Goal: Task Accomplishment & Management: Use online tool/utility

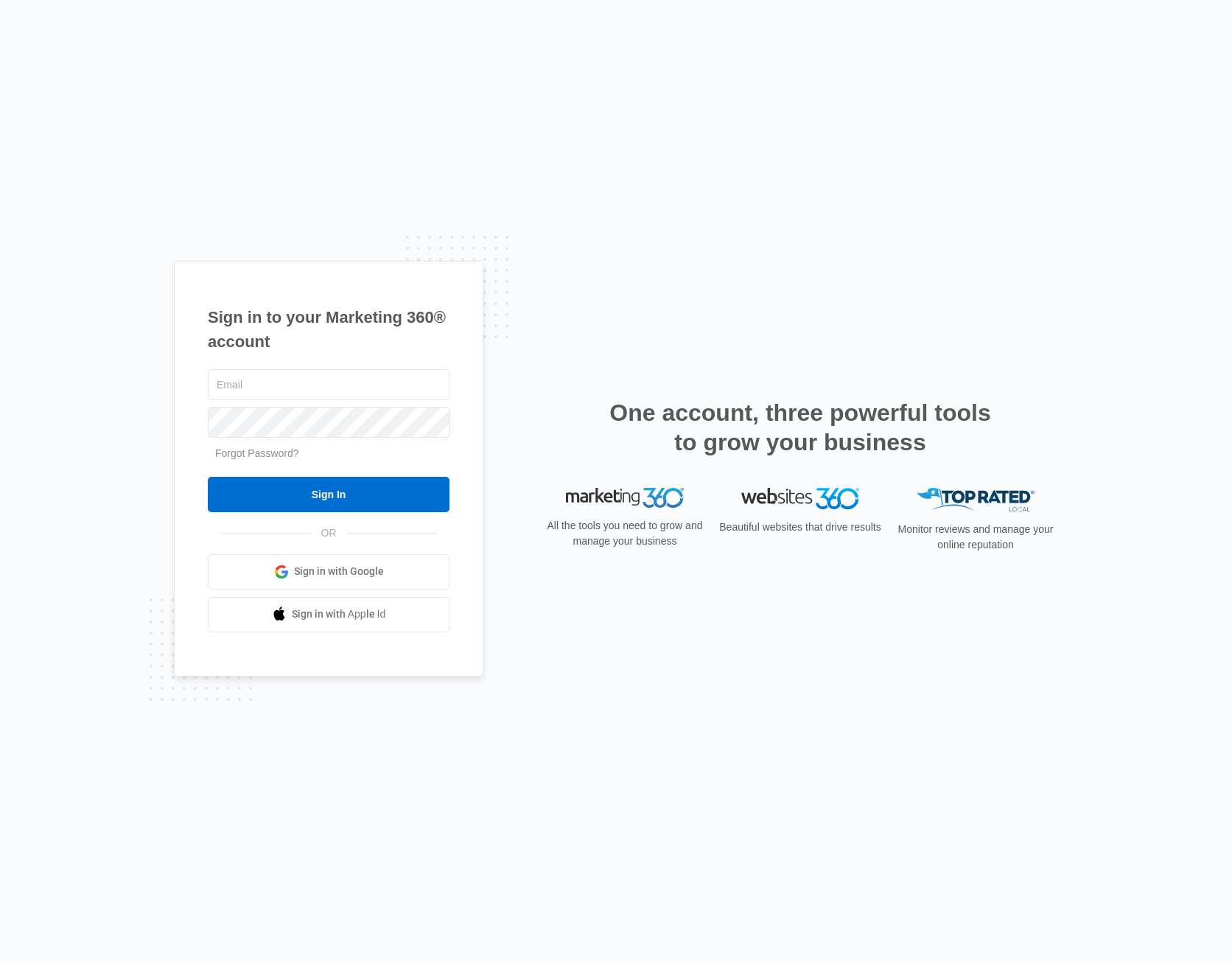
type input "[PERSON_NAME][EMAIL_ADDRESS][PERSON_NAME][DOMAIN_NAME]"
click at [388, 496] on input "Sign In" at bounding box center [328, 494] width 242 height 35
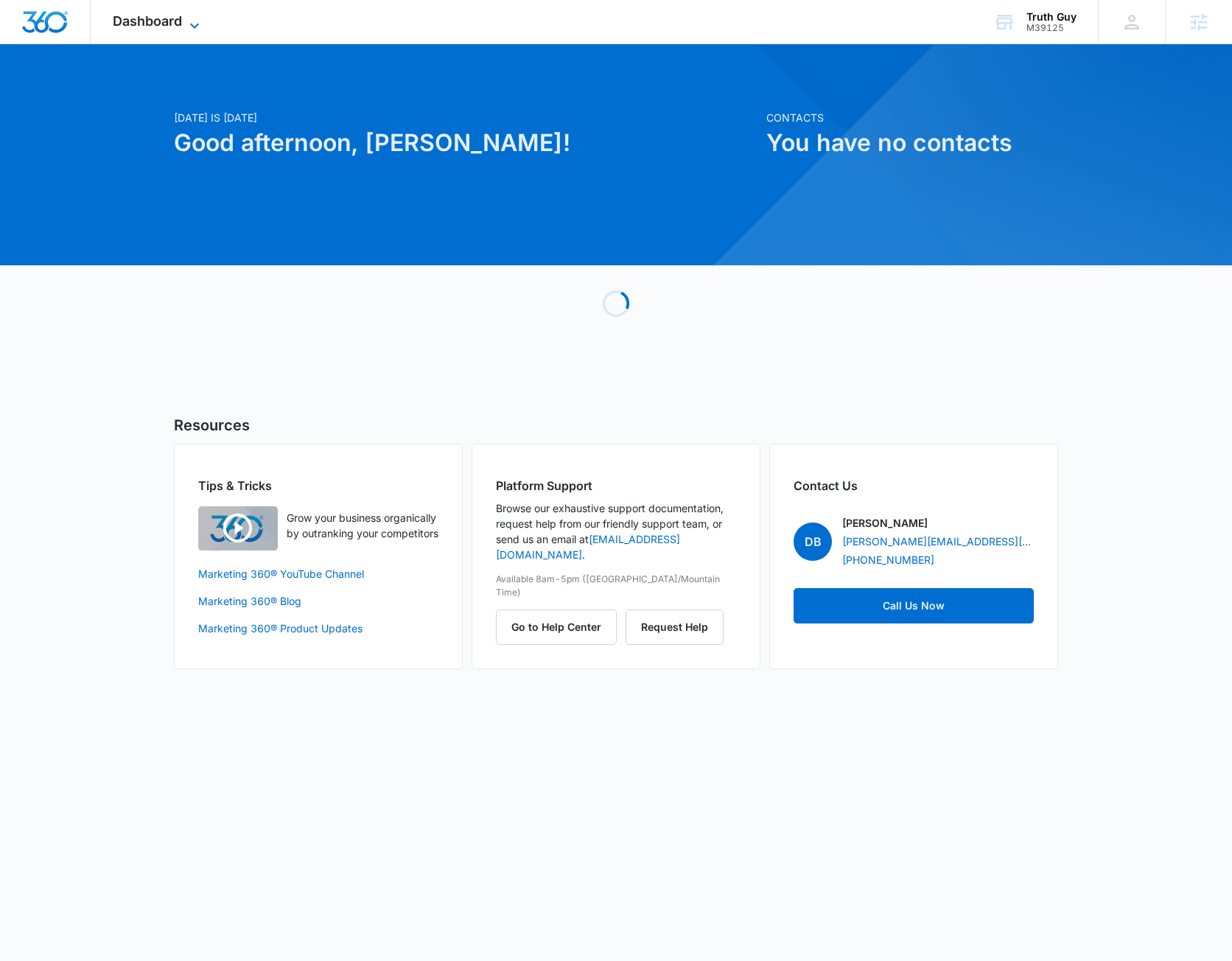
click at [148, 26] on span "Dashboard" at bounding box center [147, 21] width 69 height 15
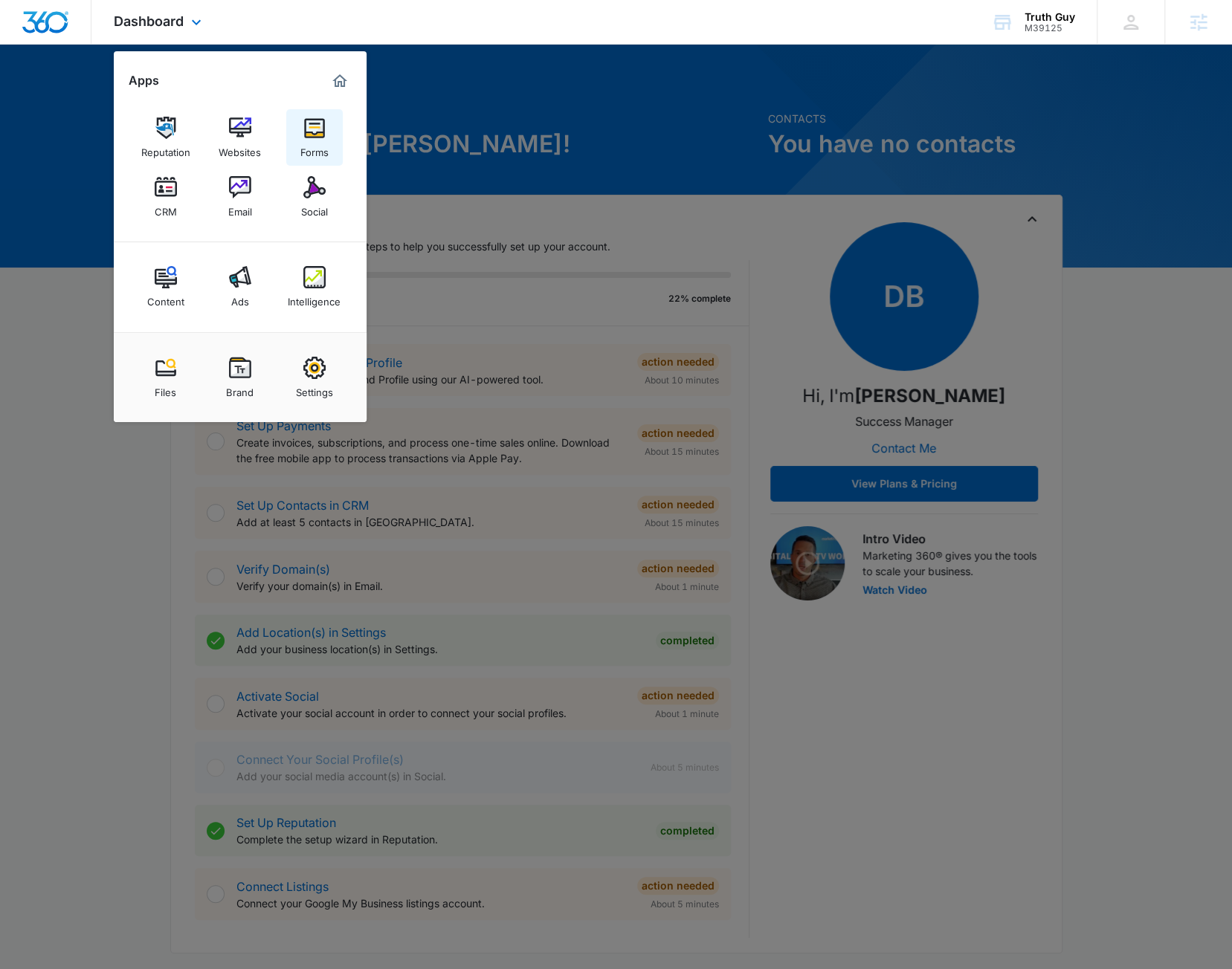
click at [297, 146] on link "Forms" at bounding box center [314, 137] width 57 height 57
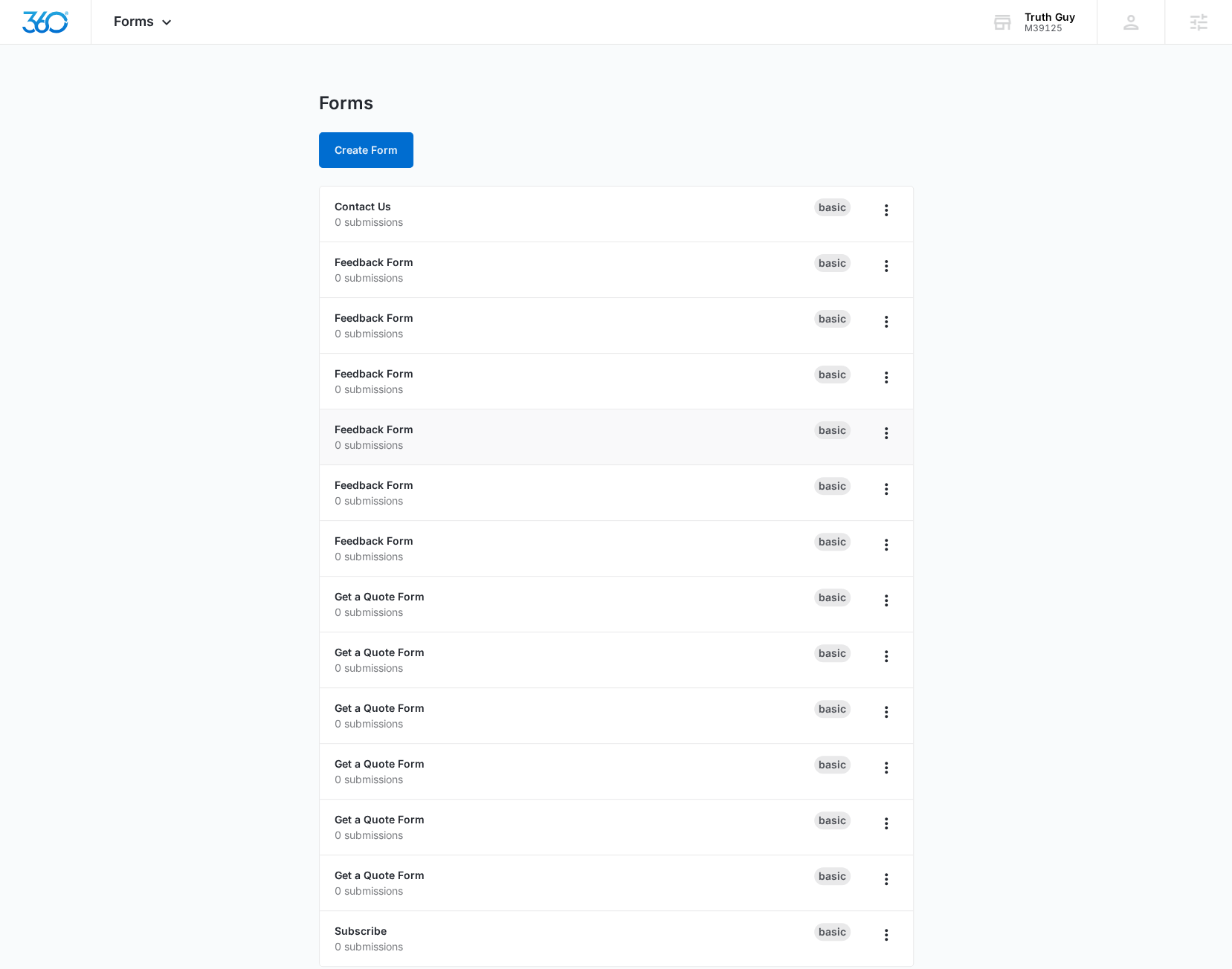
scroll to position [12, 0]
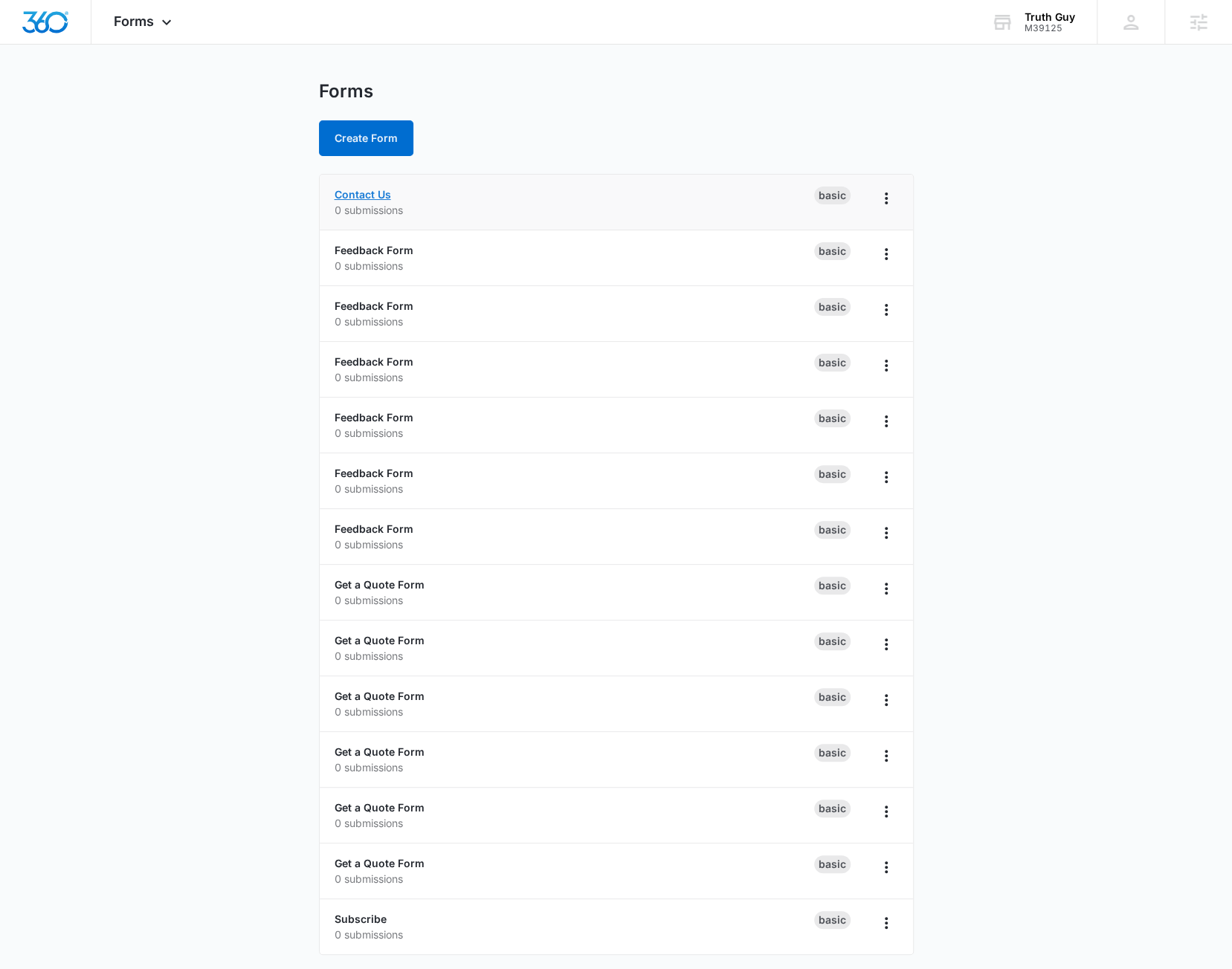
click at [368, 194] on link "Contact Us" at bounding box center [363, 195] width 57 height 13
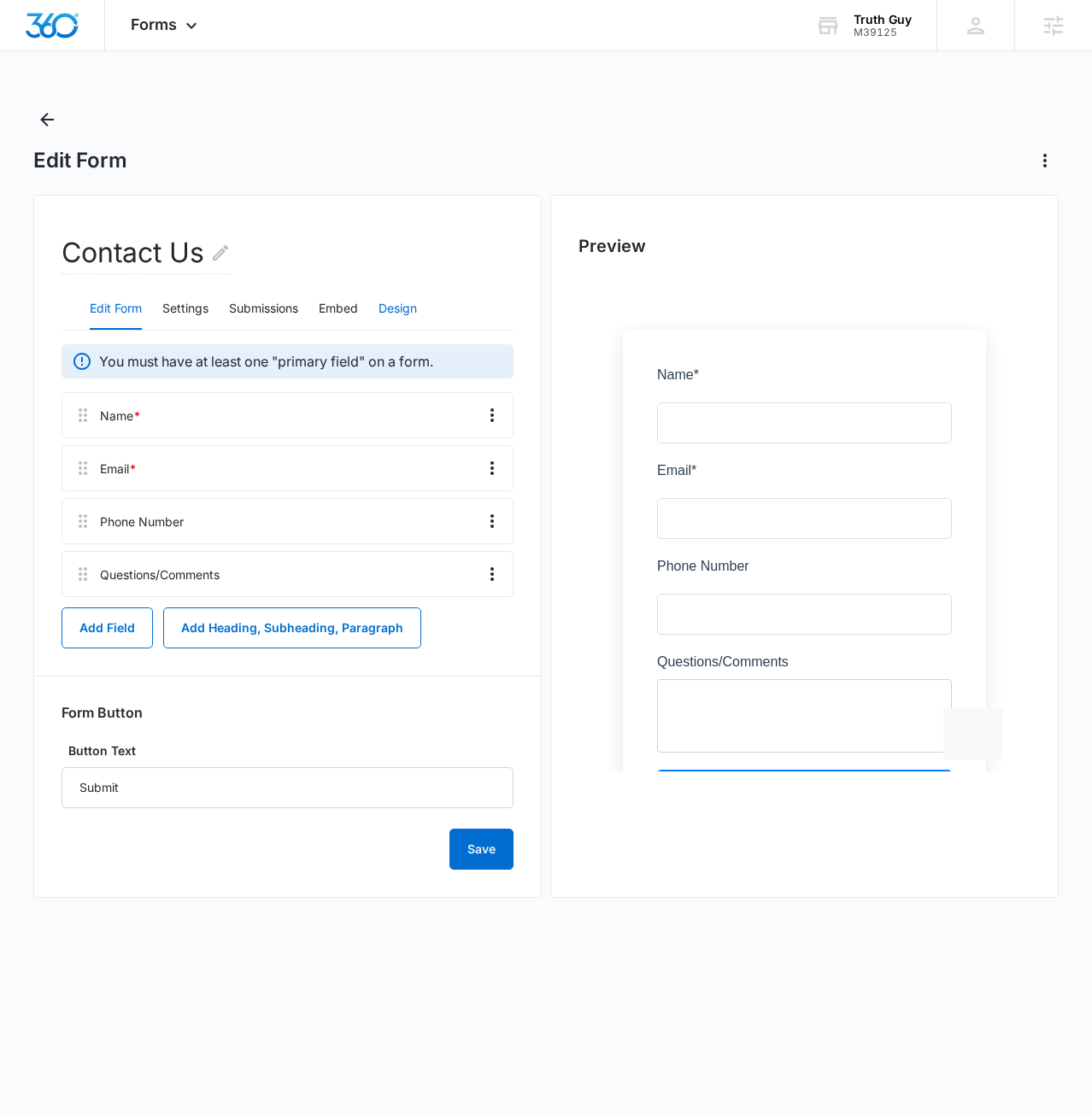
click at [406, 306] on button "Design" at bounding box center [397, 309] width 38 height 41
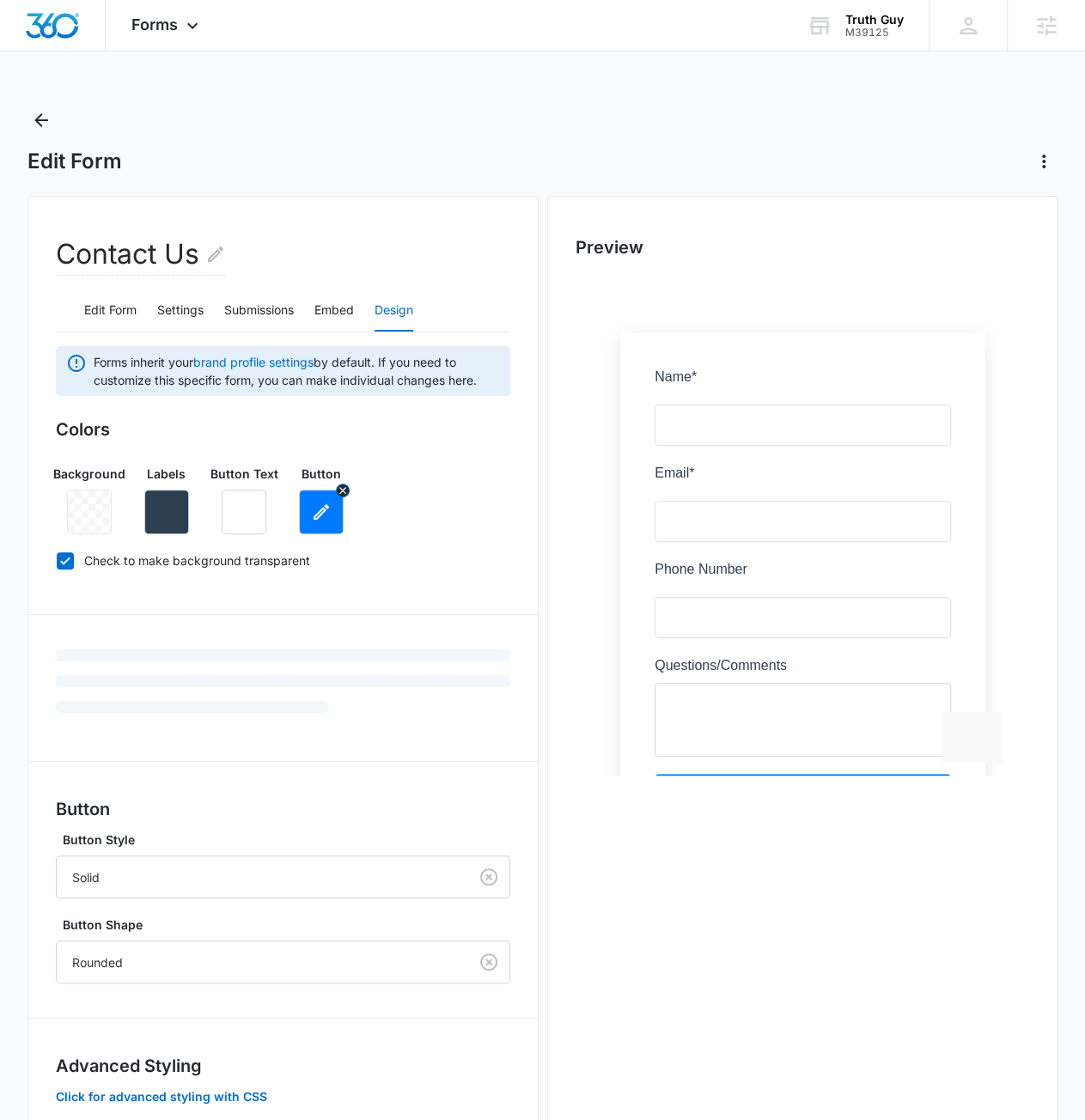
click at [307, 524] on button "button" at bounding box center [321, 511] width 45 height 45
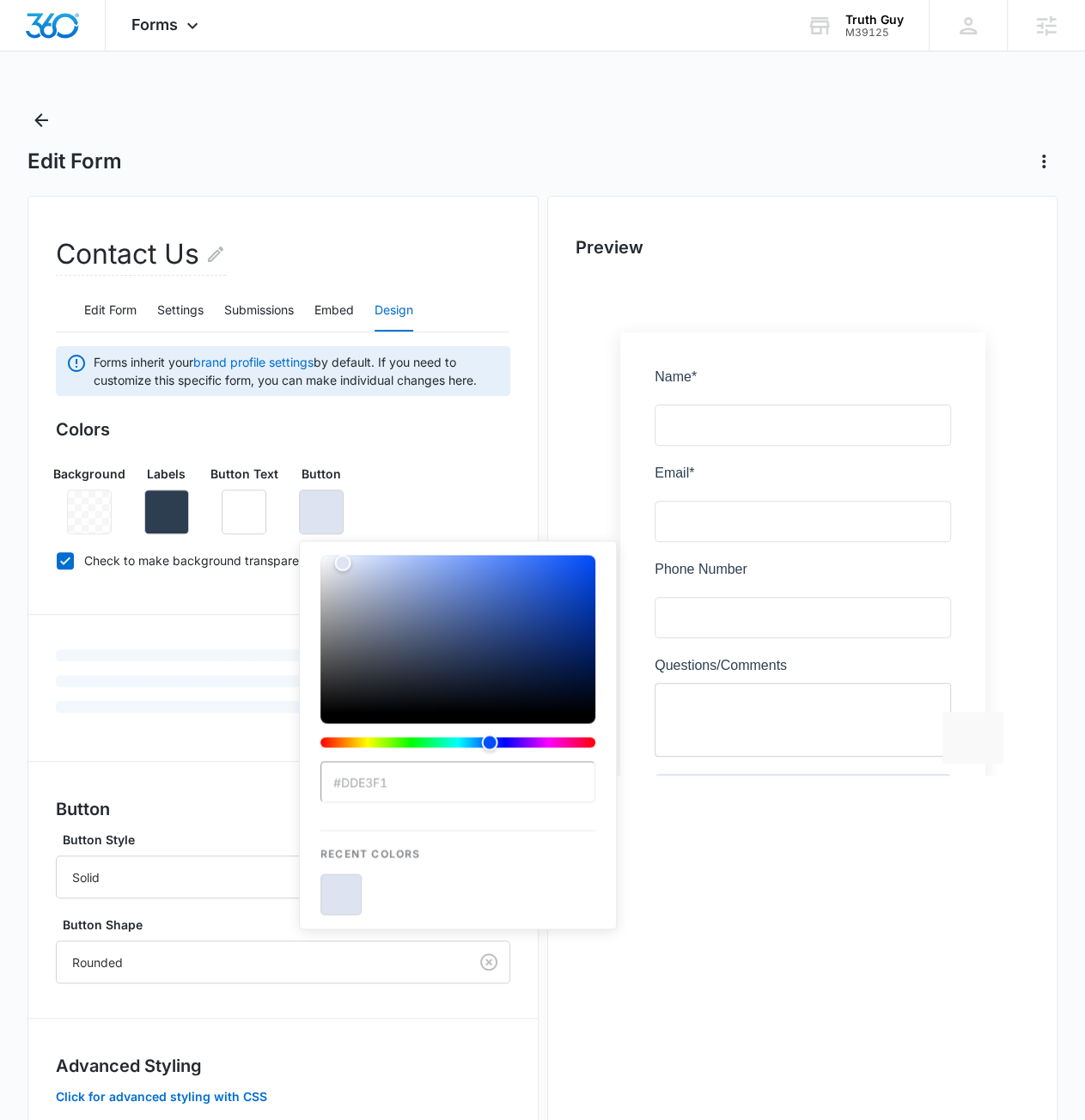
type input "#dde3f1"
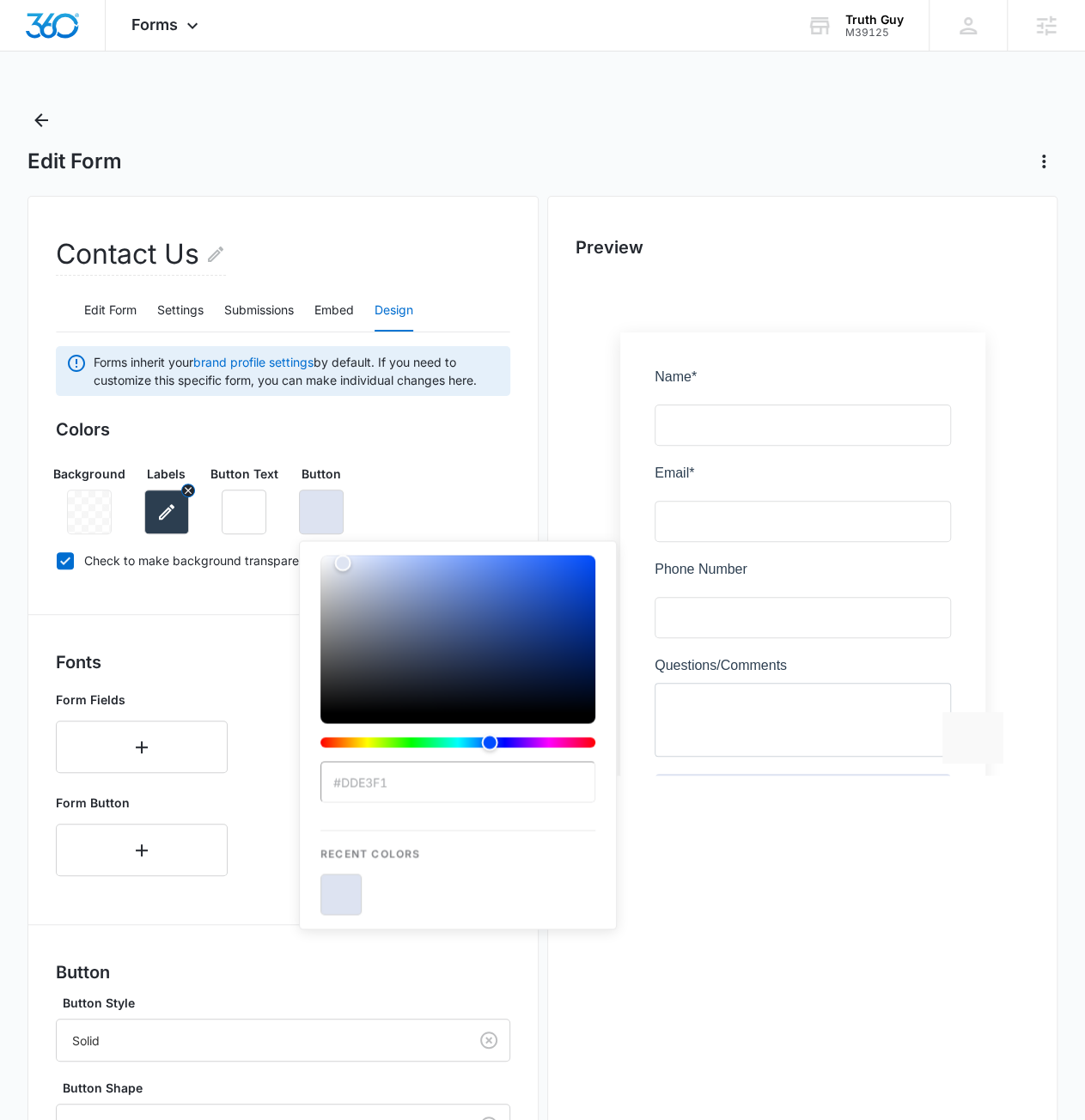
click at [168, 520] on icon "button" at bounding box center [166, 511] width 21 height 21
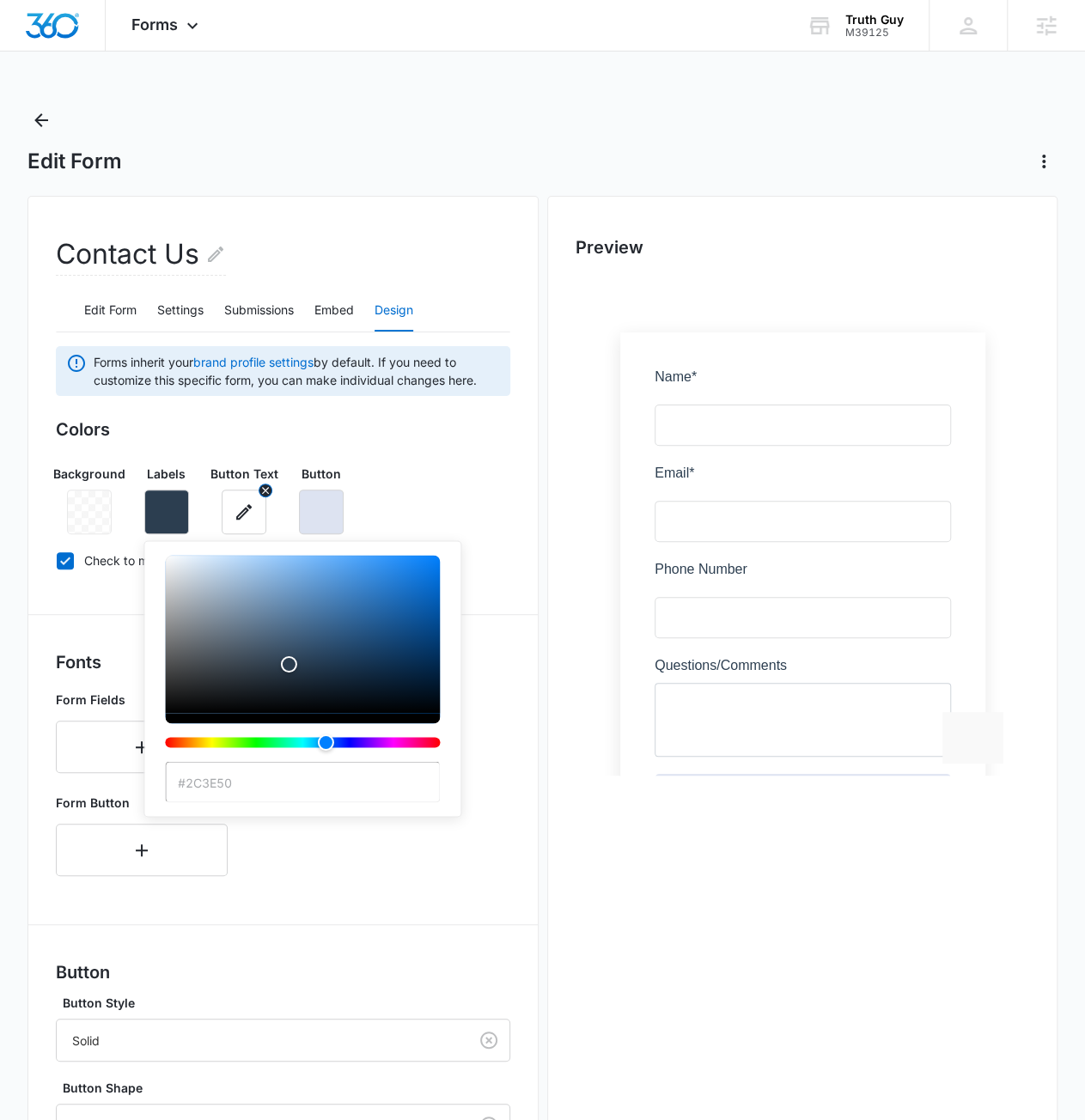
click at [241, 511] on icon "button" at bounding box center [244, 511] width 16 height 16
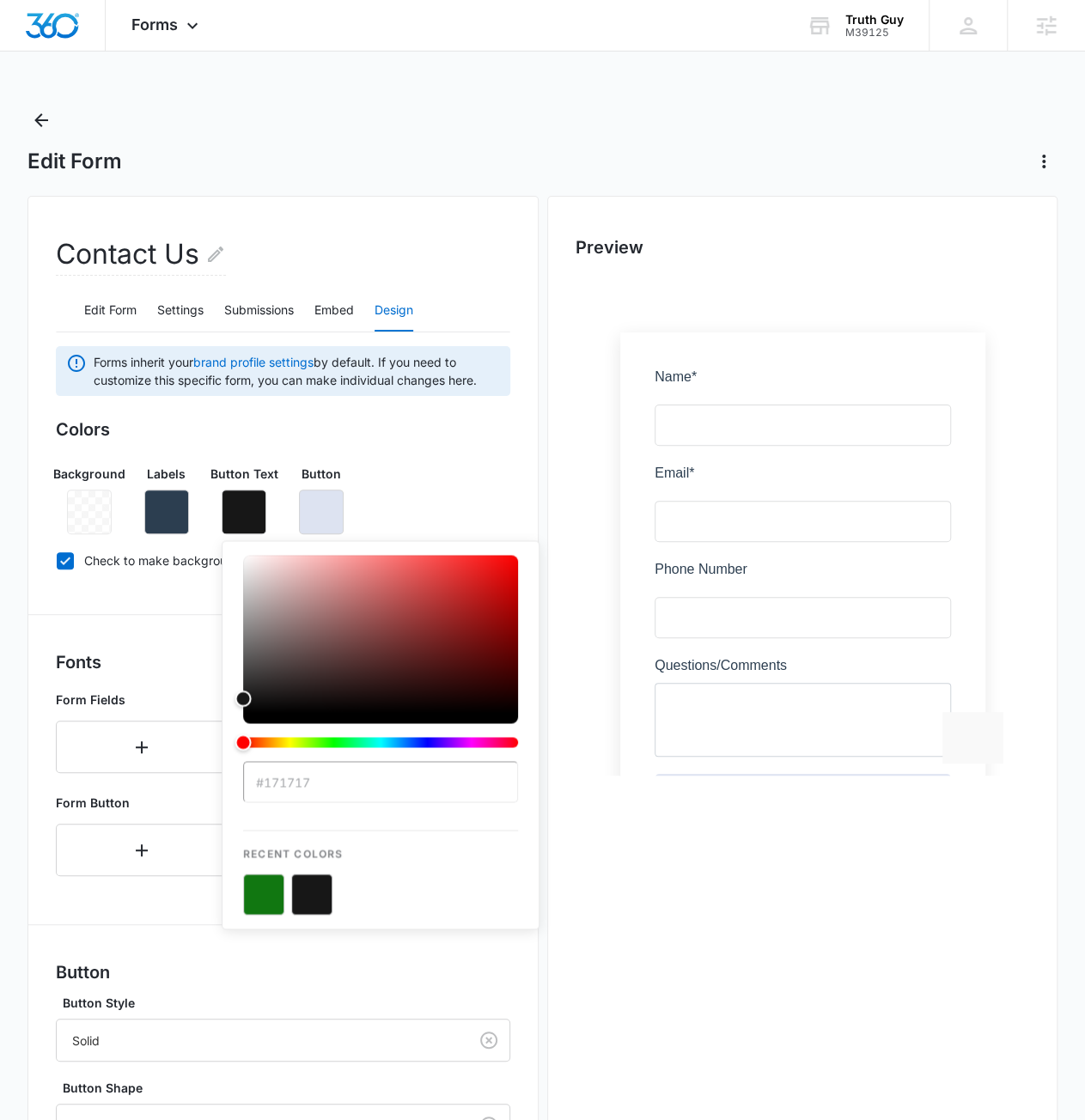
type input "#171717"
click at [583, 985] on div "Preview" at bounding box center [802, 777] width 511 height 1163
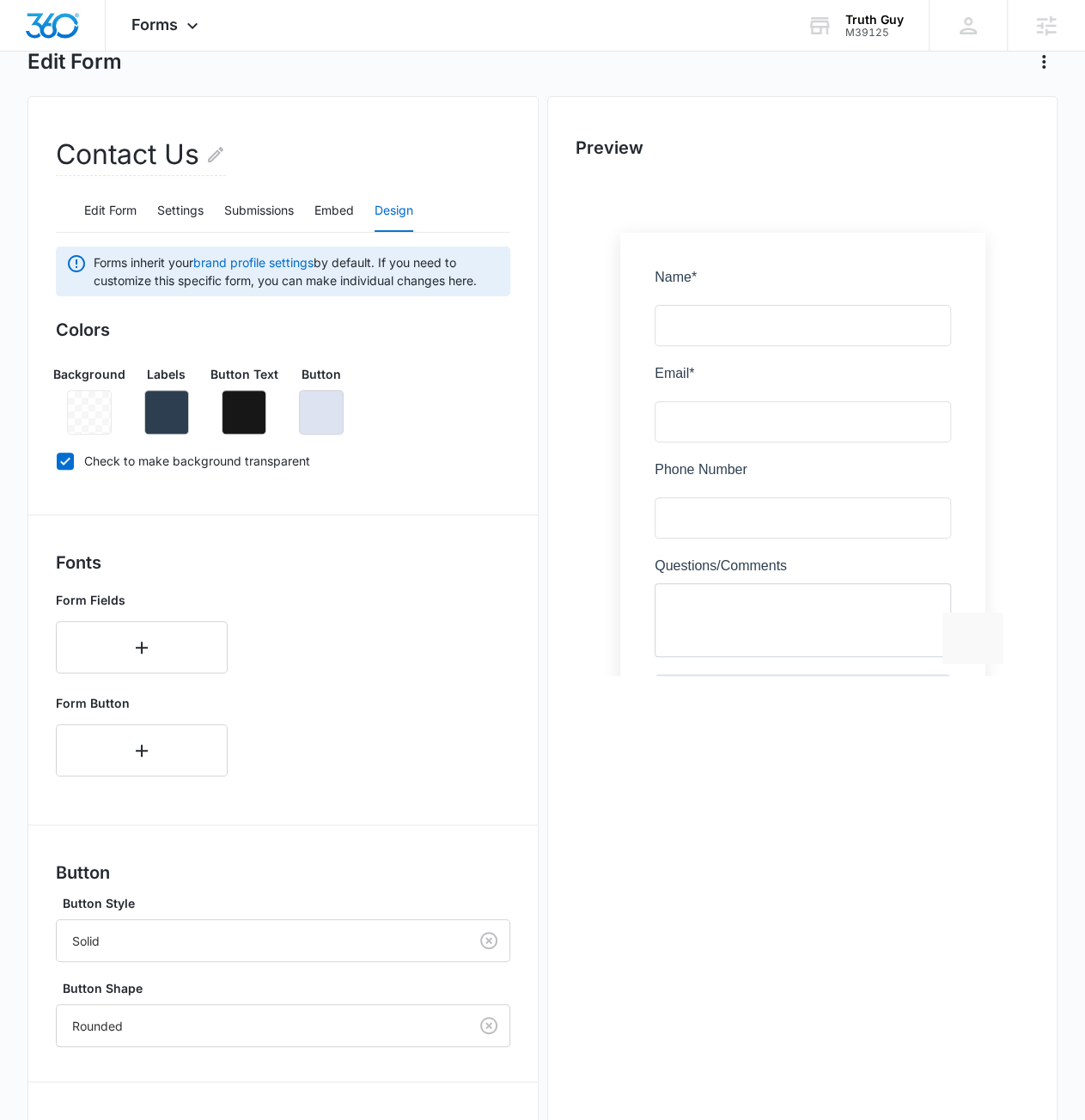
drag, startPoint x: 532, startPoint y: 986, endPoint x: 445, endPoint y: 989, distance: 87.1
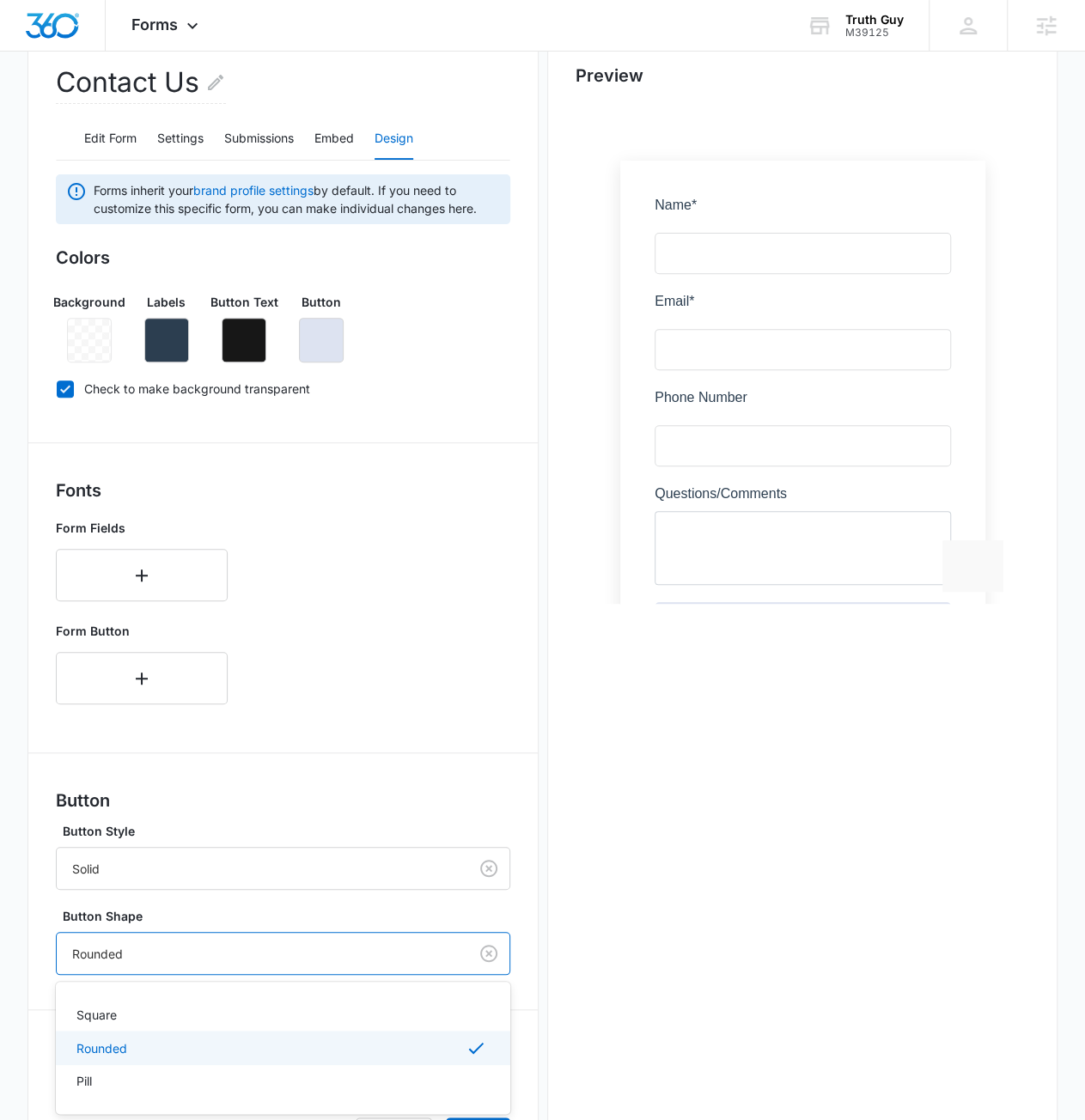
drag, startPoint x: 445, startPoint y: 989, endPoint x: 106, endPoint y: 961, distance: 340.2
click at [106, 961] on div at bounding box center [259, 953] width 373 height 21
drag, startPoint x: 124, startPoint y: 1074, endPoint x: 226, endPoint y: 803, distance: 289.6
click at [124, 1074] on div "Pill" at bounding box center [281, 1080] width 410 height 18
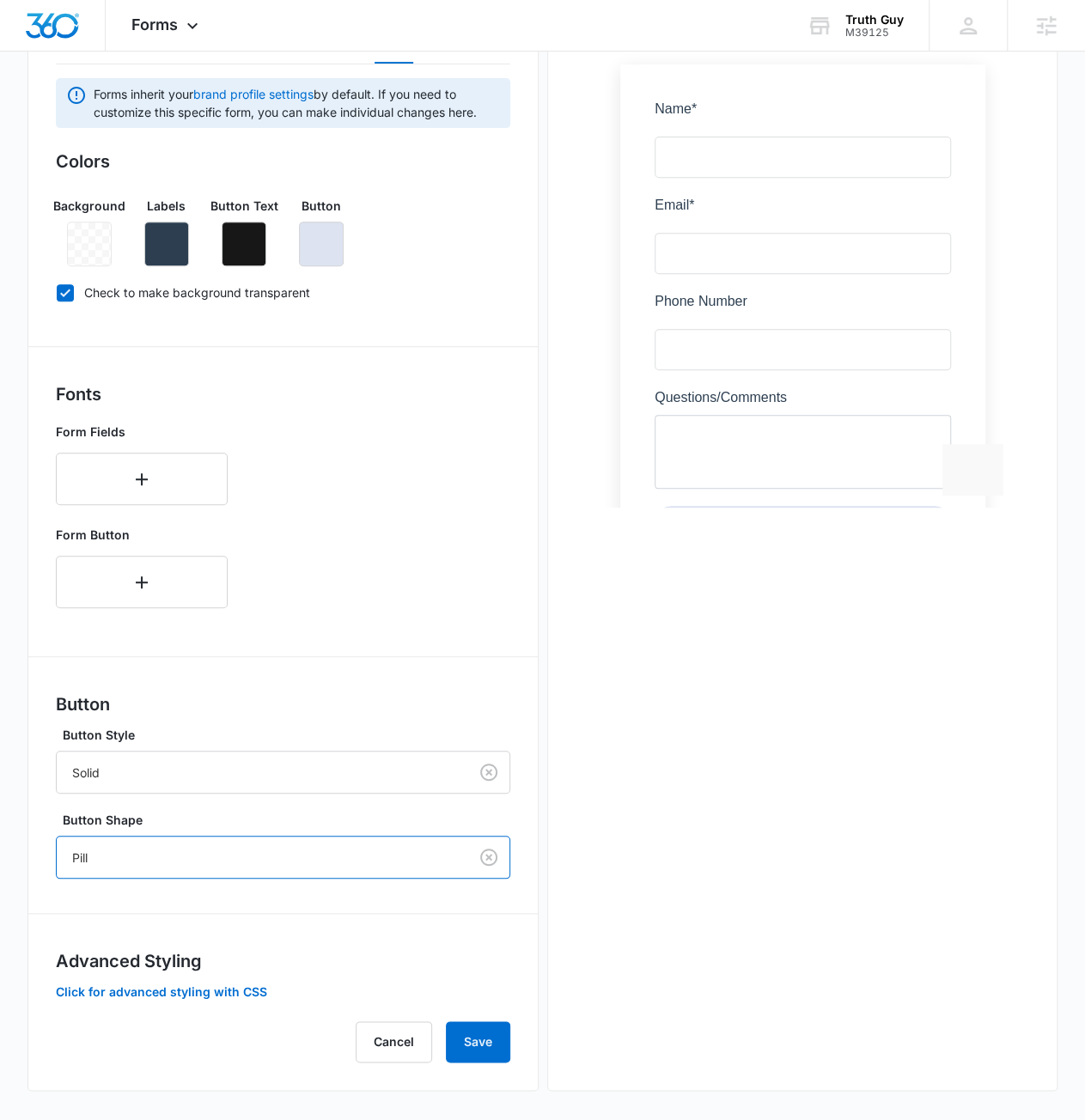
scroll to position [270, 0]
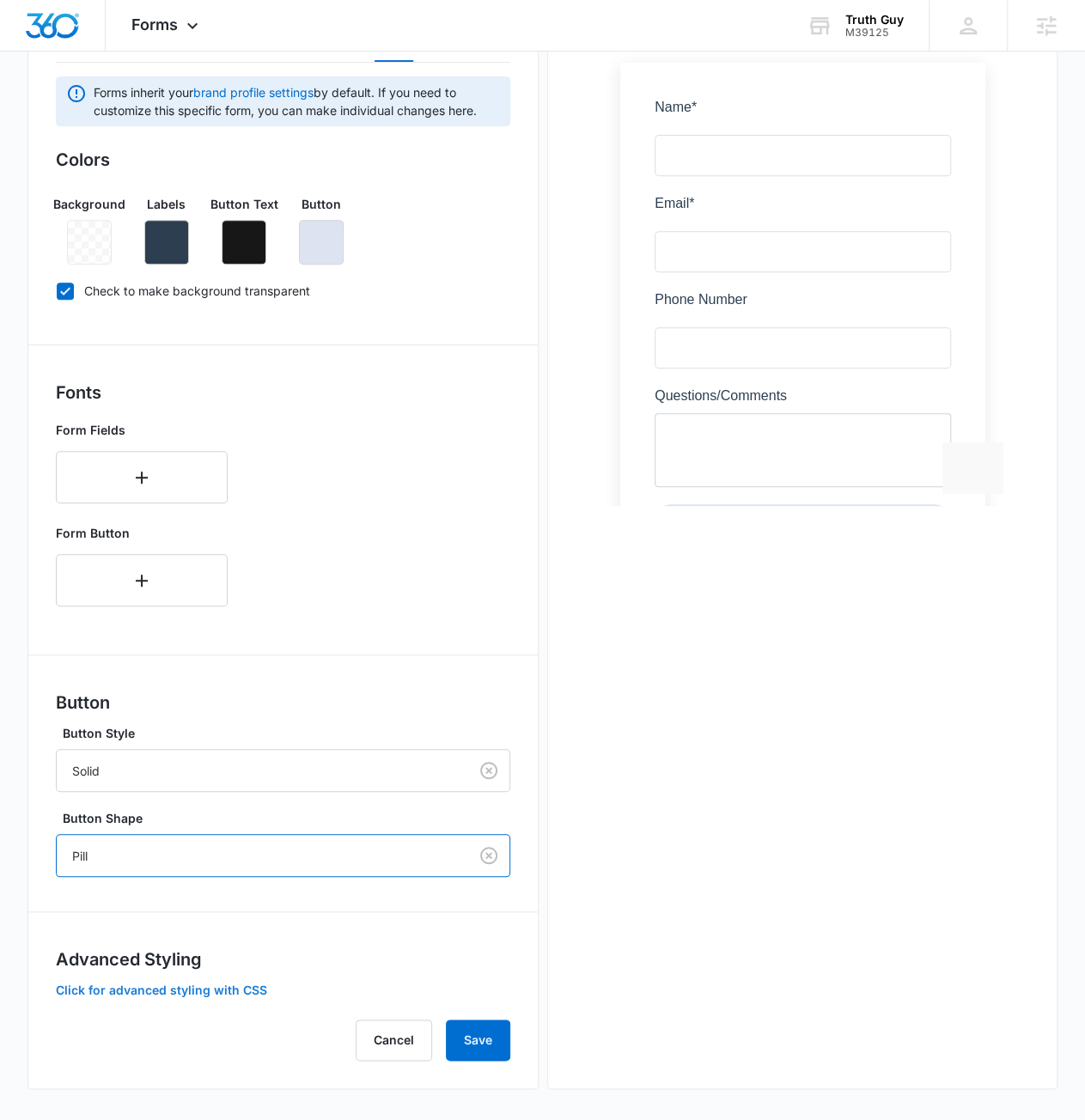
click at [174, 992] on button "Click for advanced styling with CSS" at bounding box center [162, 989] width 211 height 12
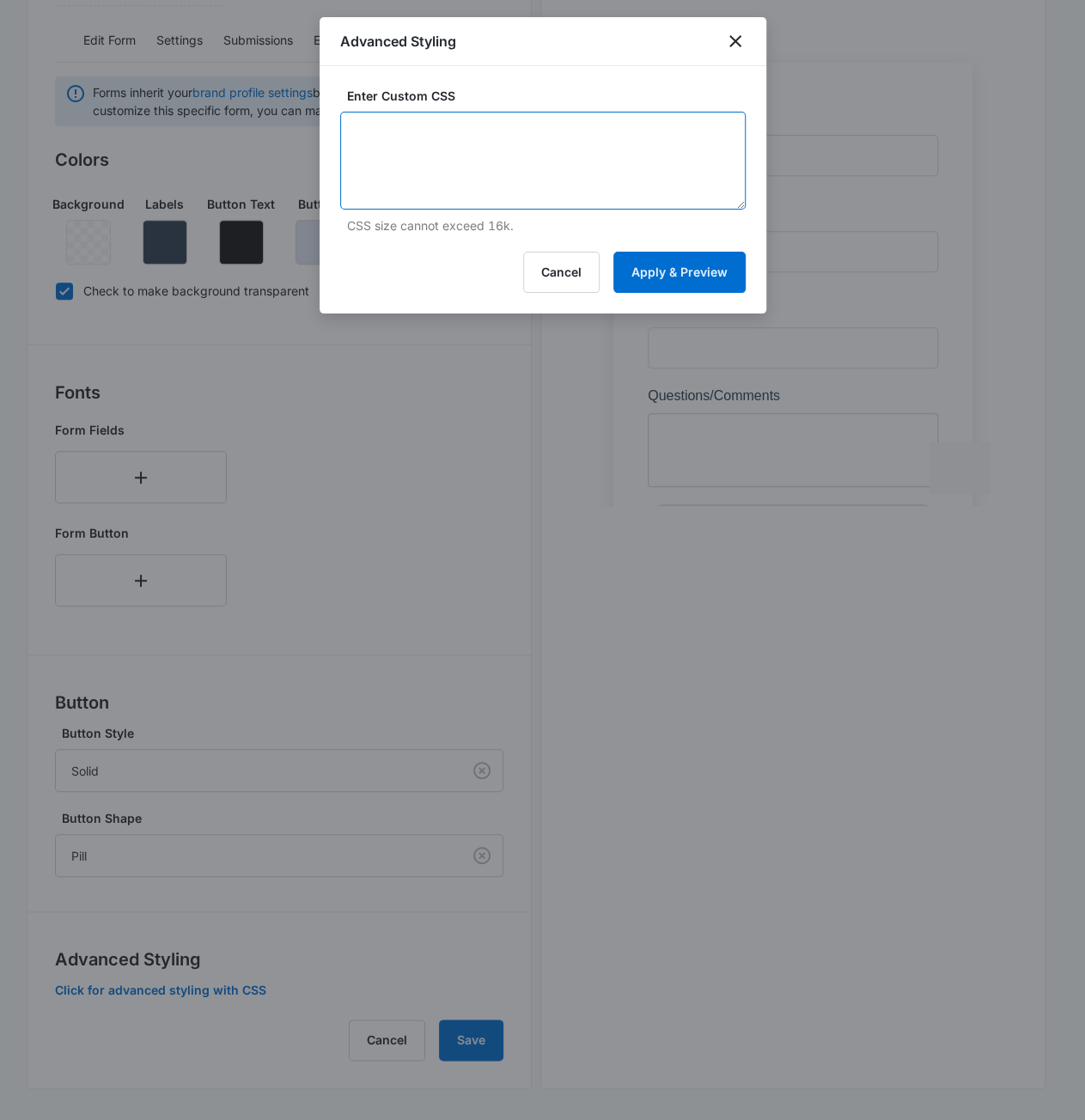
click at [546, 178] on textarea at bounding box center [542, 161] width 405 height 98
paste textarea "/* General Form CSS */ body { margin: 20px; /* must use if you are putting a dr…"
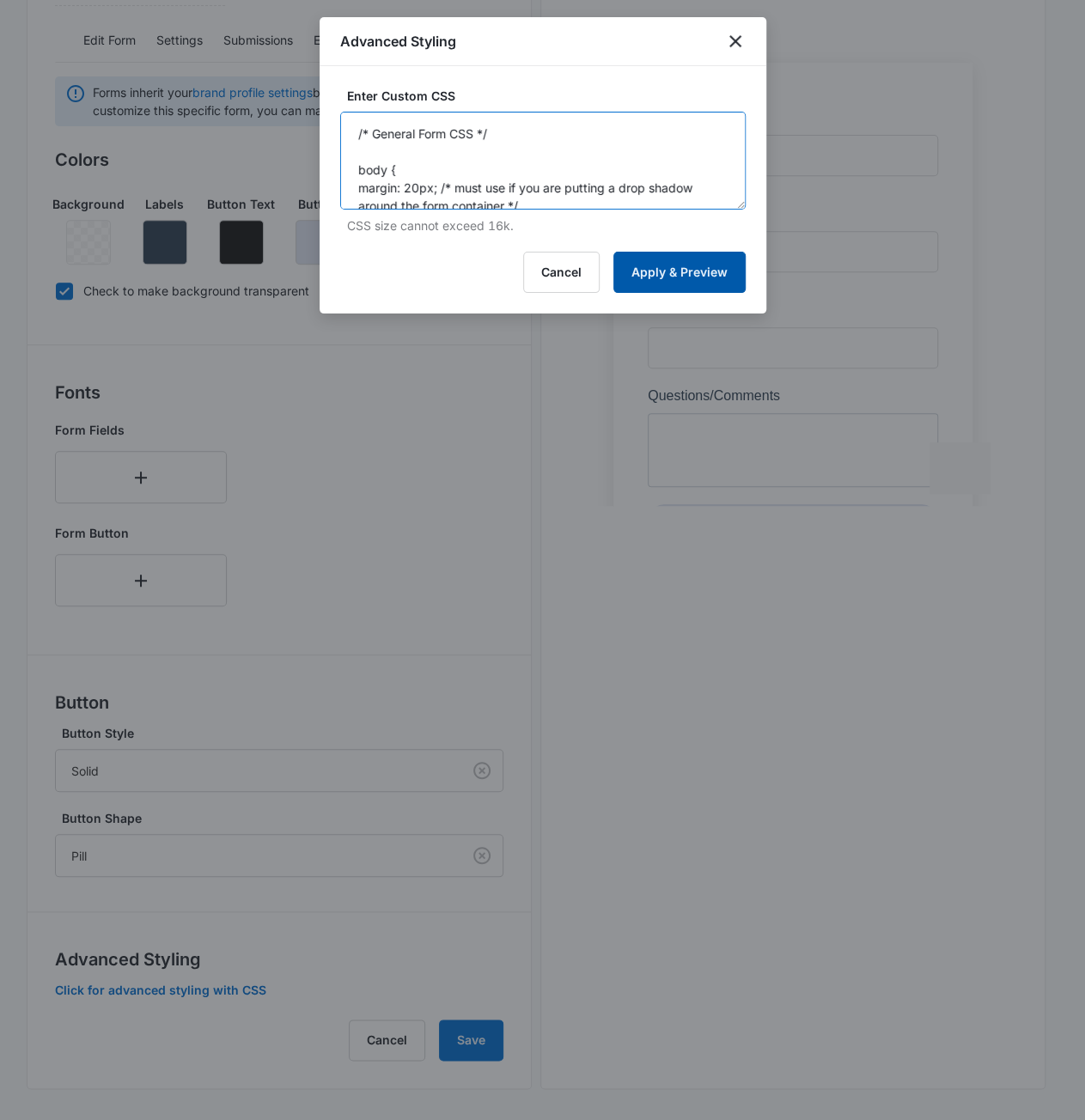
scroll to position [383, 0]
type textarea "/* General Form CSS */ body { margin: 20px; /* must use if you are putting a dr…"
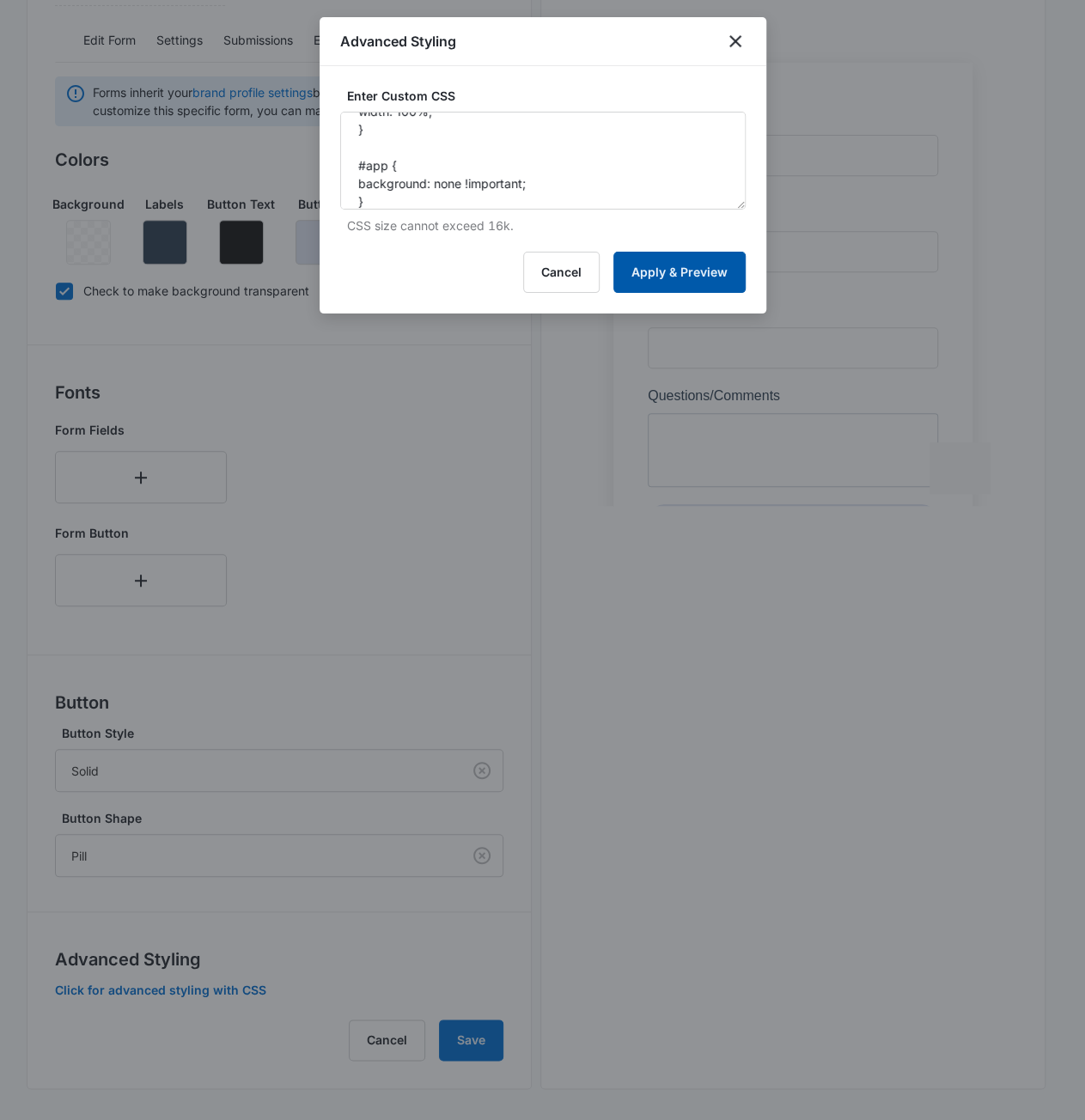
click at [662, 274] on button "Apply & Preview" at bounding box center [680, 273] width 133 height 41
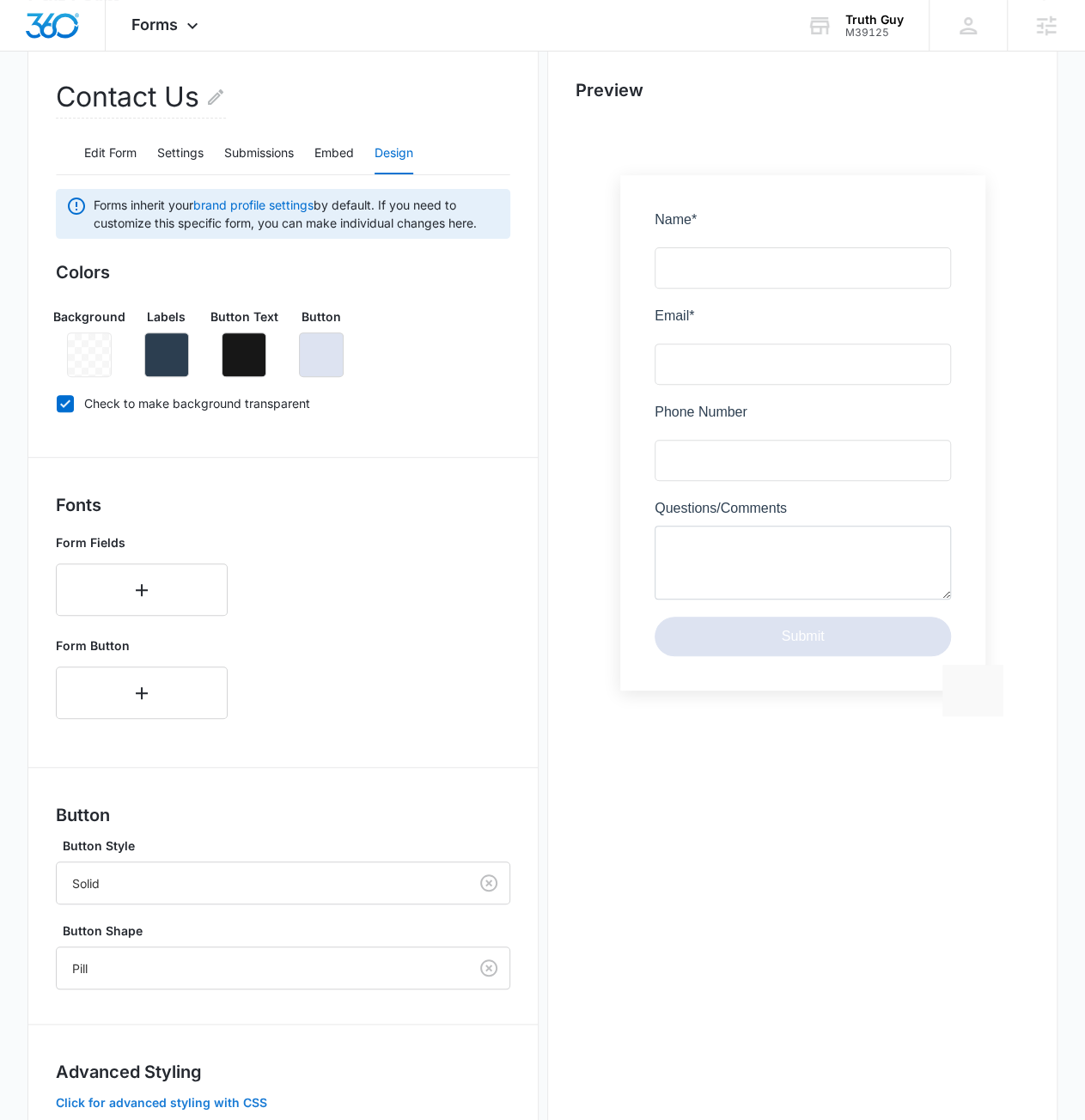
scroll to position [184, 0]
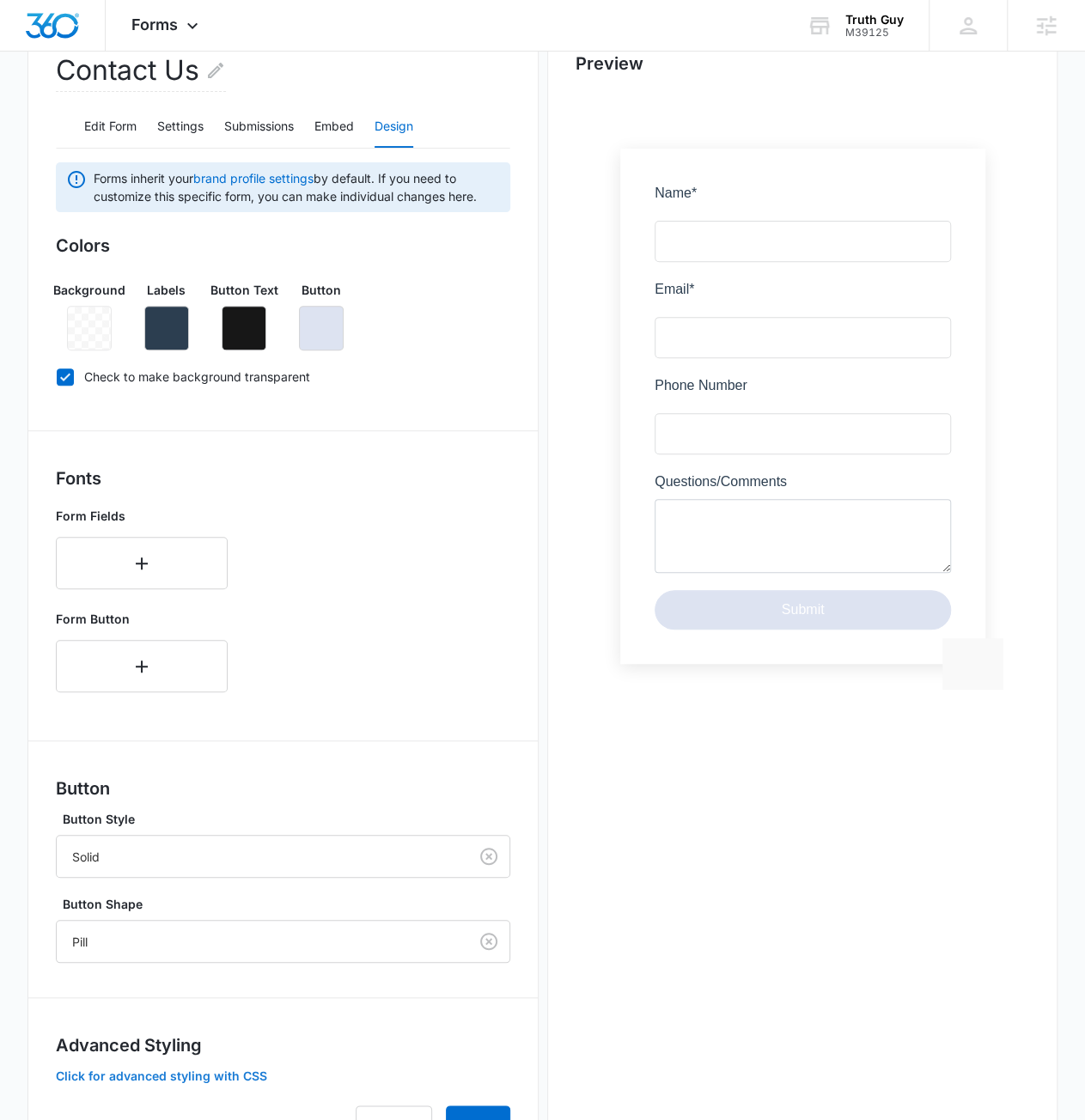
click at [117, 1072] on button "Click for advanced styling with CSS" at bounding box center [162, 1076] width 211 height 12
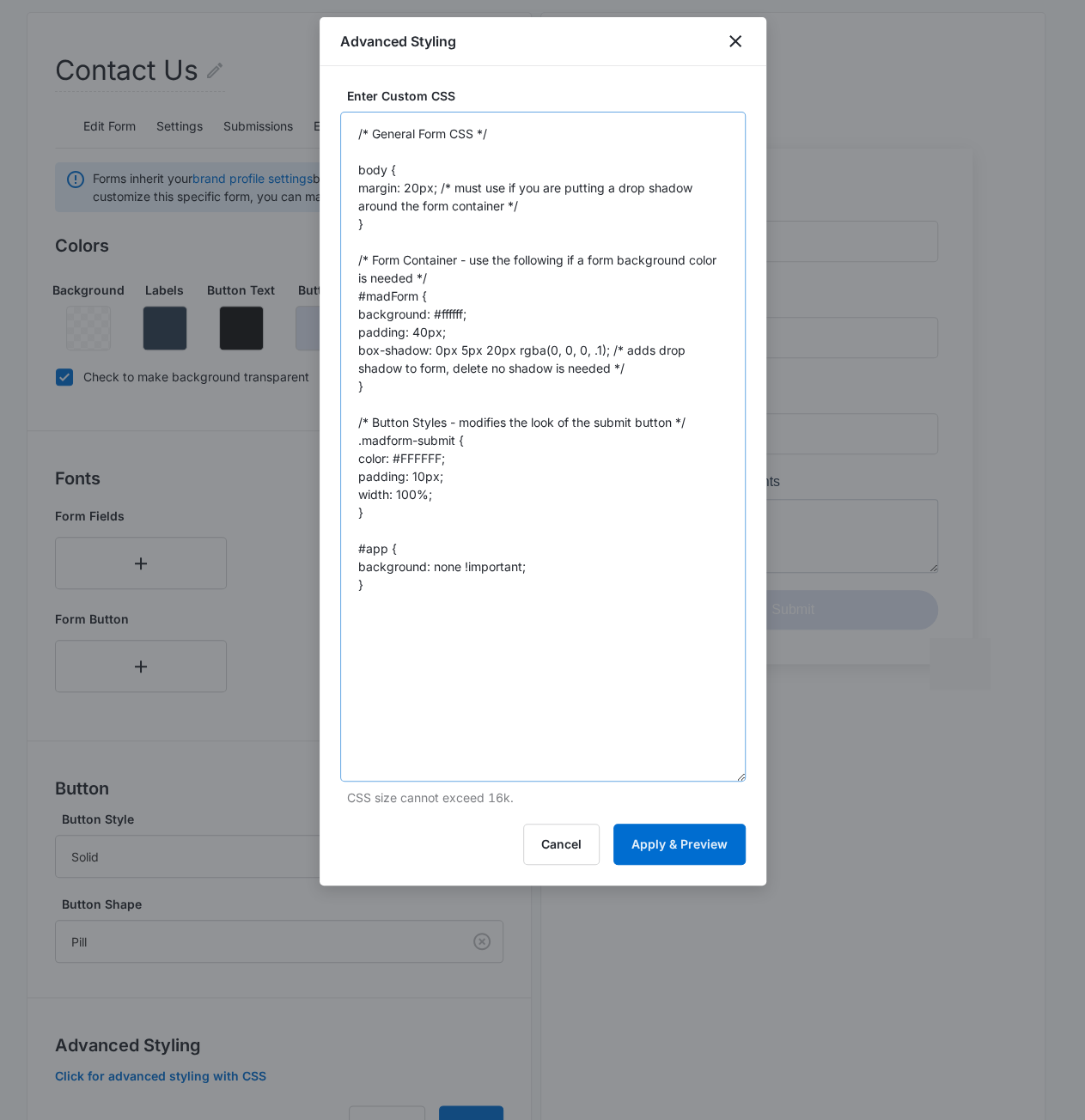
drag, startPoint x: 737, startPoint y: 203, endPoint x: 742, endPoint y: 660, distance: 457.0
click at [810, 782] on body "Forms Apps Reputation Websites Forms CRM Email Social Content Ads Intelligence …" at bounding box center [542, 512] width 1085 height 1393
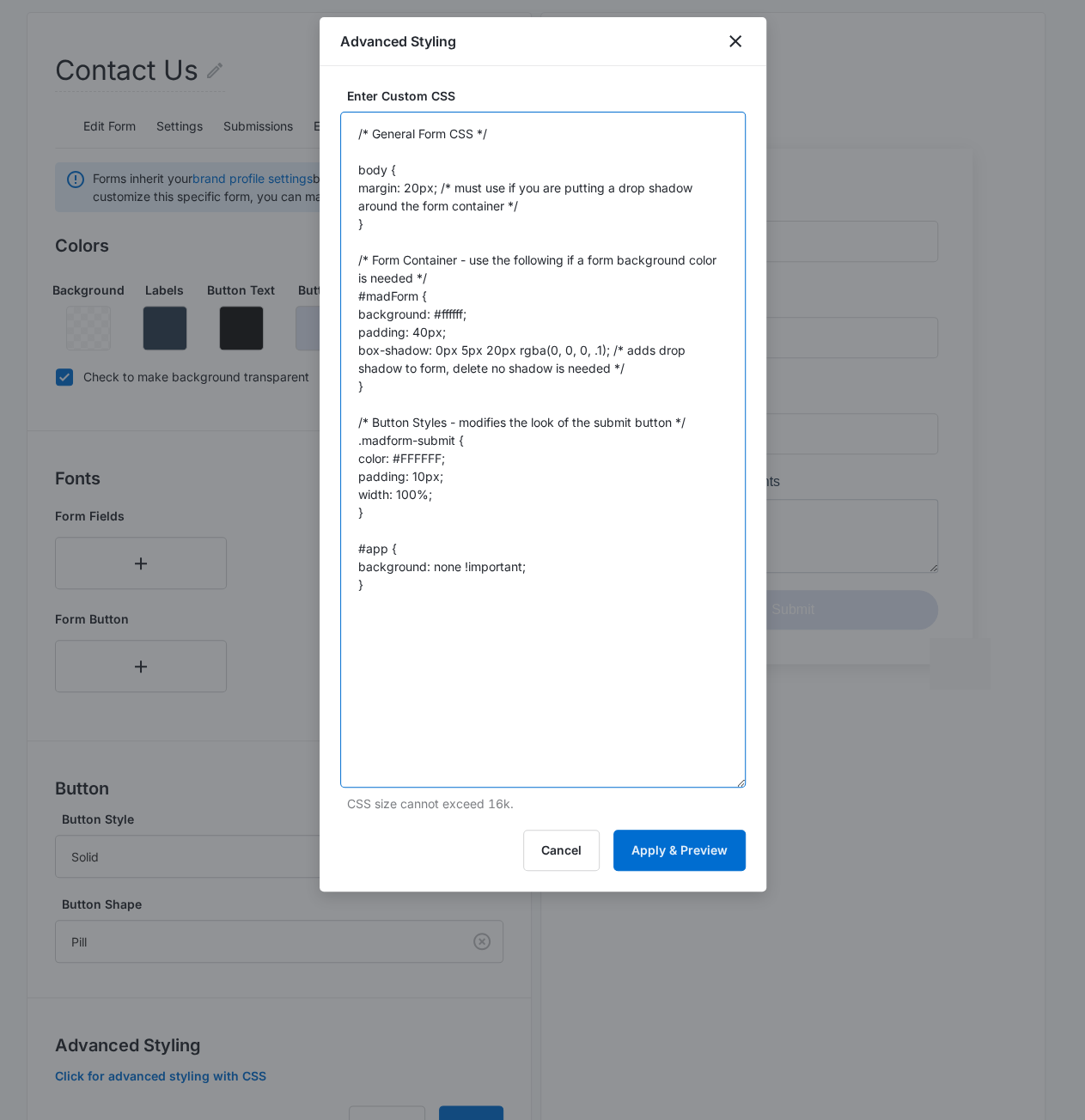
drag, startPoint x: 456, startPoint y: 459, endPoint x: 350, endPoint y: 456, distance: 106.0
click at [350, 456] on textarea "/* General Form CSS */ body { margin: 20px; /* must use if you are putting a dr…" at bounding box center [542, 450] width 405 height 676
type textarea "/* General Form CSS */ body { margin: 20px; /* must use if you are putting a dr…"
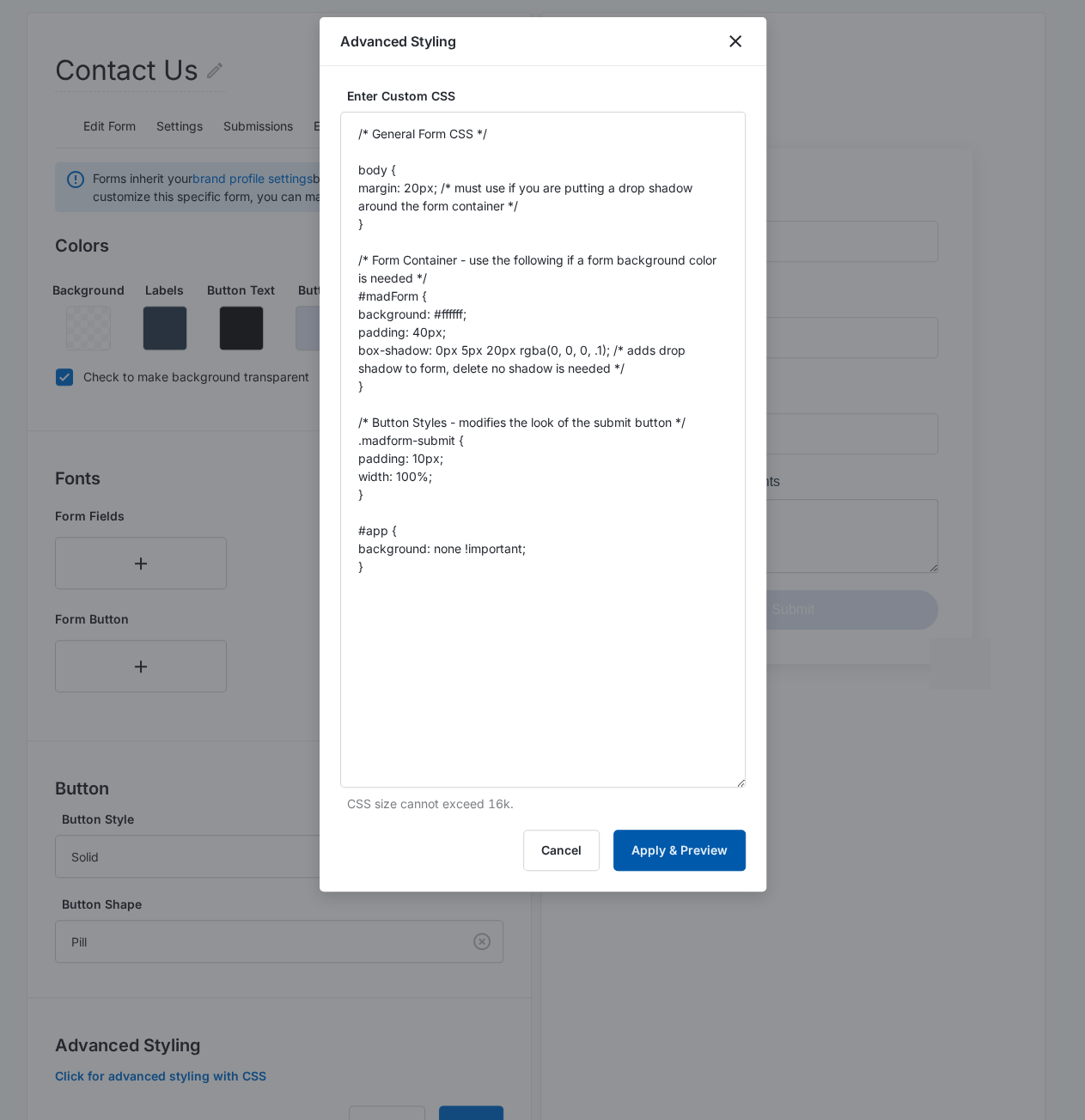
click at [698, 856] on button "Apply & Preview" at bounding box center [680, 850] width 133 height 41
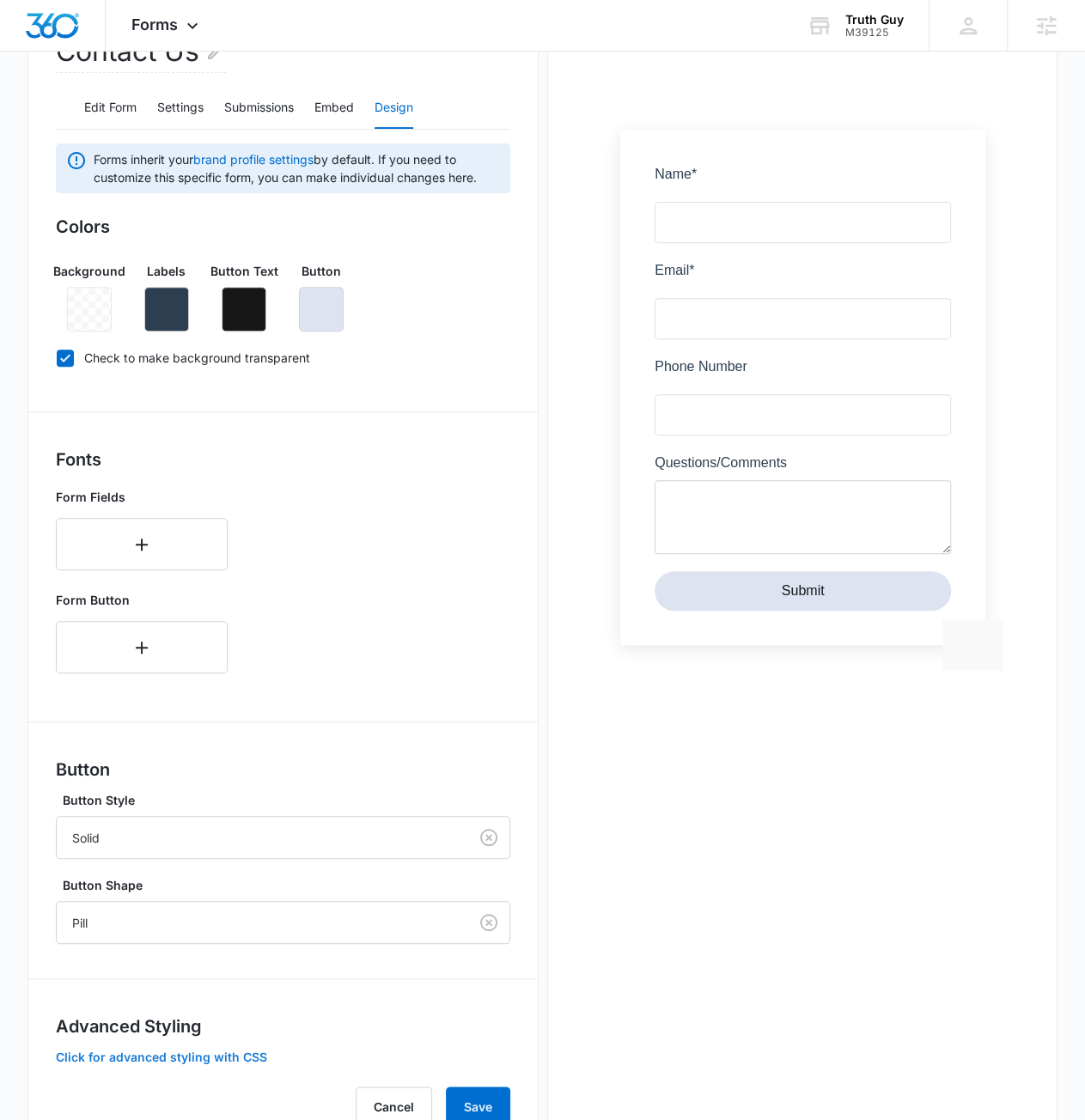
scroll to position [270, 0]
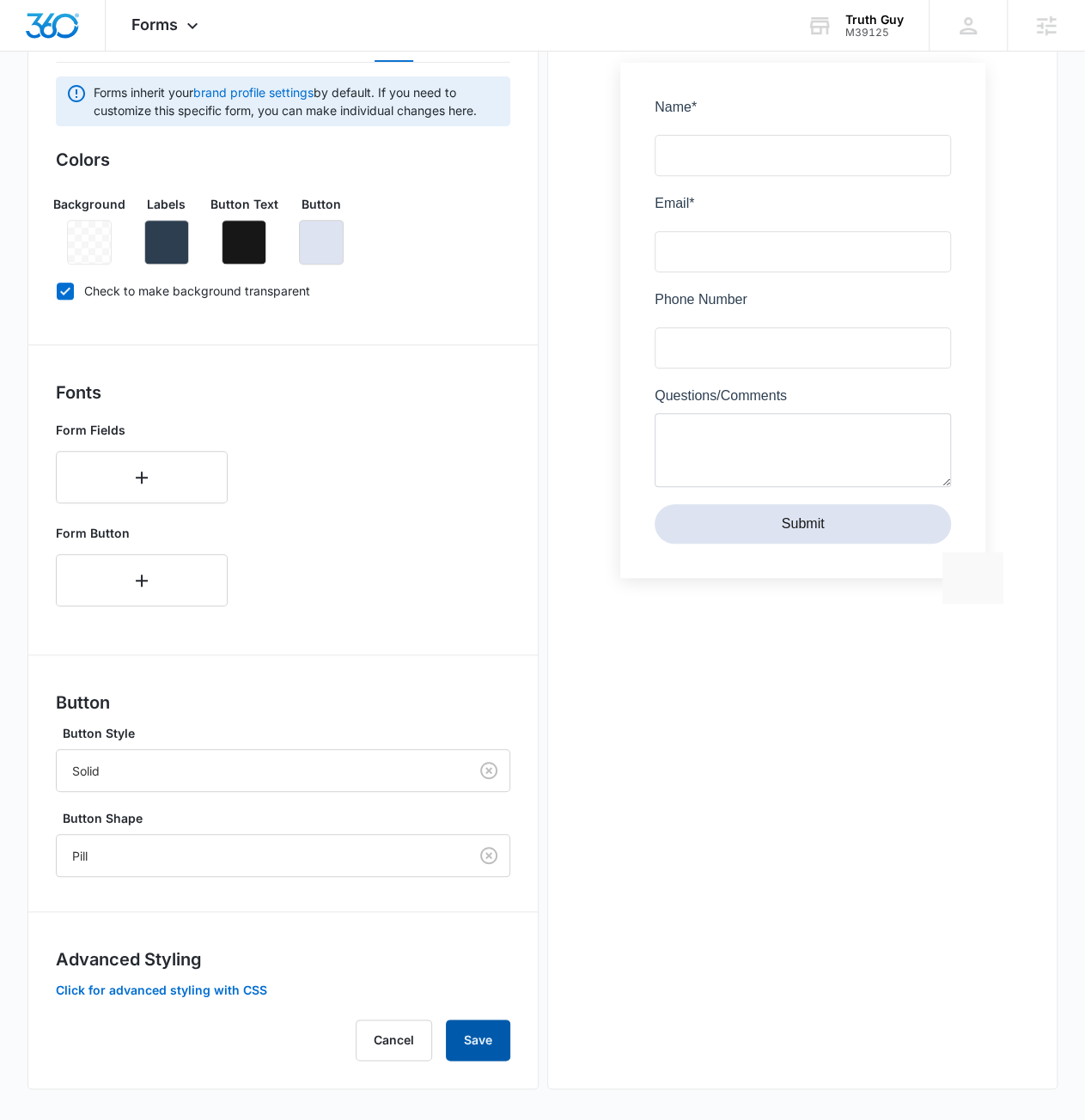
click at [474, 1041] on button "Save" at bounding box center [478, 1040] width 64 height 41
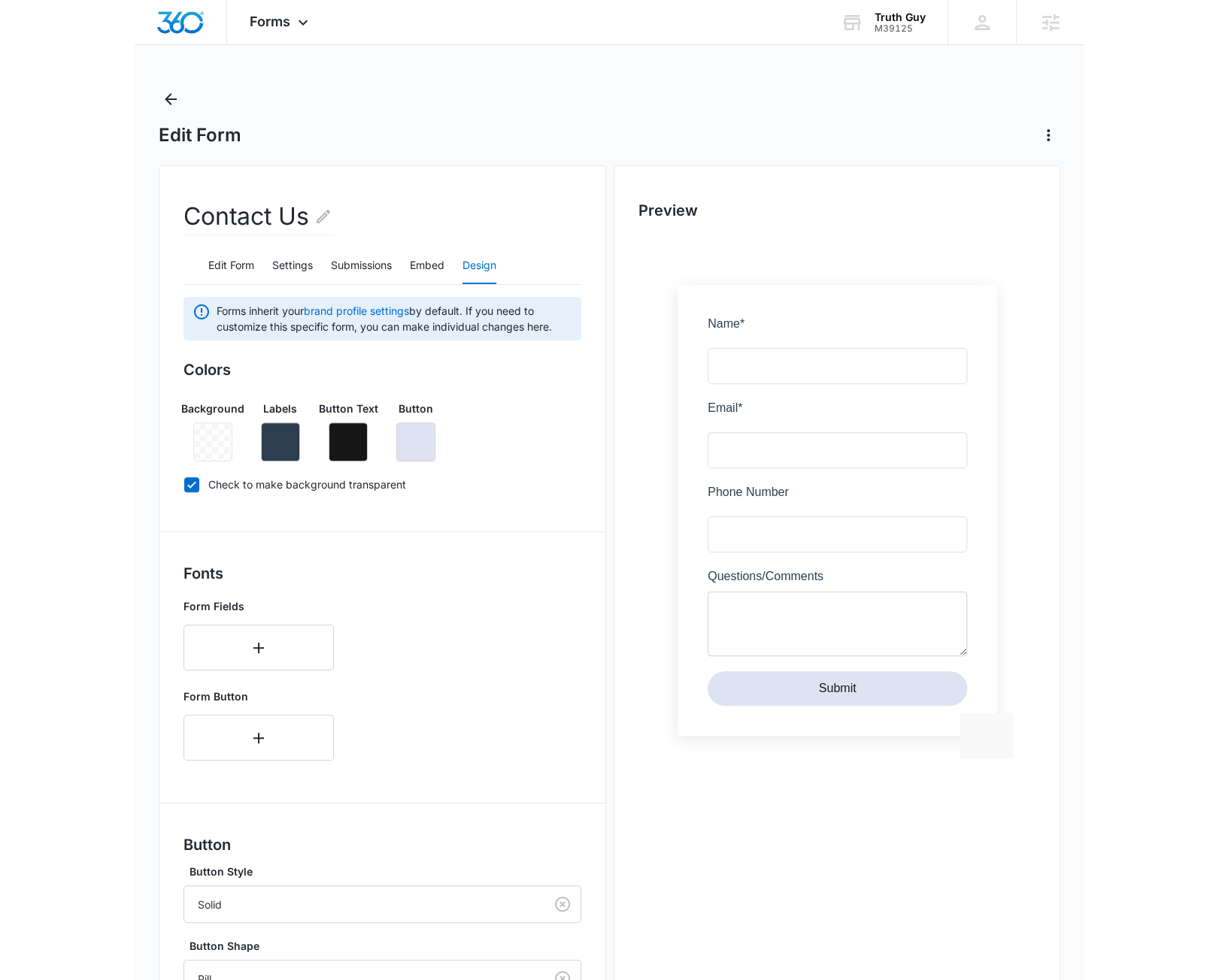
scroll to position [0, 0]
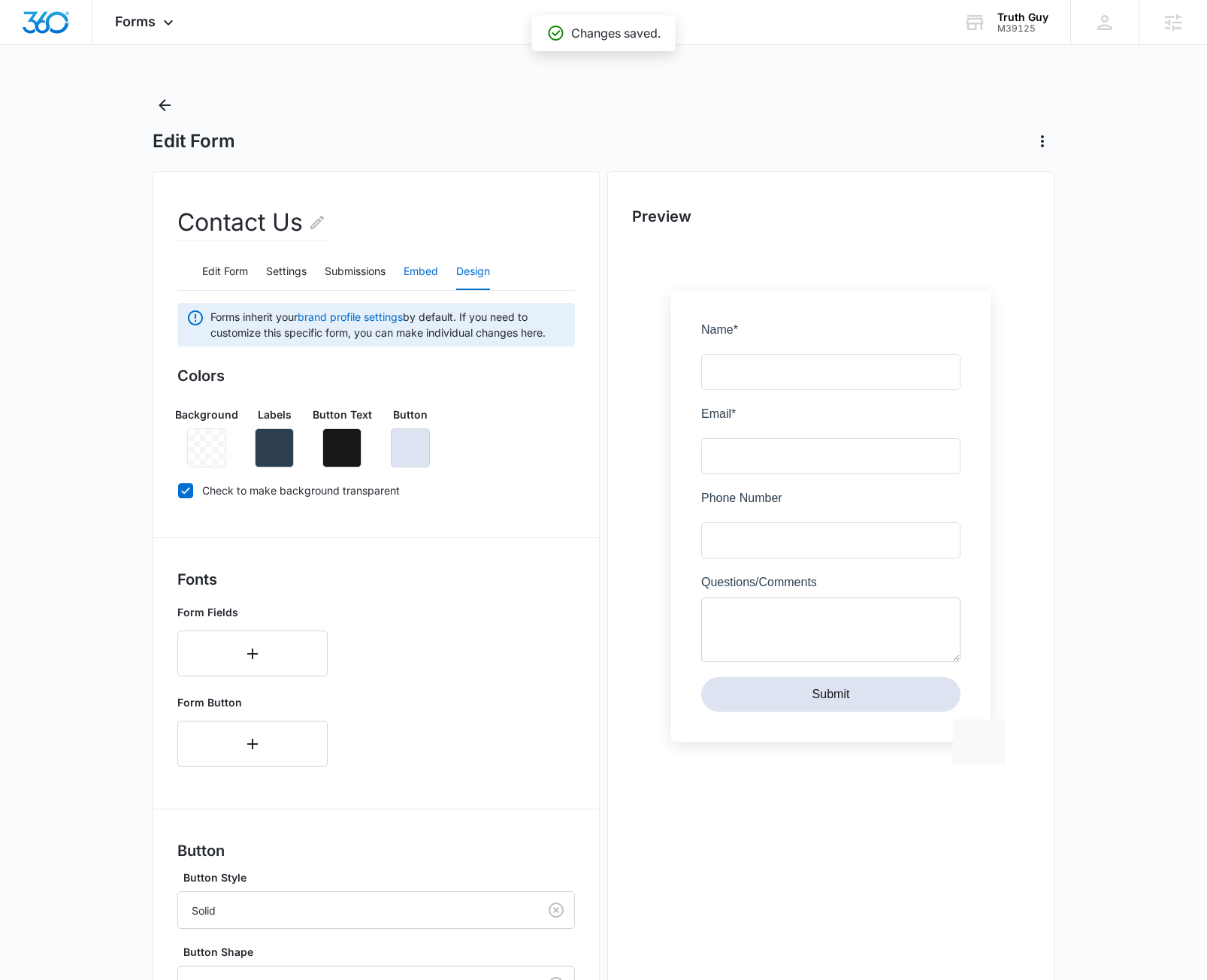
click at [411, 278] on button "Embed" at bounding box center [421, 272] width 34 height 36
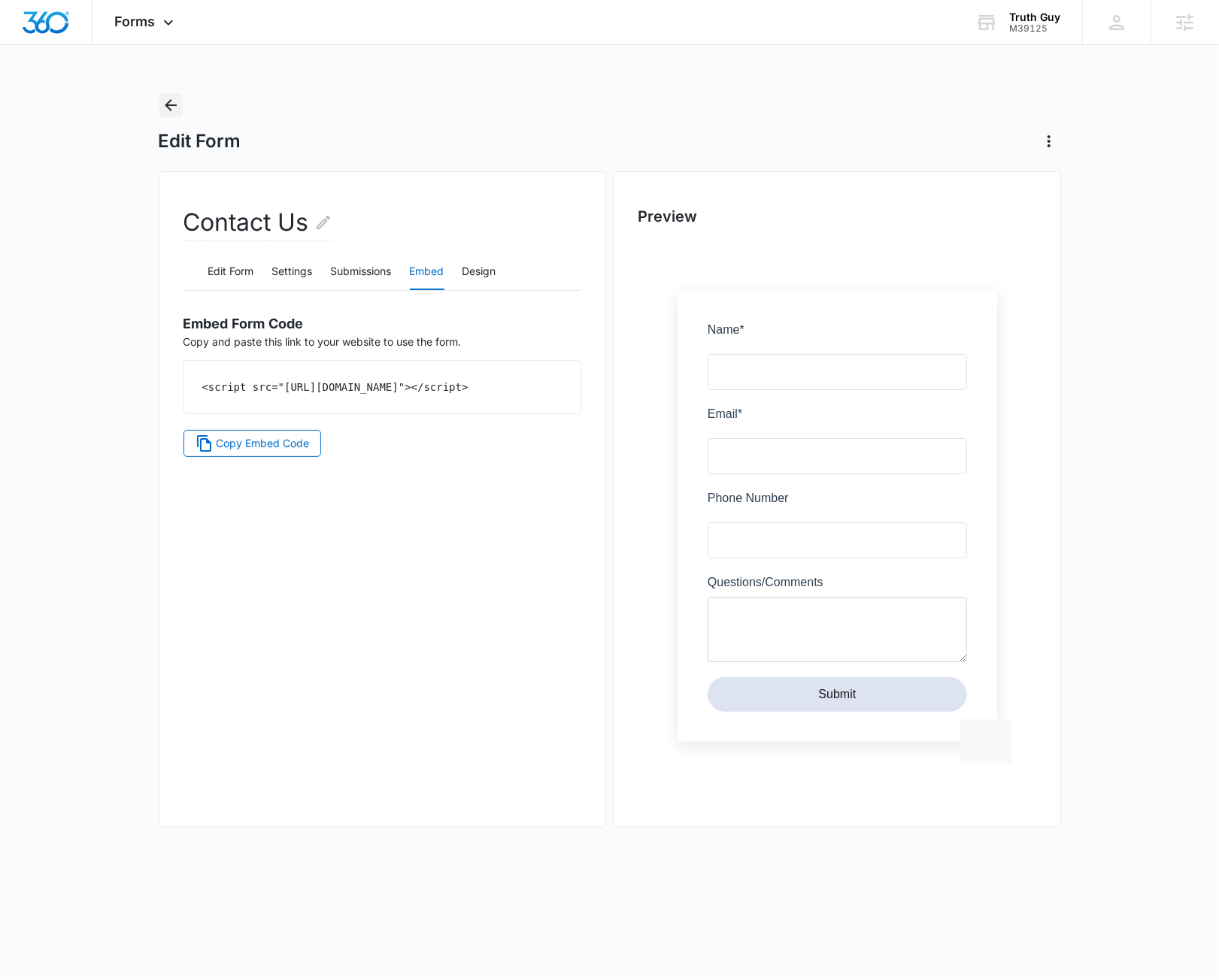
click at [176, 109] on icon "Back" at bounding box center [171, 105] width 18 height 18
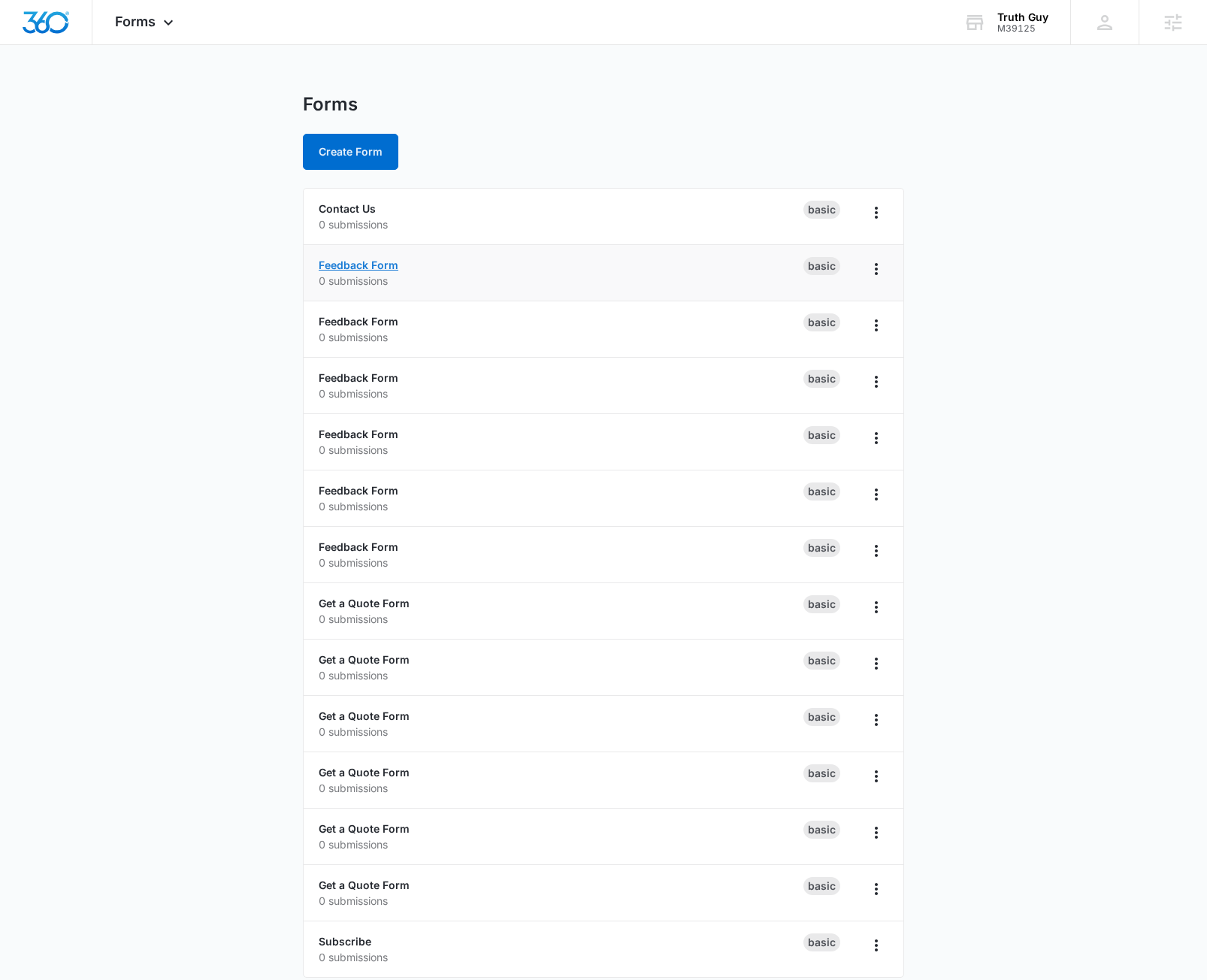
click at [368, 266] on link "Feedback Form" at bounding box center [359, 265] width 80 height 13
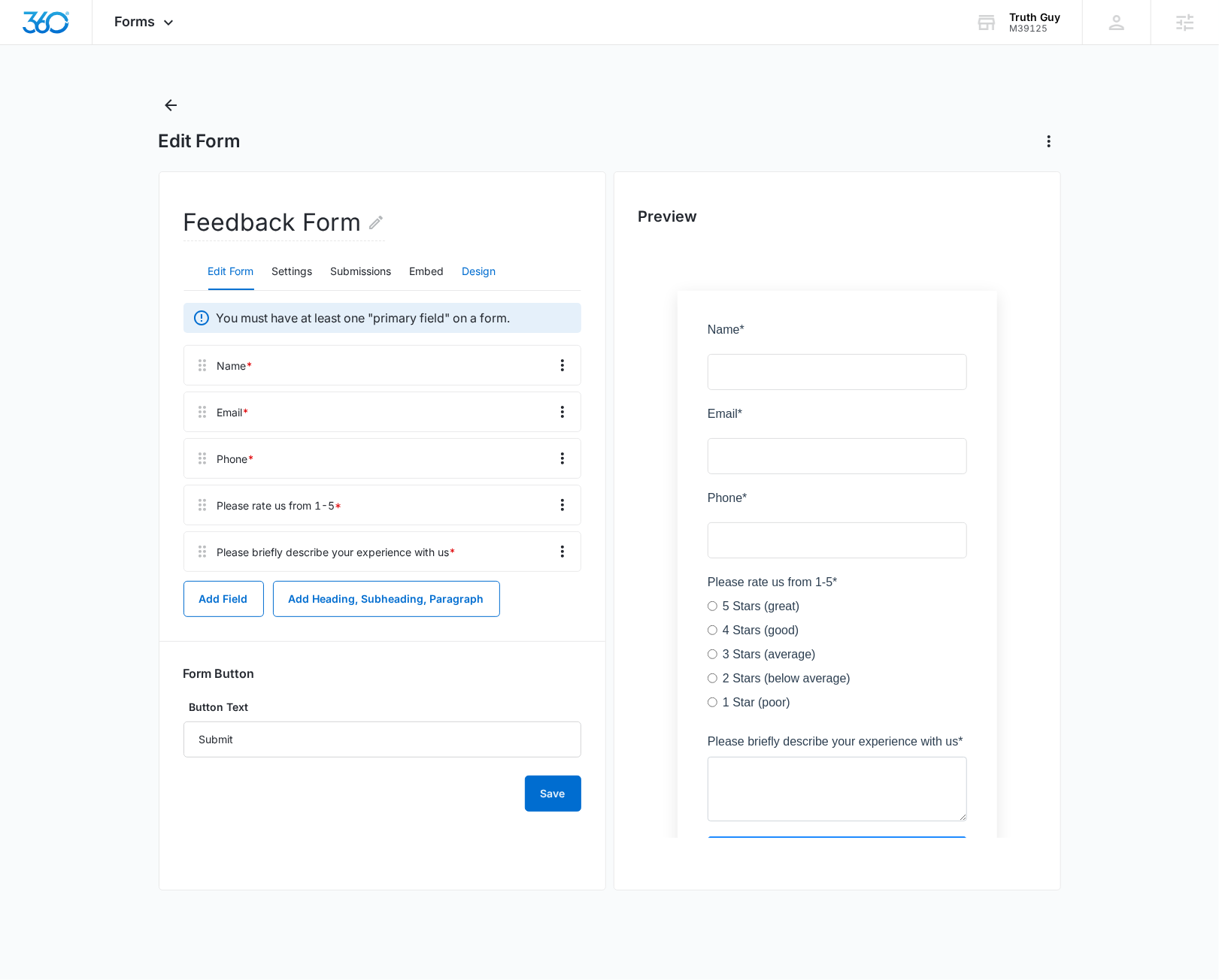
click at [477, 265] on button "Design" at bounding box center [479, 272] width 33 height 36
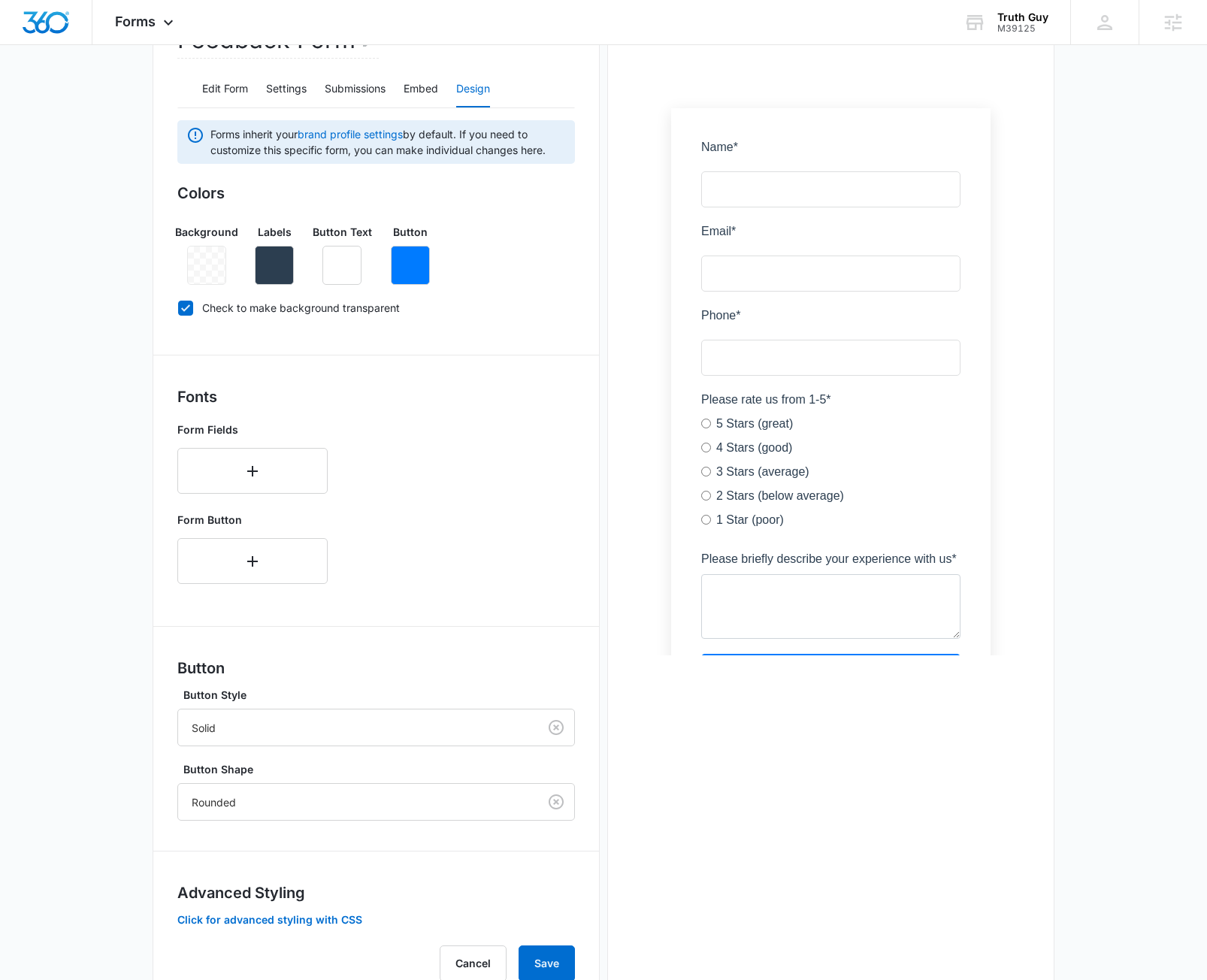
scroll to position [236, 0]
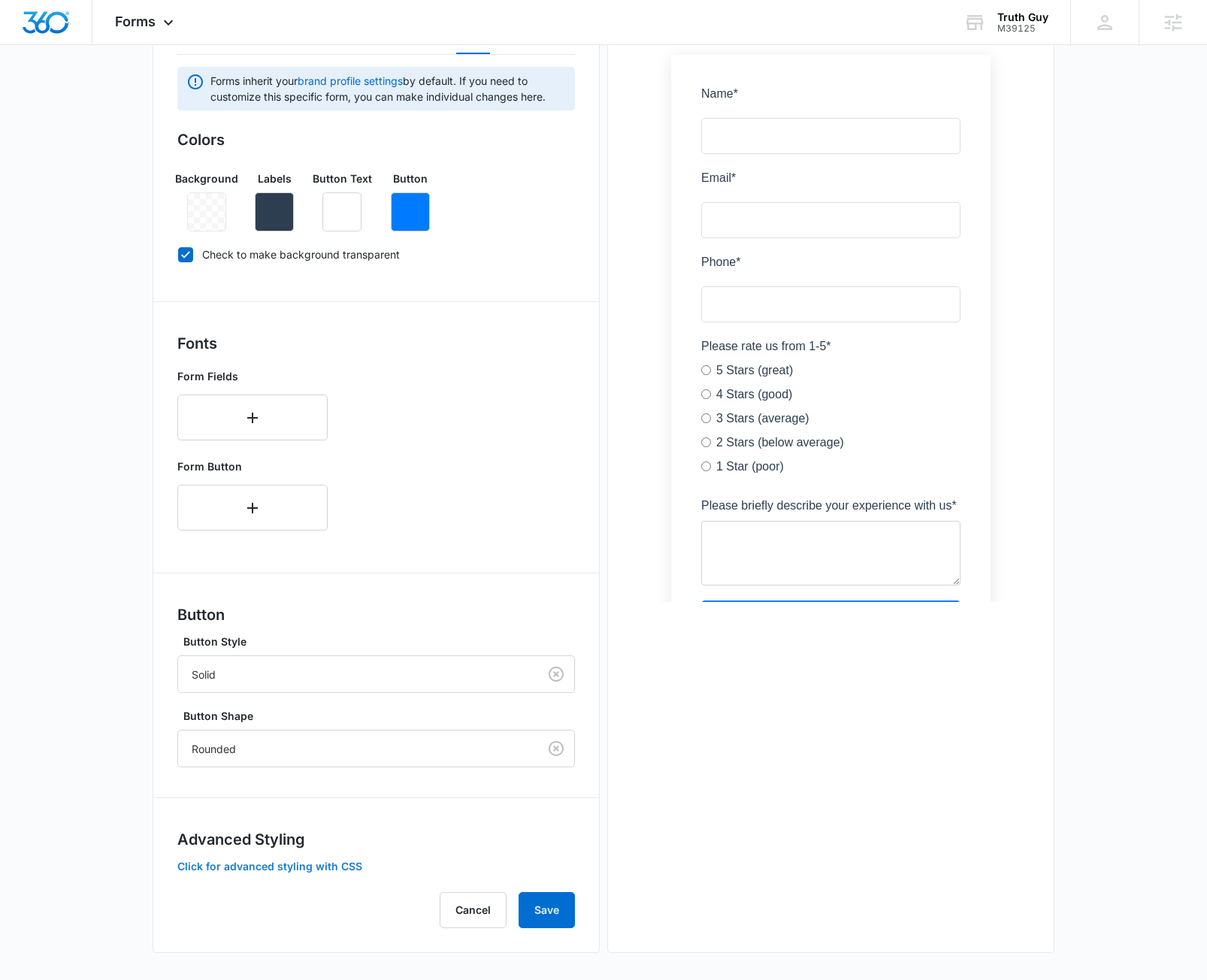
click at [282, 863] on button "Click for advanced styling with CSS" at bounding box center [269, 866] width 185 height 11
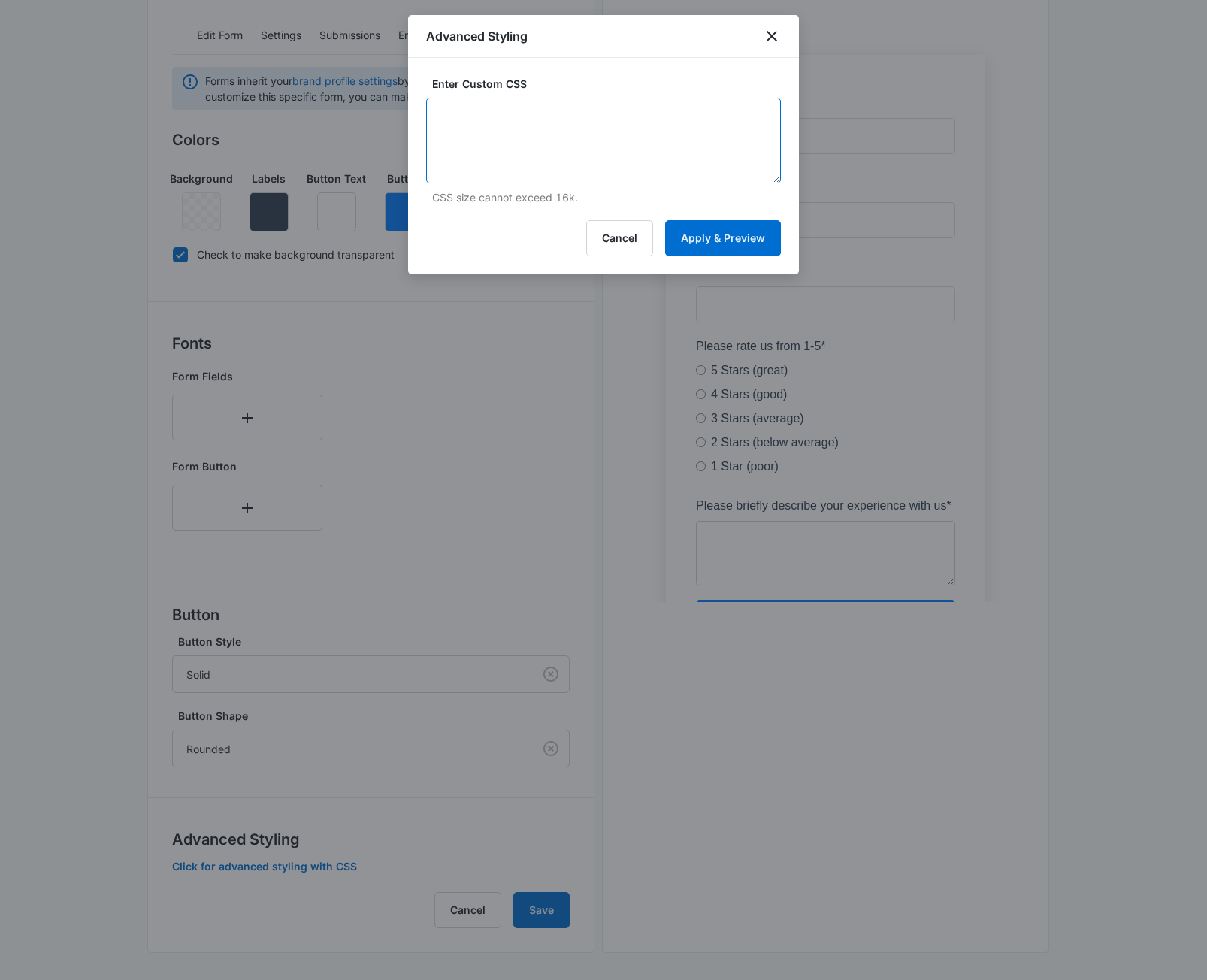
click at [612, 157] on textarea at bounding box center [604, 140] width 354 height 86
paste textarea "/* General Form CSS */ body { margin: 20px; /* must use if you are putting a dr…"
click at [780, 175] on textarea "/* General Form CSS */ body { margin: 20px; /* must use if you are putting a dr…" at bounding box center [604, 140] width 354 height 86
drag, startPoint x: 780, startPoint y: 175, endPoint x: 799, endPoint y: 339, distance: 165.1
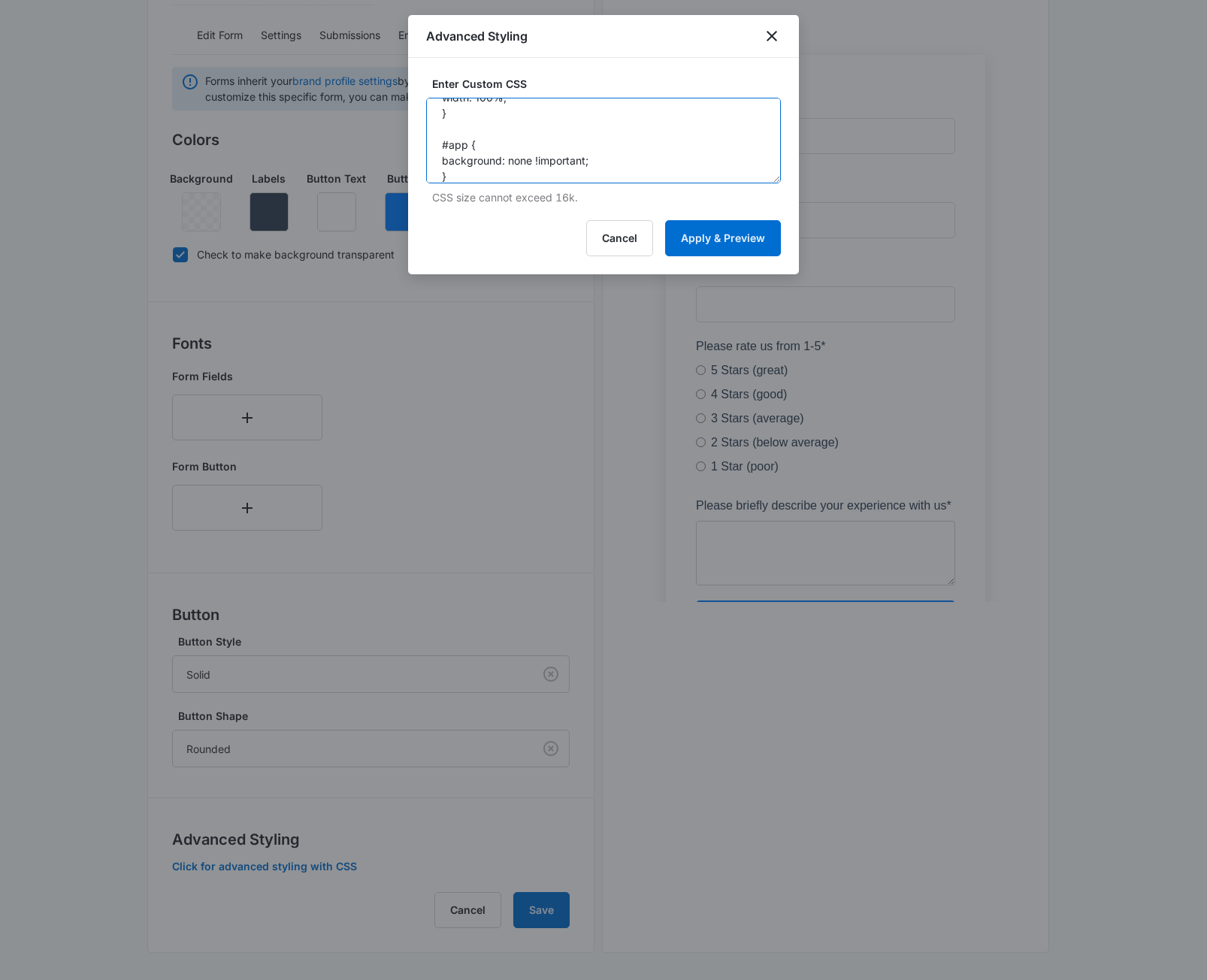
click at [803, 344] on body "Forms Apps Reputation Websites Forms CRM Email Social Content Ads Intelligence …" at bounding box center [604, 373] width 1207 height 1218
type textarea "/* General Form CSS */ body { margin: 20px; /* must use if you are putting a dr…"
click at [723, 237] on button "Apply & Preview" at bounding box center [723, 238] width 116 height 36
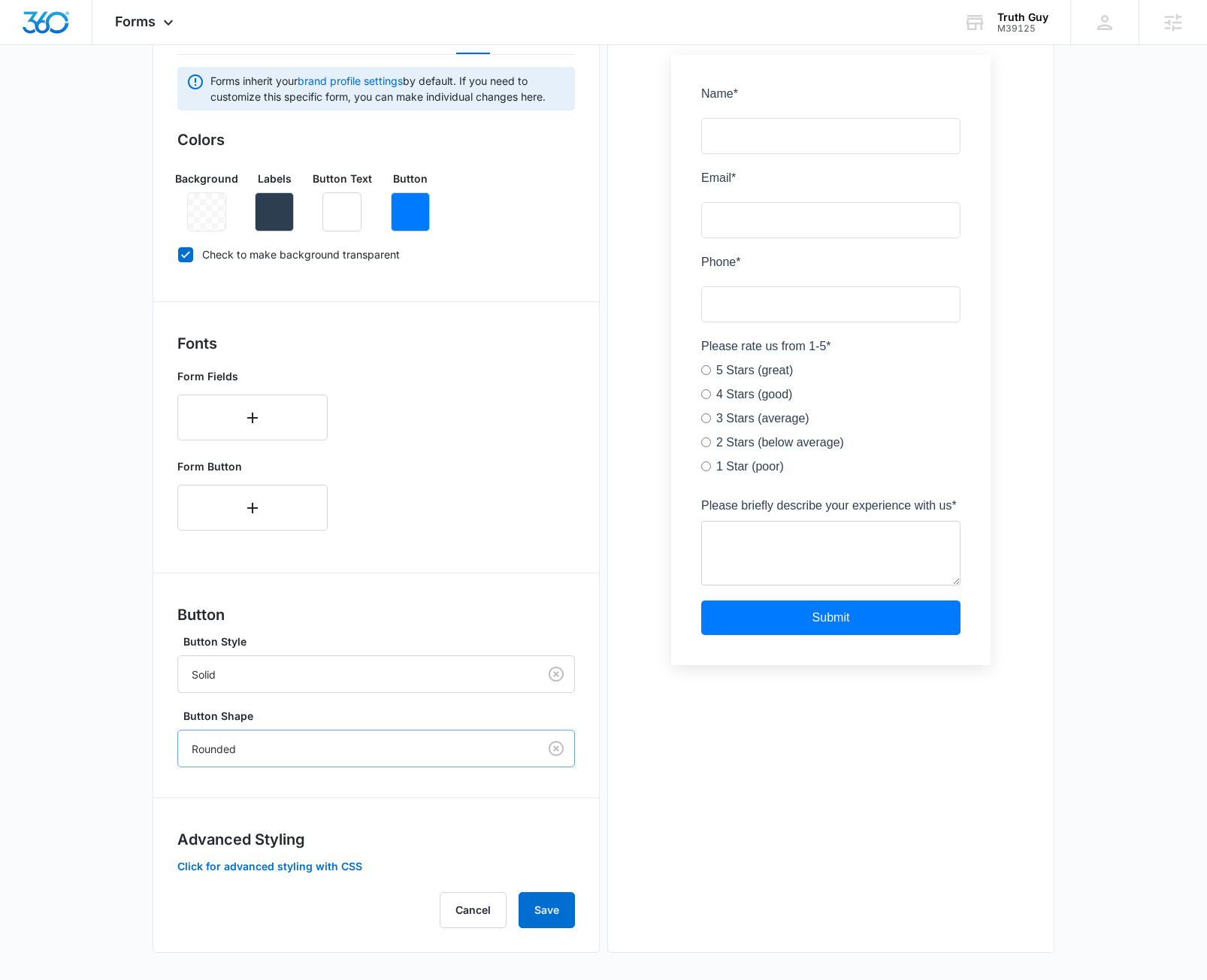
click at [265, 755] on div at bounding box center [355, 748] width 327 height 19
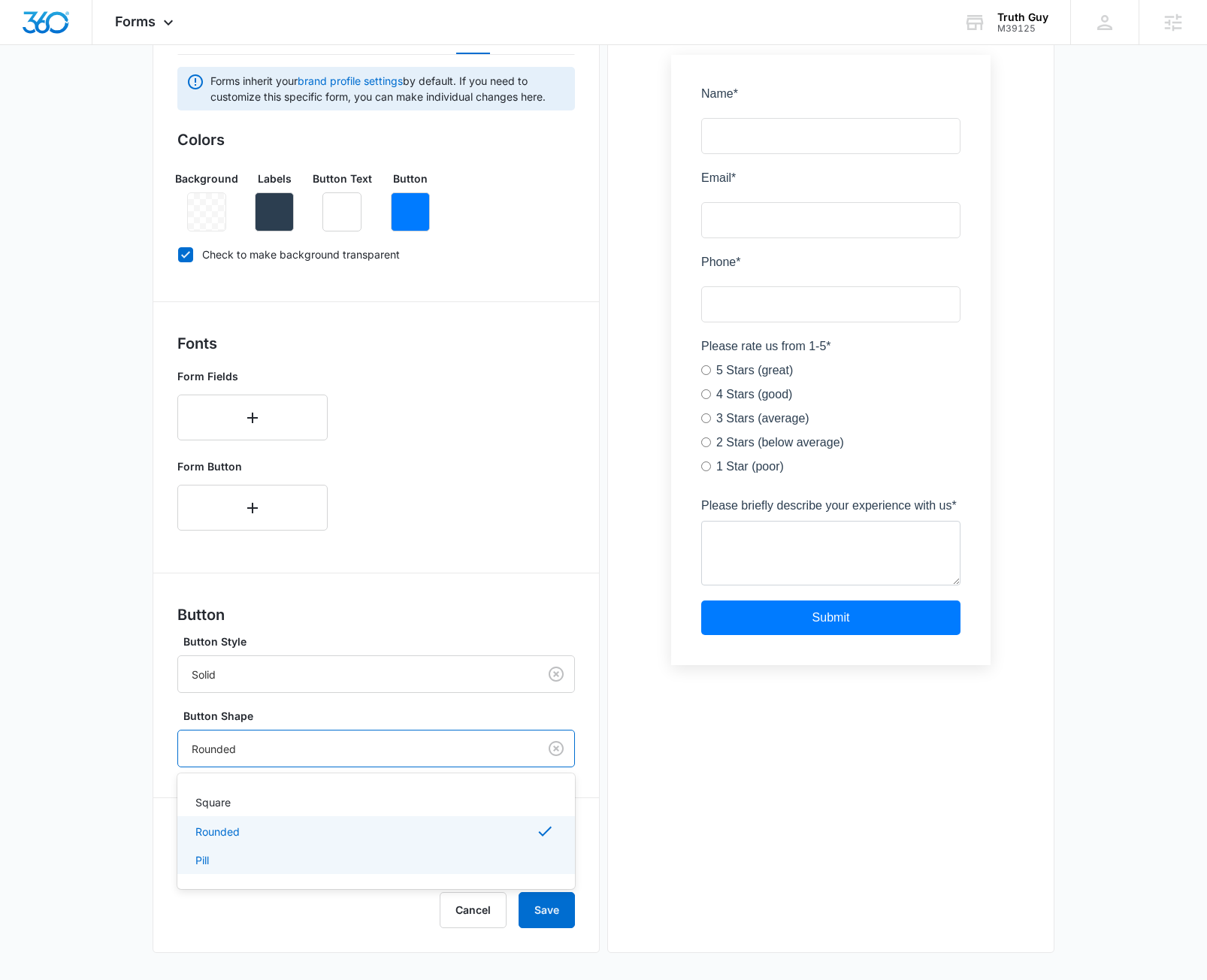
drag, startPoint x: 259, startPoint y: 850, endPoint x: 247, endPoint y: 755, distance: 95.8
click at [258, 852] on div "Pill" at bounding box center [374, 859] width 359 height 16
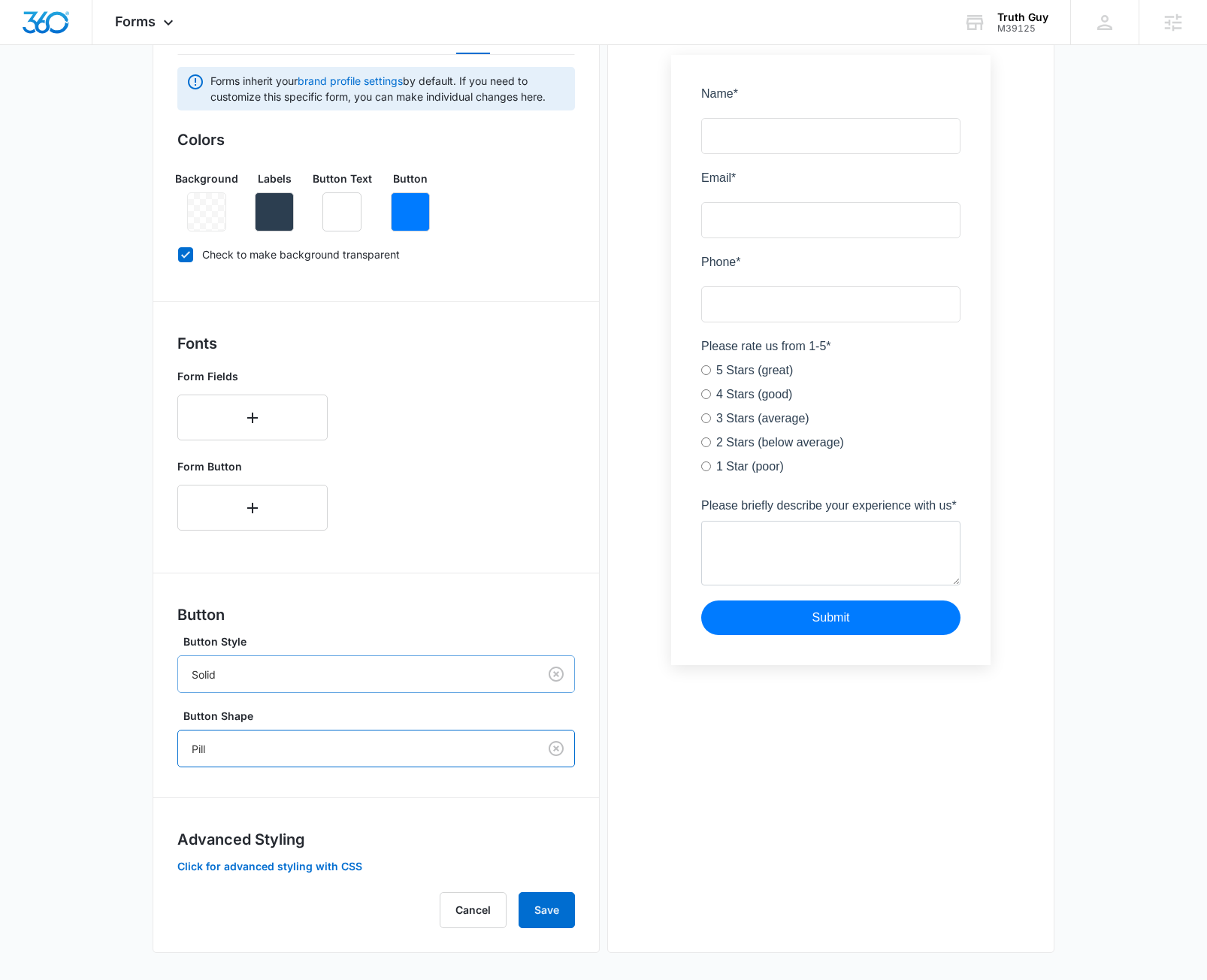
click at [225, 670] on div at bounding box center [355, 674] width 327 height 19
click at [418, 203] on icon "button" at bounding box center [410, 212] width 18 height 18
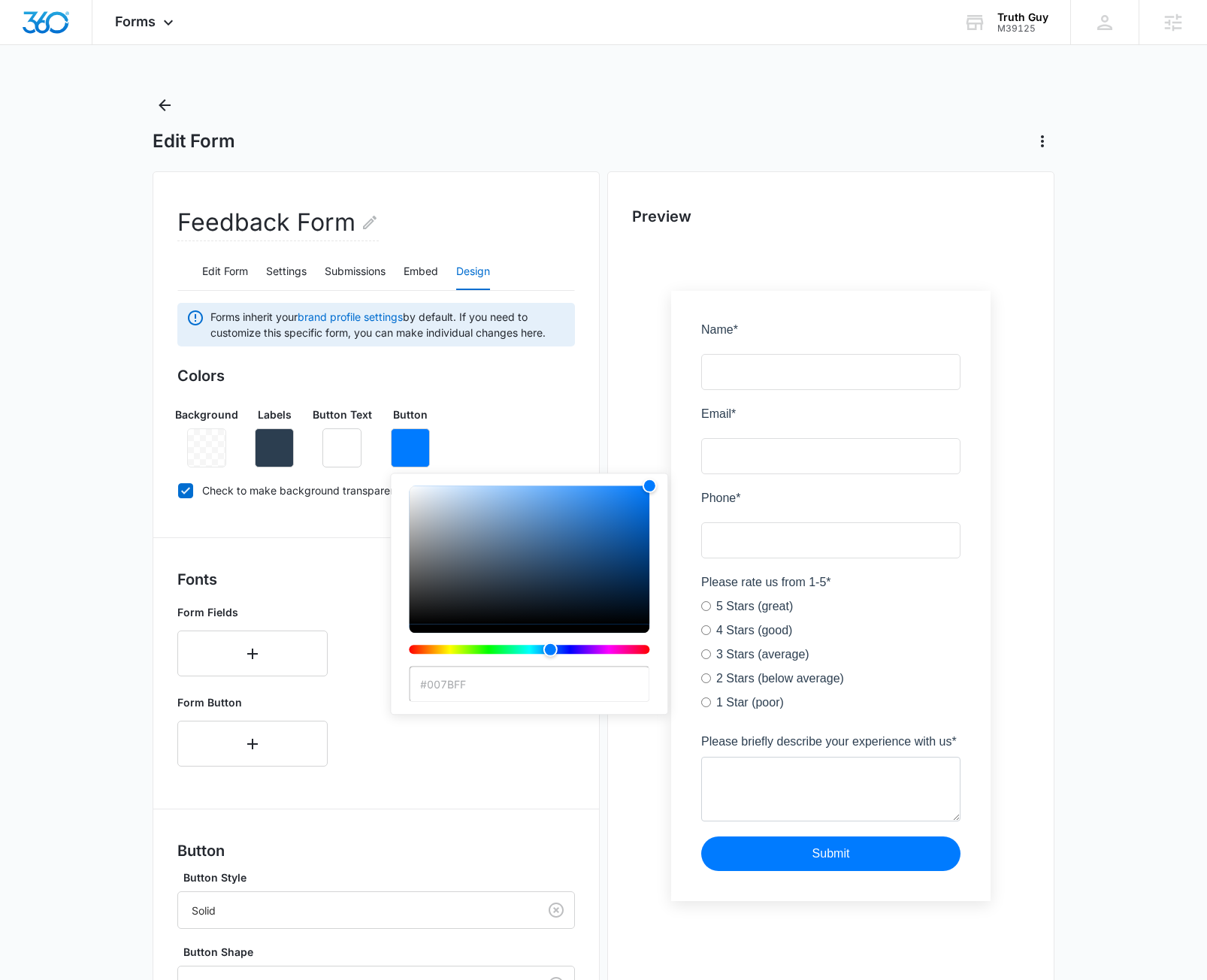
type input "#dde3f1"
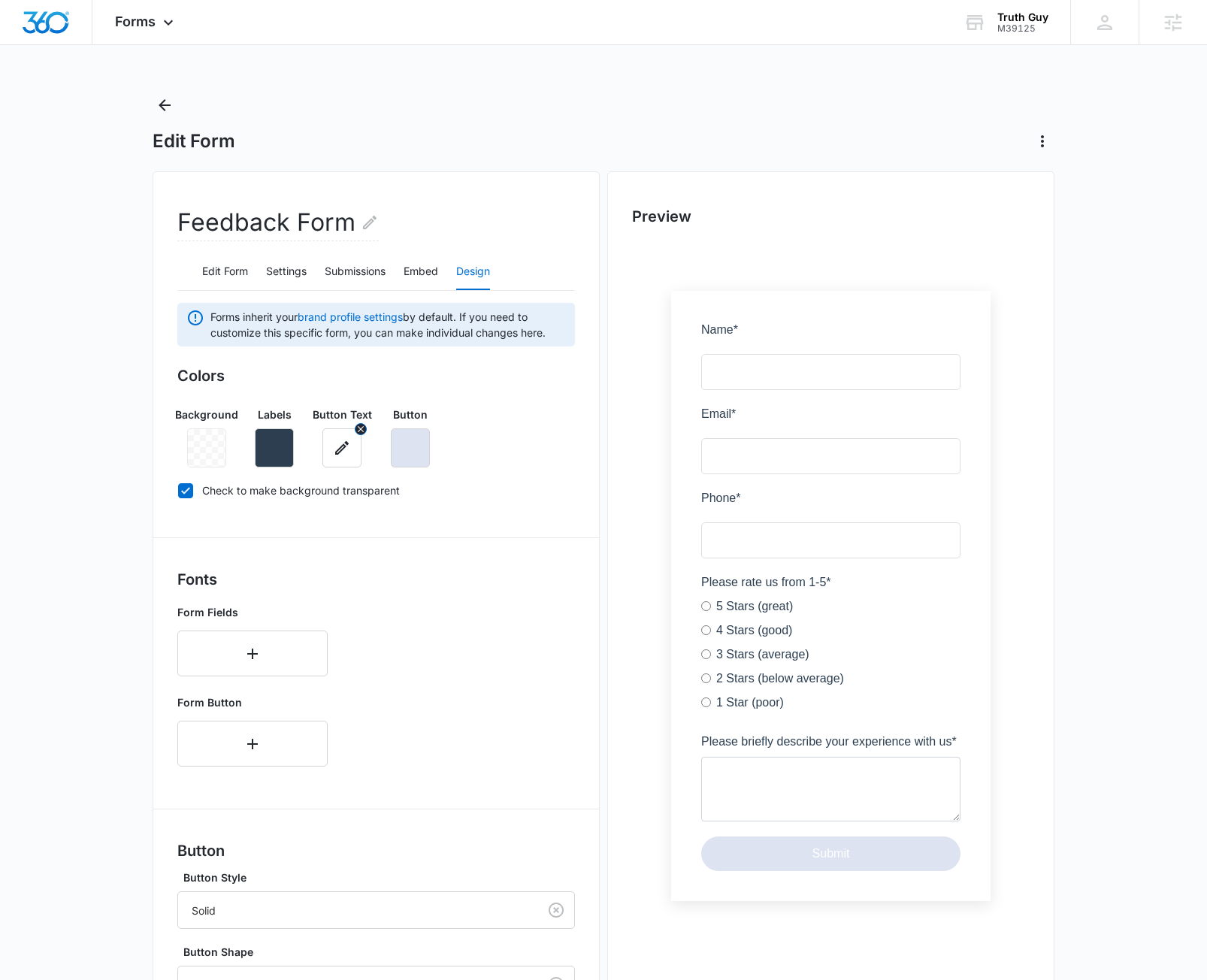
click at [345, 450] on icon "button" at bounding box center [342, 448] width 18 height 18
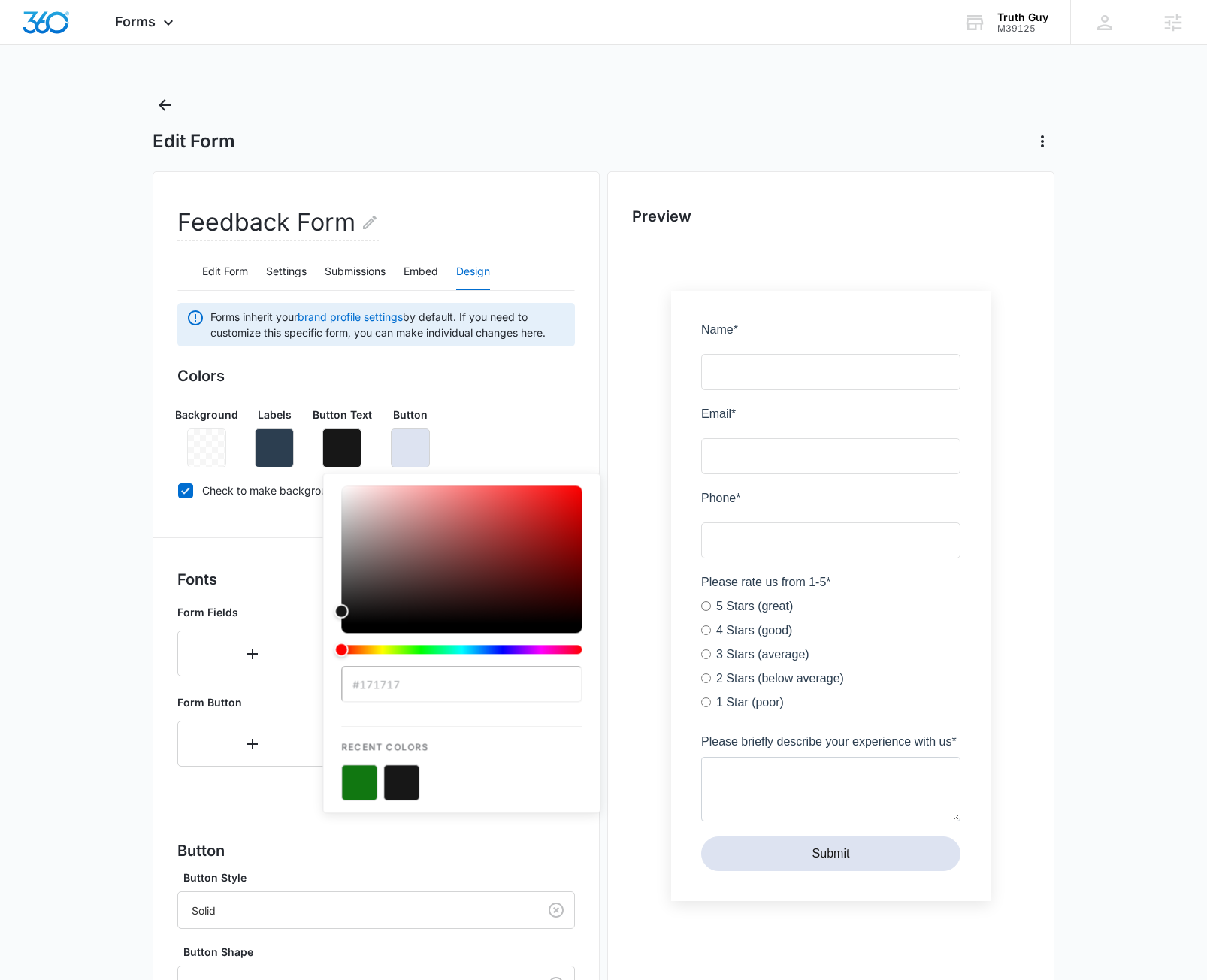
type input "#171717"
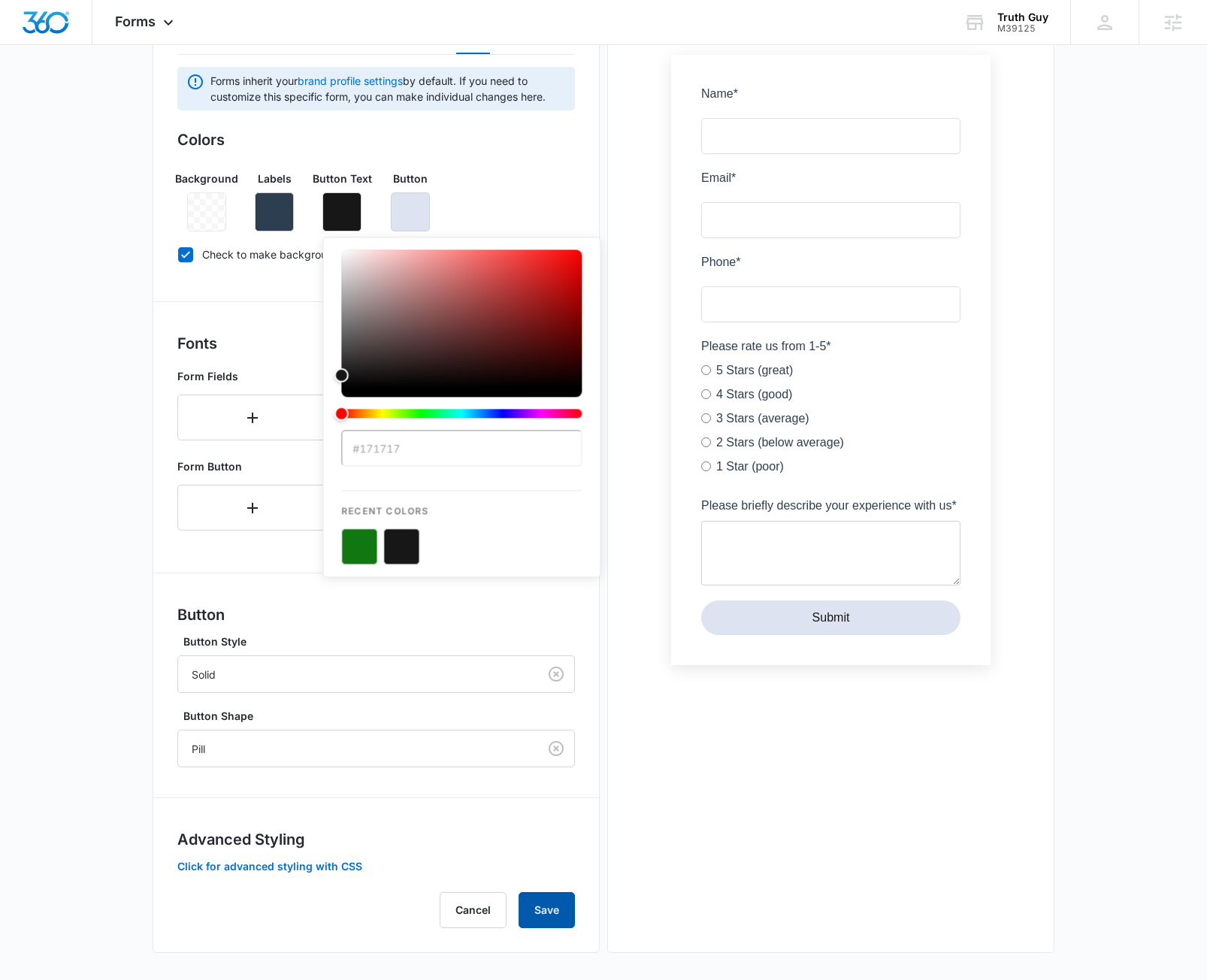
click at [563, 902] on button "Save" at bounding box center [546, 910] width 56 height 36
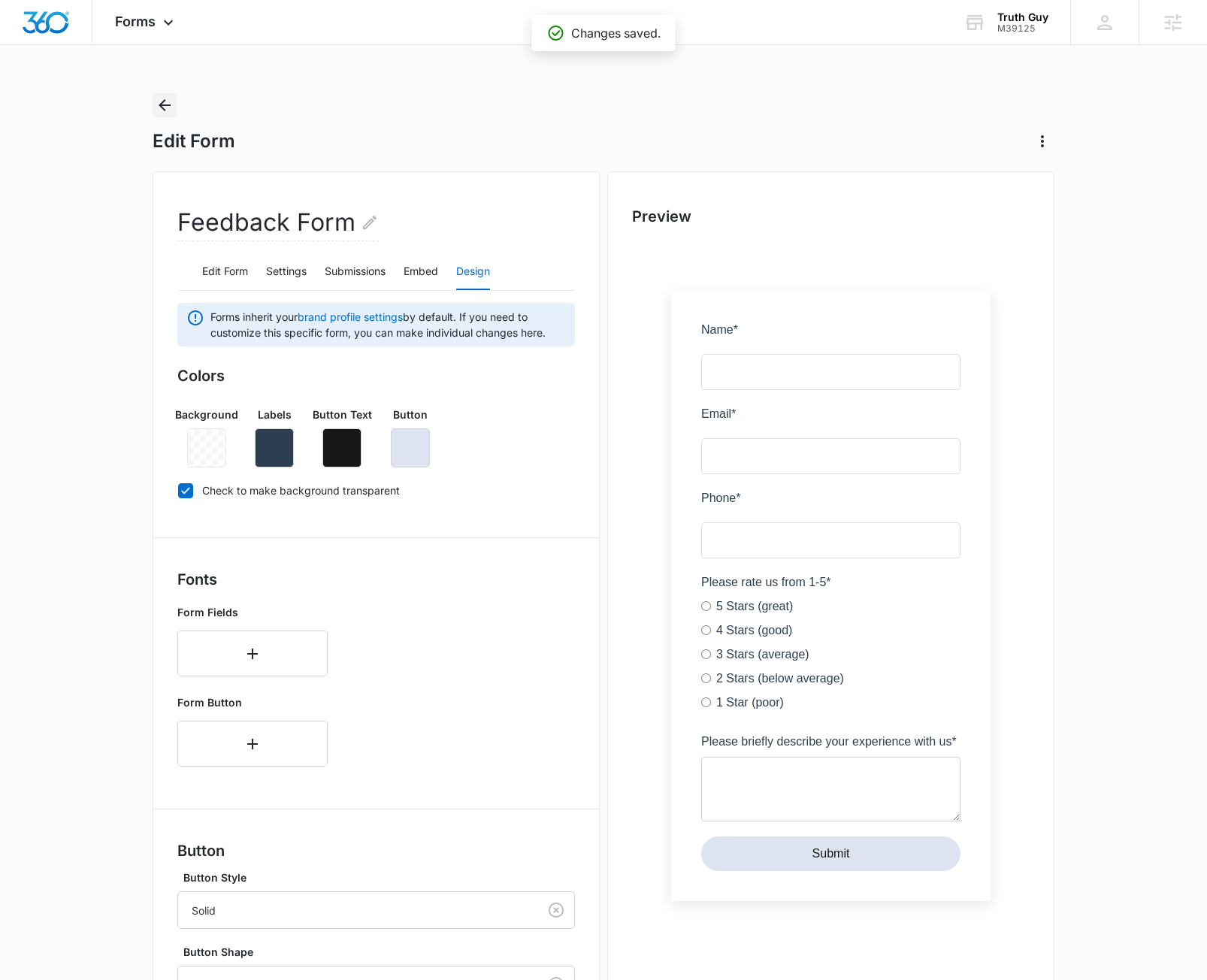
click at [167, 101] on icon "Back" at bounding box center [164, 105] width 18 height 18
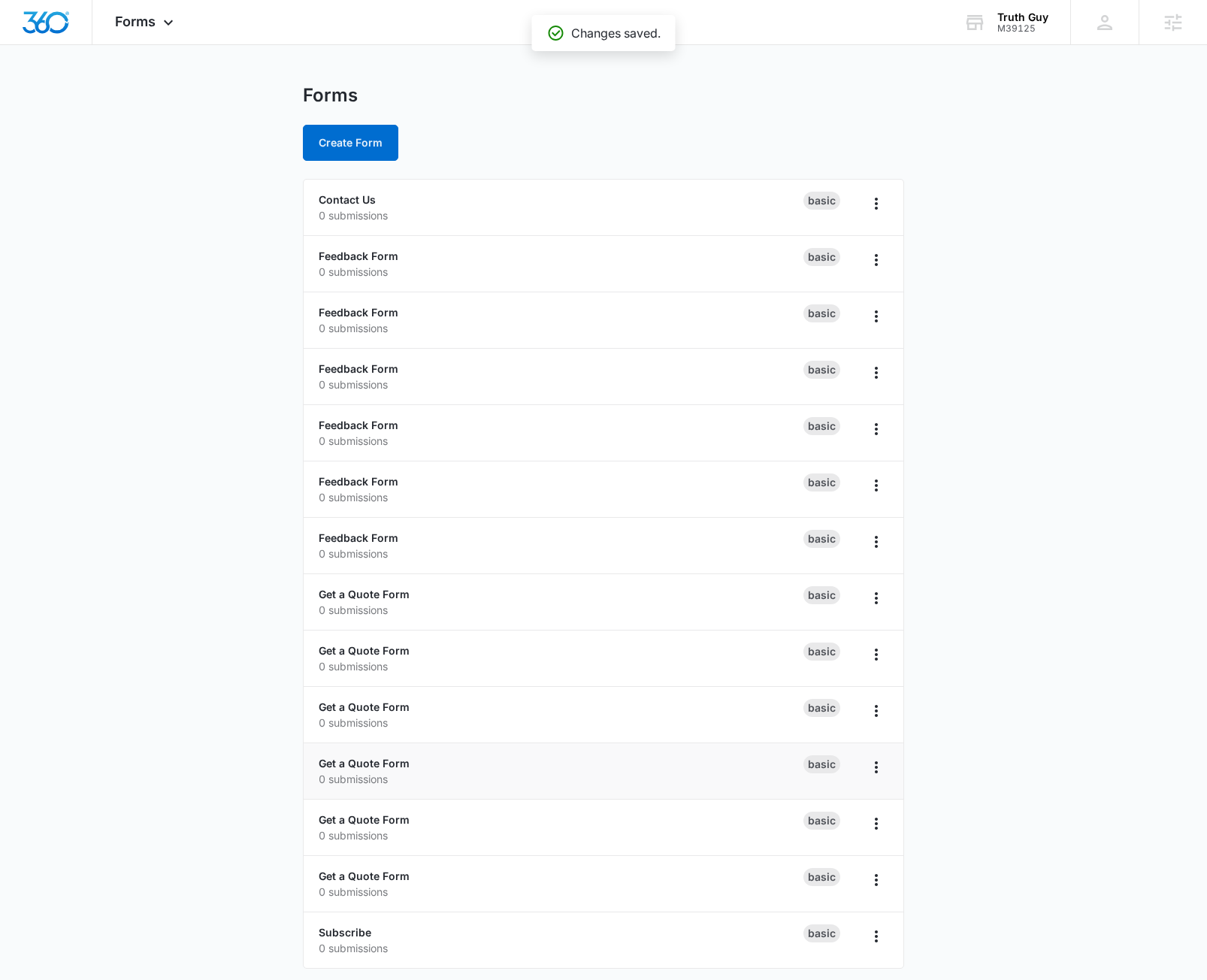
scroll to position [12, 0]
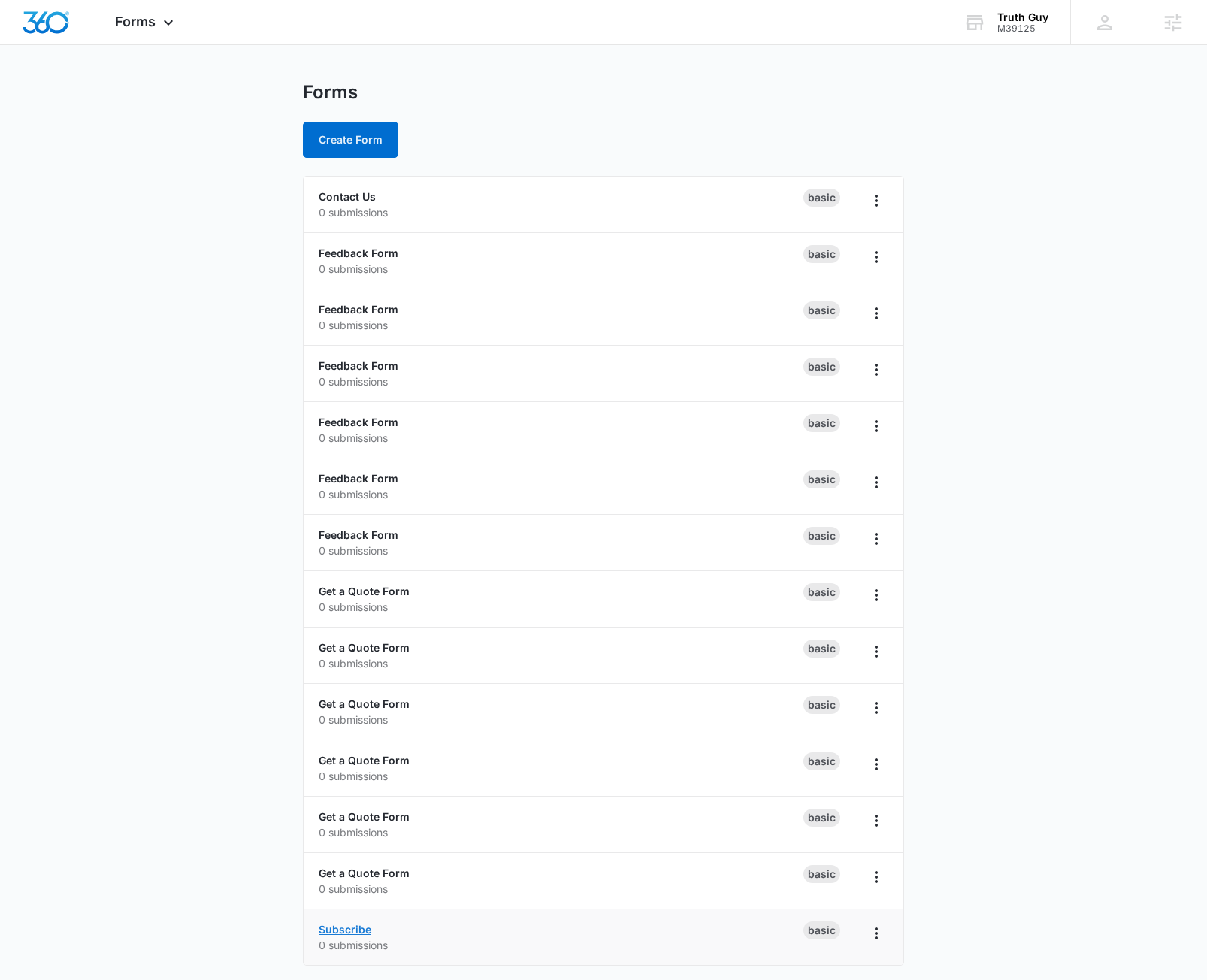
click at [351, 929] on link "Subscribe" at bounding box center [345, 929] width 52 height 13
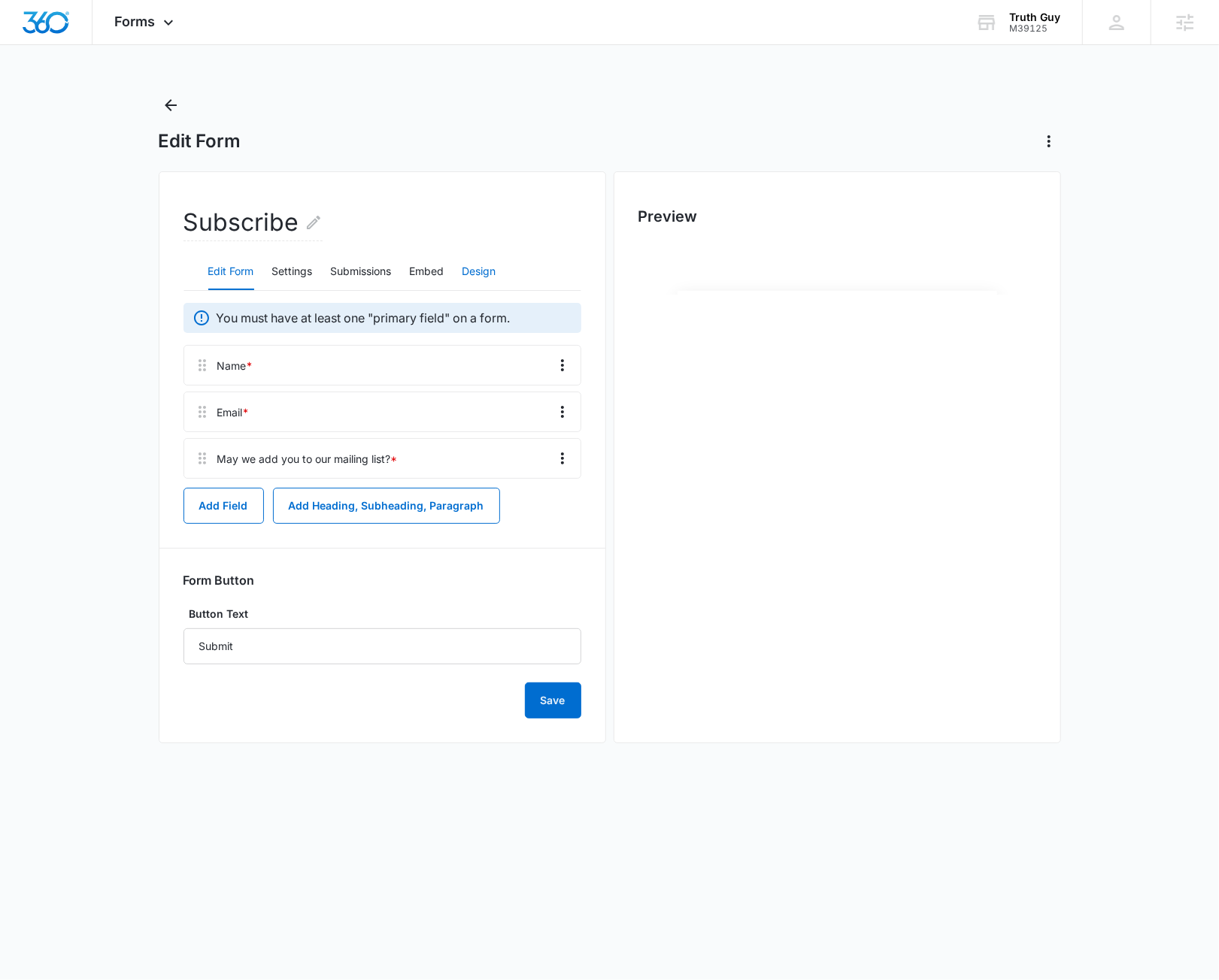
click at [493, 267] on button "Design" at bounding box center [479, 272] width 33 height 36
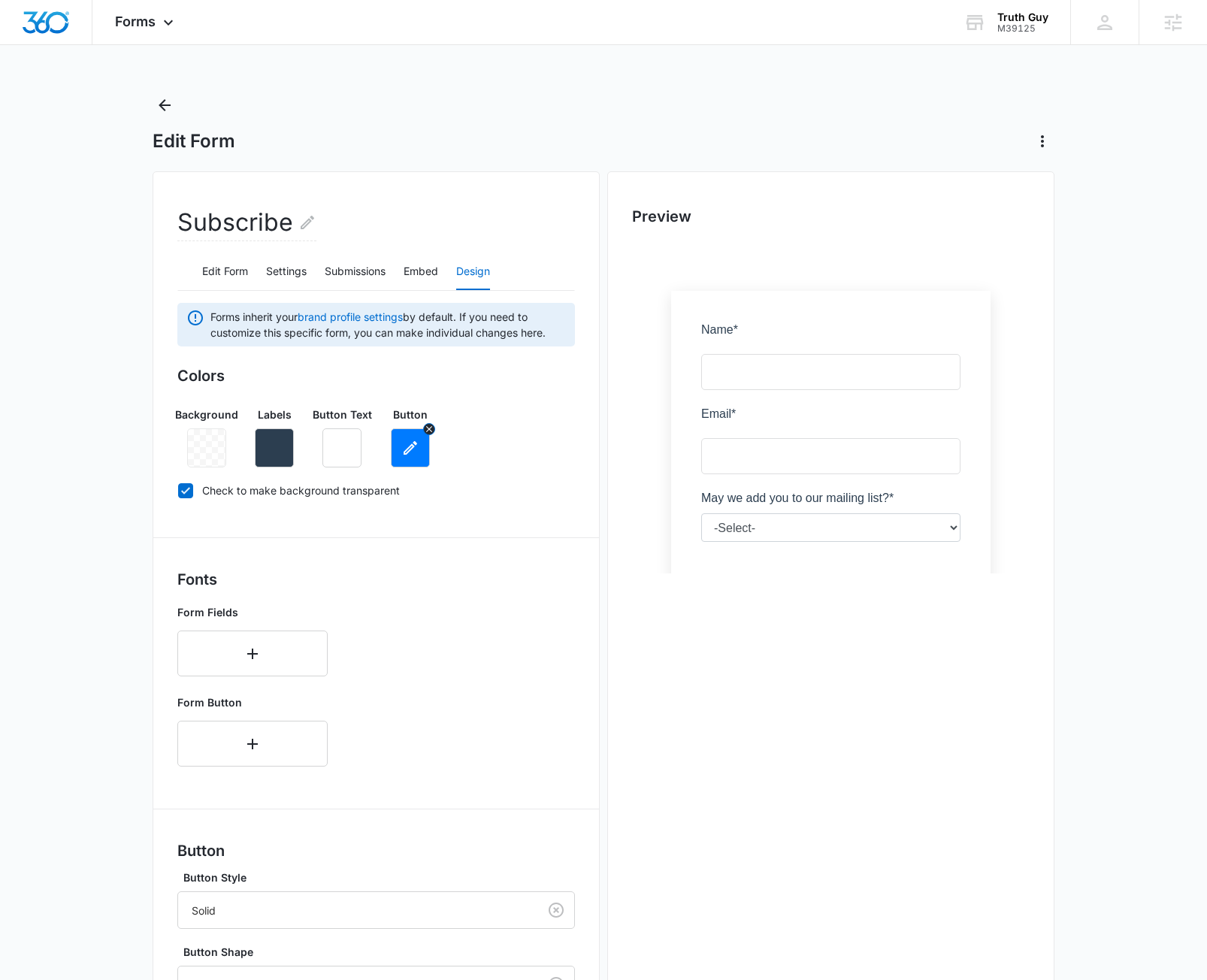
click at [408, 455] on icon "button" at bounding box center [410, 448] width 18 height 18
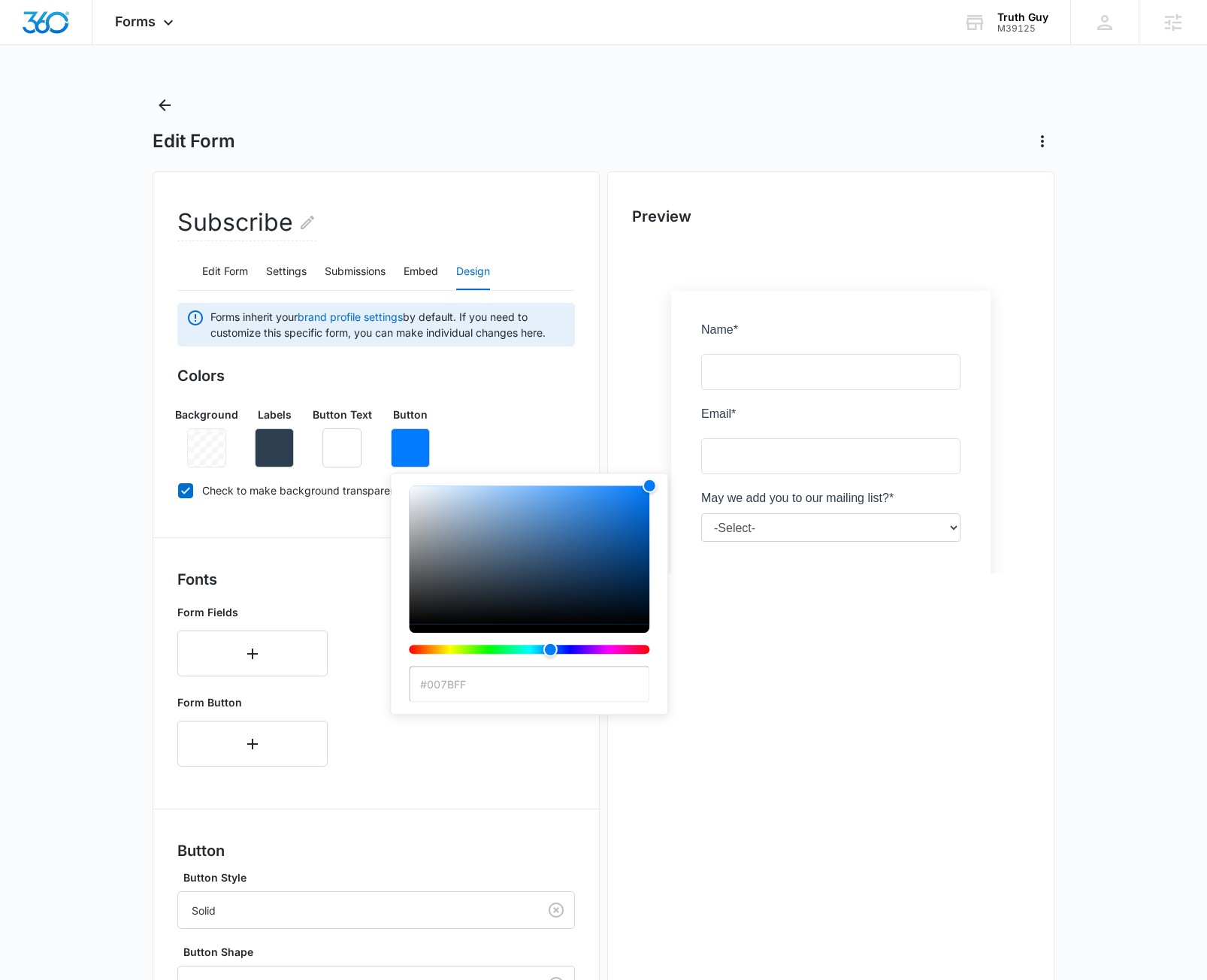
type input "#dde3f1"
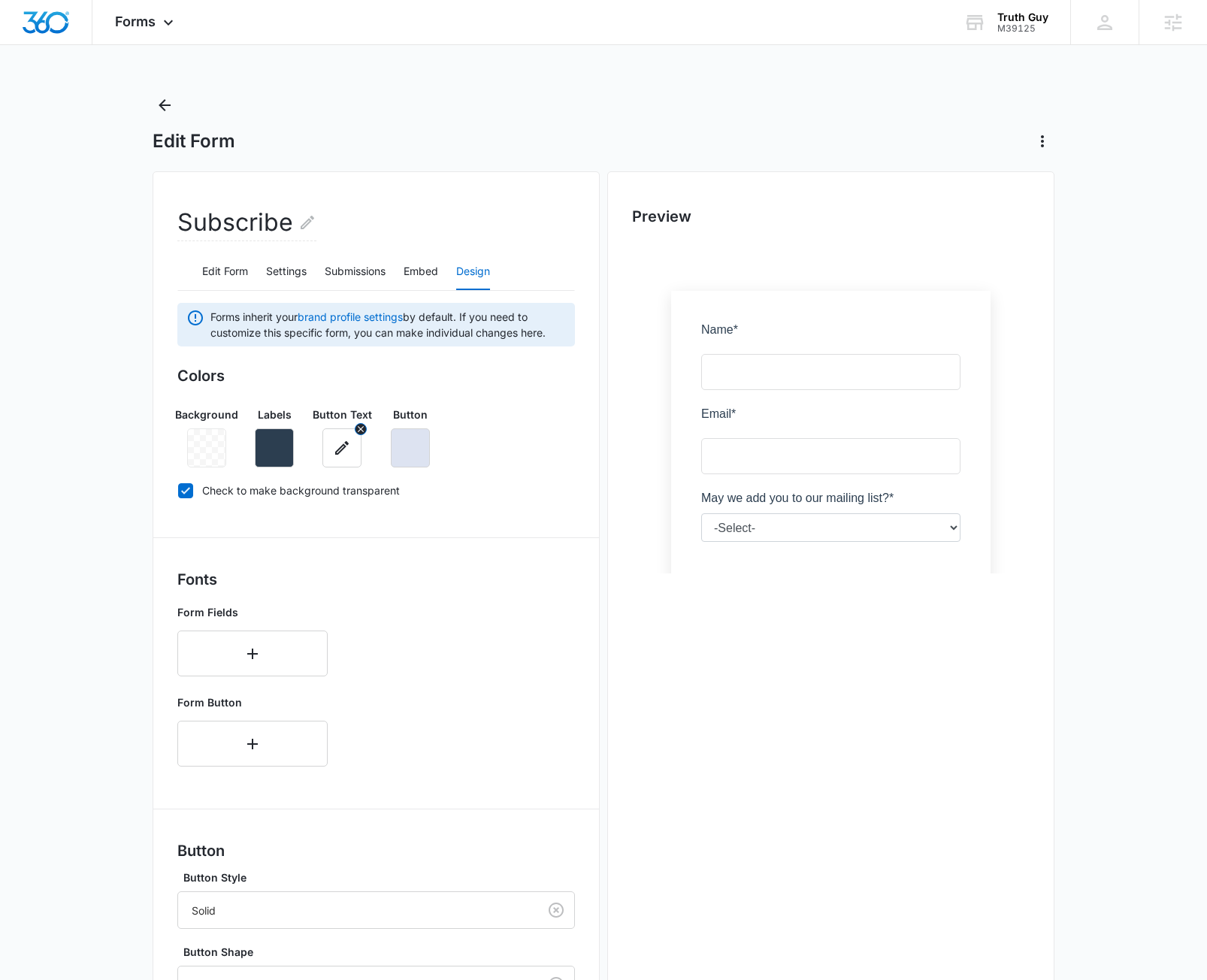
click at [338, 455] on icon "button" at bounding box center [342, 448] width 18 height 18
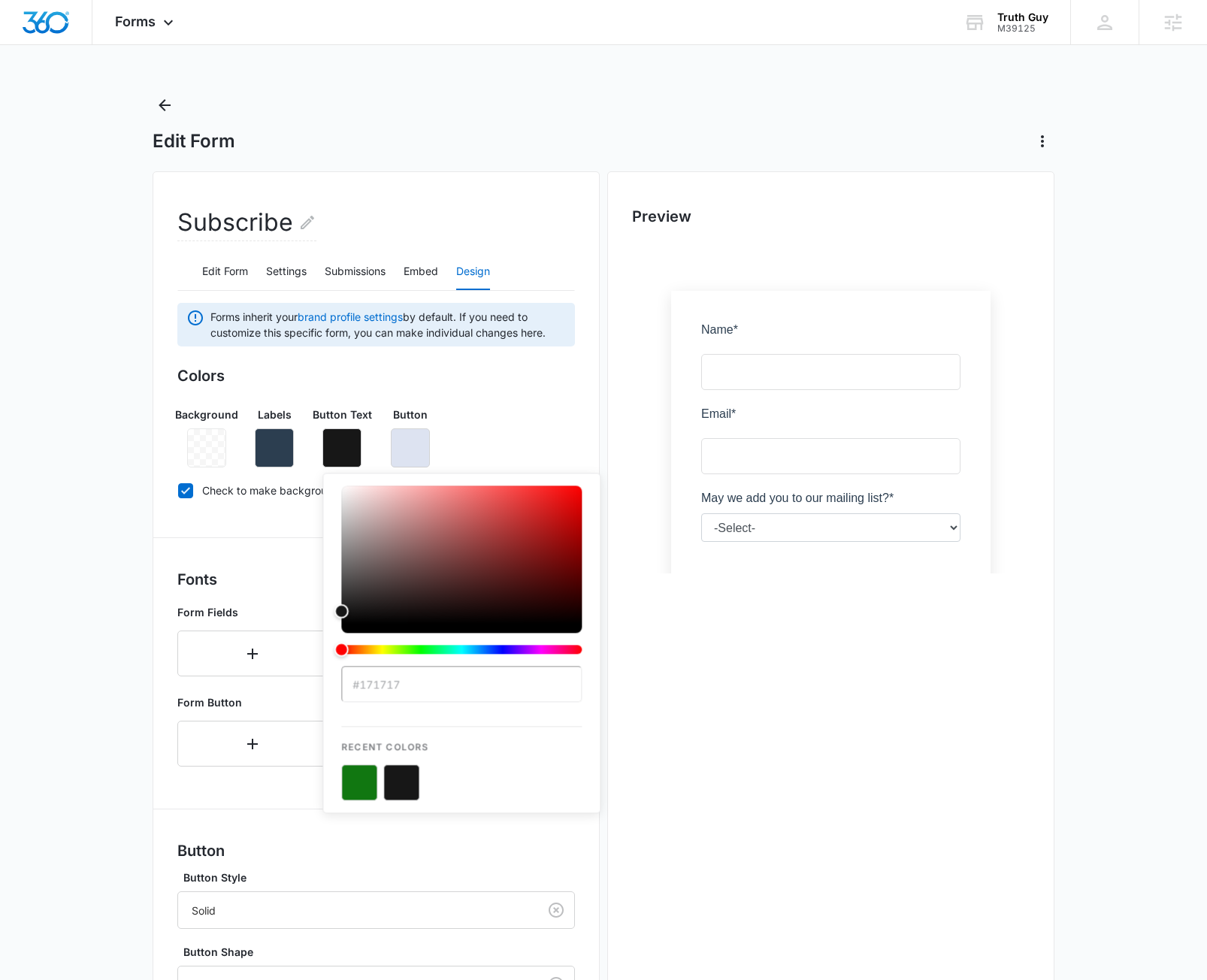
type input "#171717"
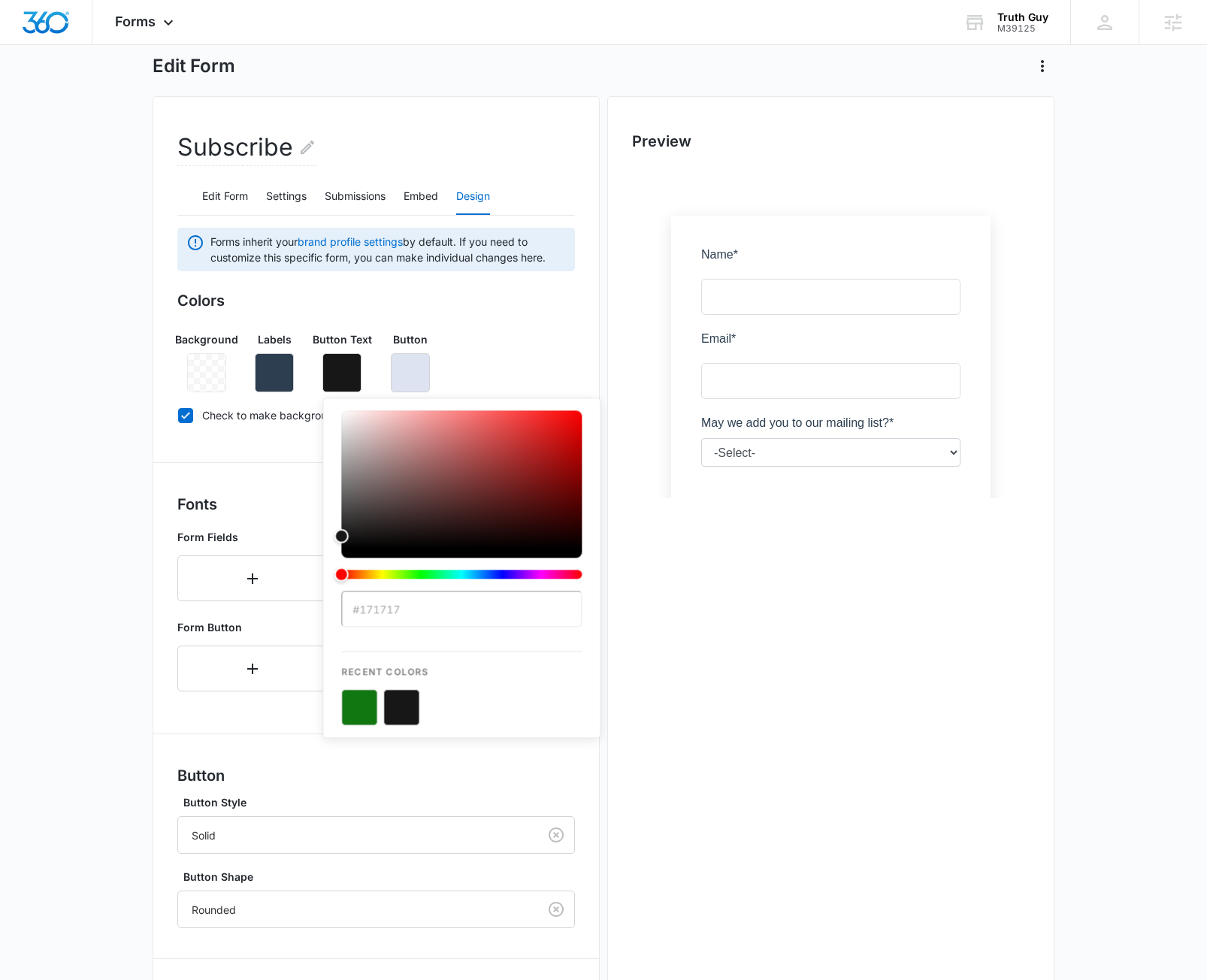
click at [692, 788] on div "Preview" at bounding box center [830, 605] width 447 height 1018
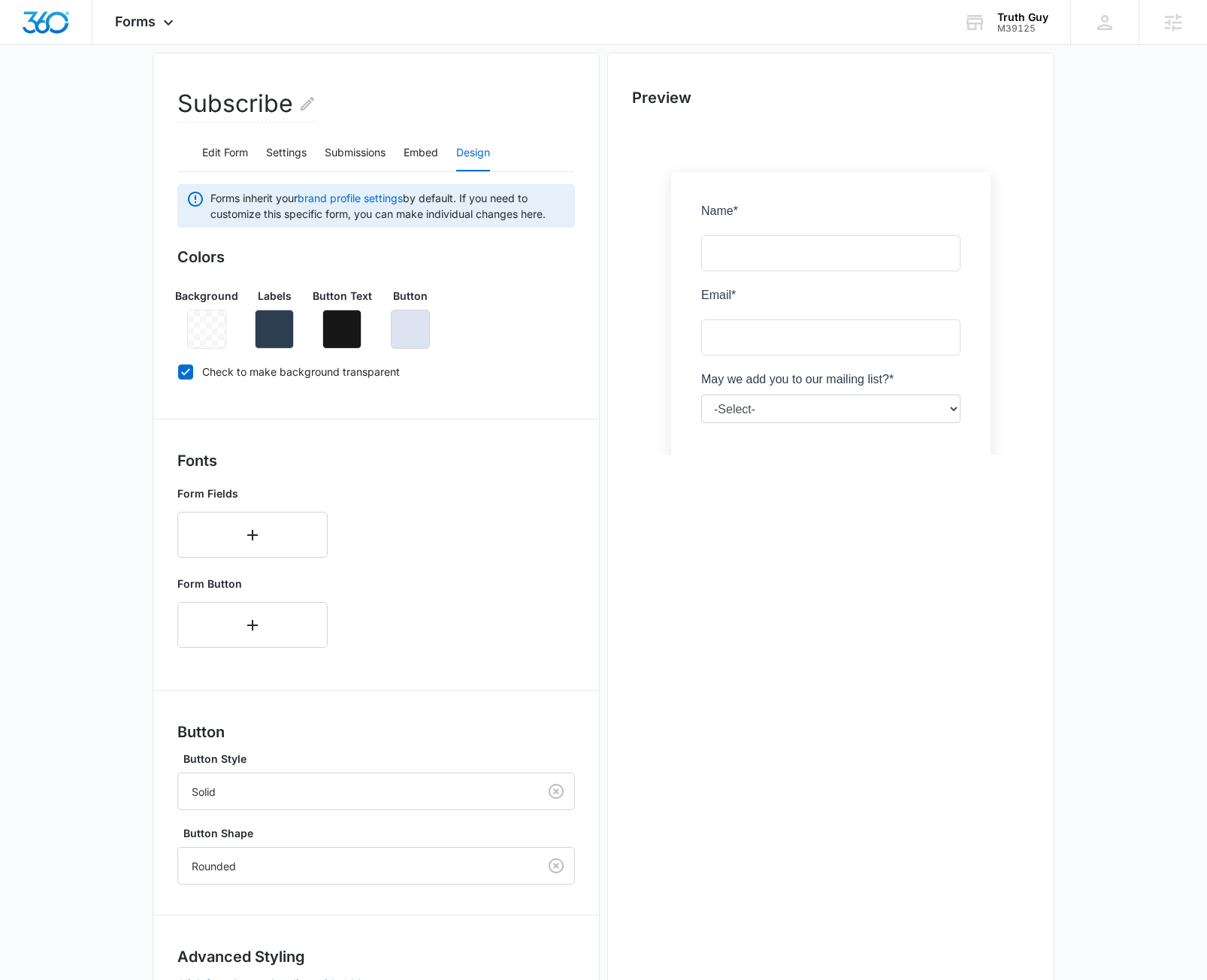
scroll to position [236, 0]
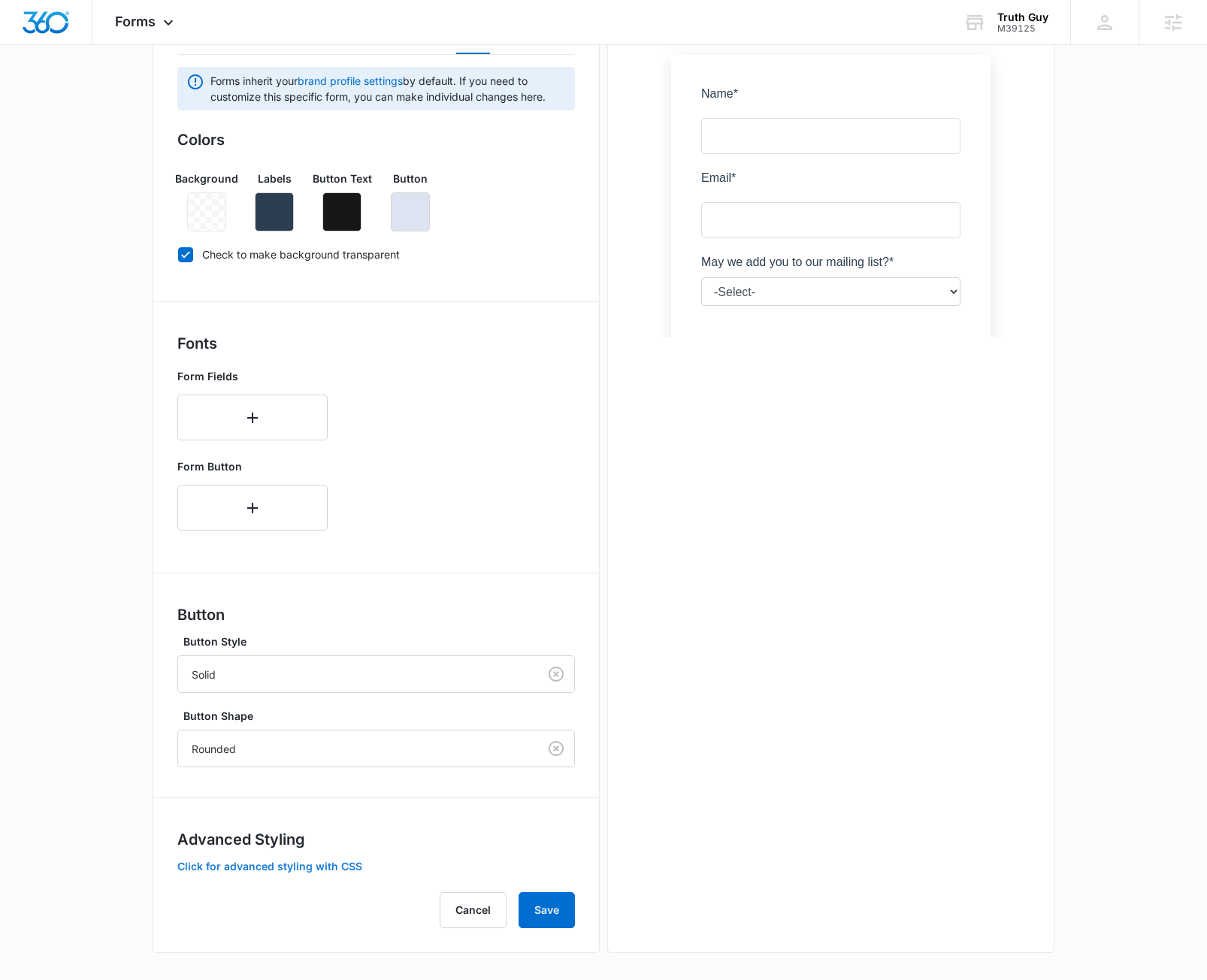
click at [310, 862] on button "Click for advanced styling with CSS" at bounding box center [269, 866] width 185 height 11
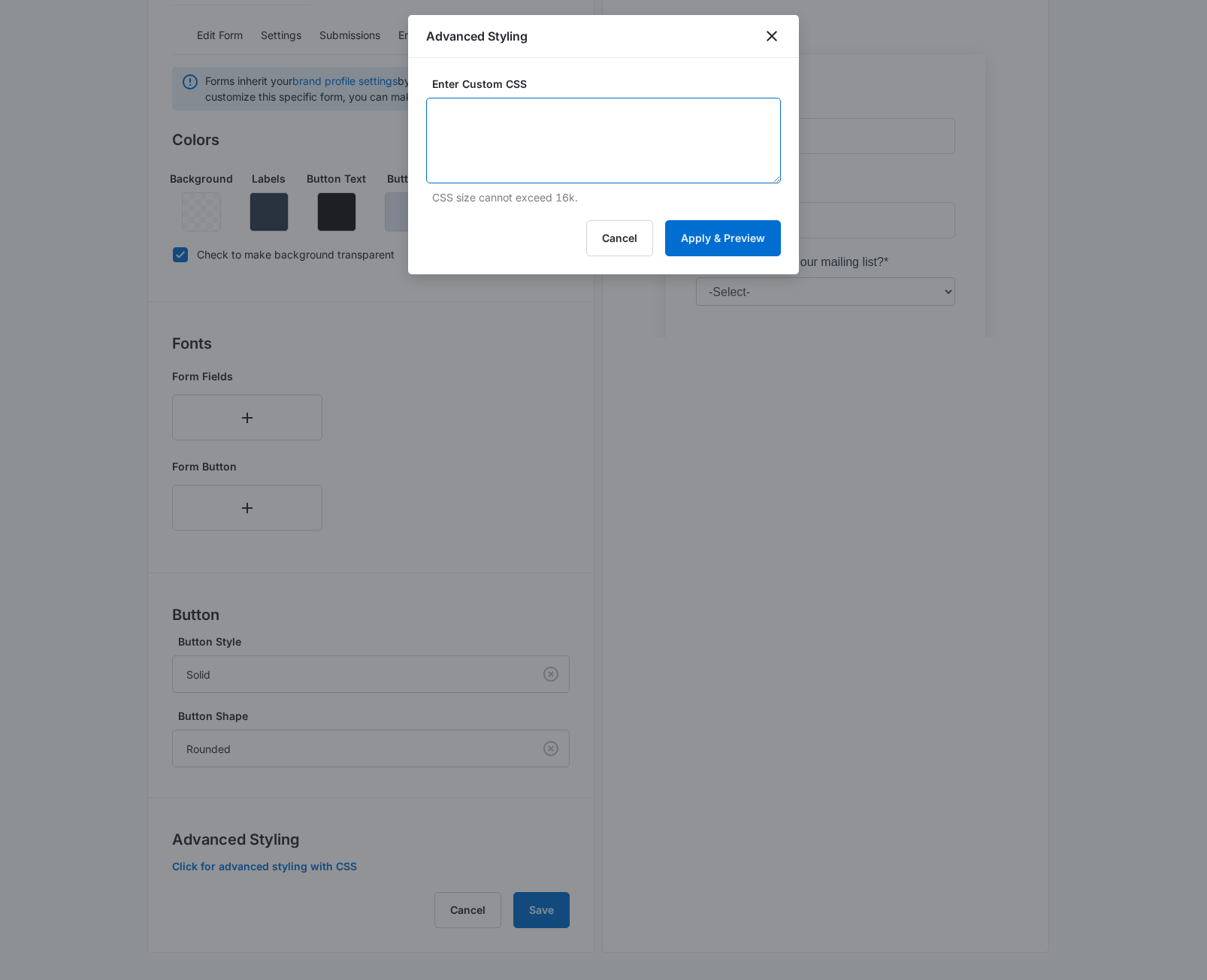
click at [630, 109] on textarea at bounding box center [604, 140] width 354 height 86
paste textarea "/* General Form CSS */ body { margin: 20px; /* must use if you are putting a dr…"
type textarea "/* General Form CSS */ body { margin: 20px; /* must use if you are putting a dr…"
drag, startPoint x: 711, startPoint y: 234, endPoint x: 699, endPoint y: 368, distance: 134.5
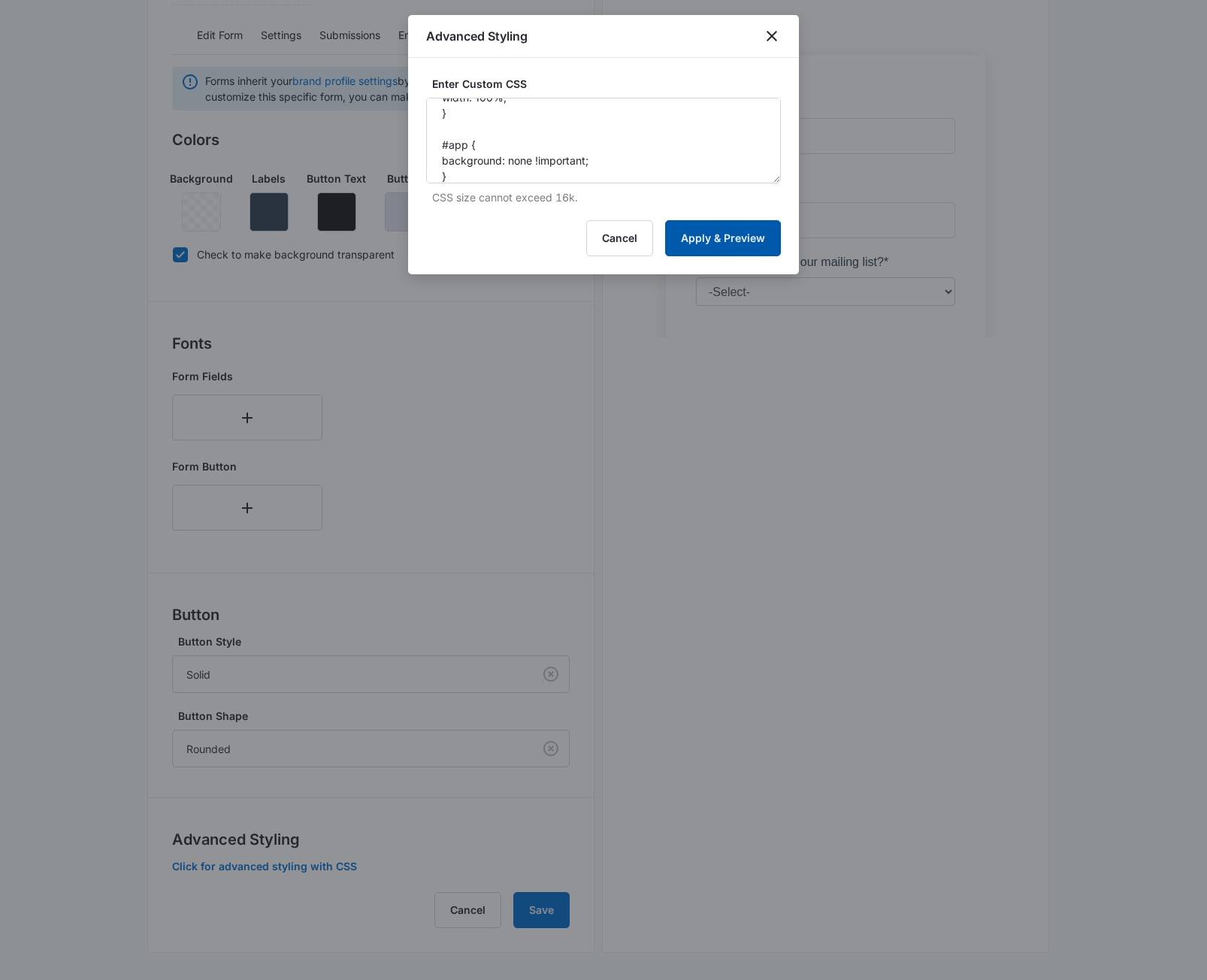
click at [711, 234] on button "Apply & Preview" at bounding box center [723, 238] width 116 height 36
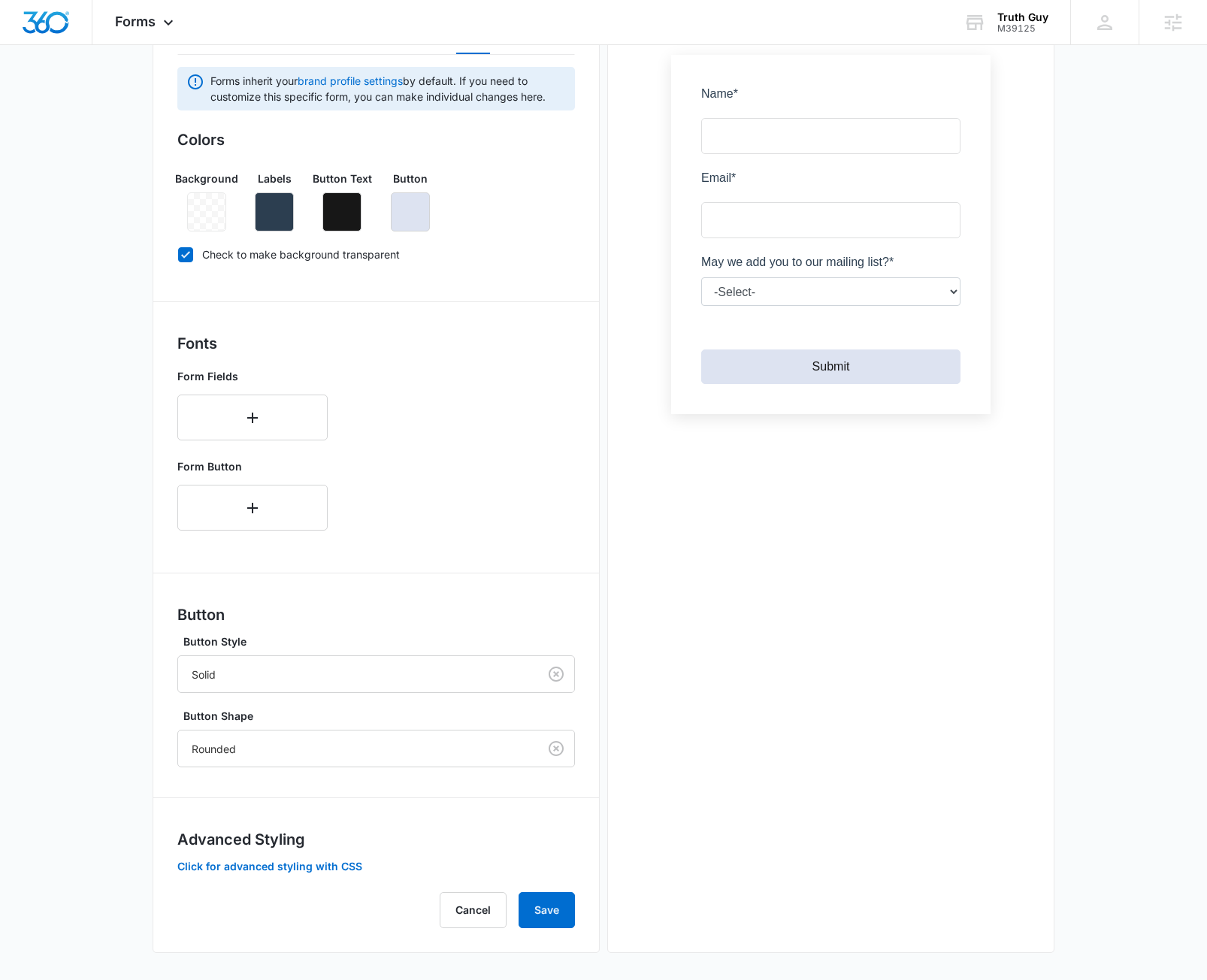
drag, startPoint x: 359, startPoint y: 698, endPoint x: 357, endPoint y: 715, distance: 17.1
click at [359, 698] on div "Button Button Style Solid Button Shape Rounded" at bounding box center [376, 685] width 398 height 164
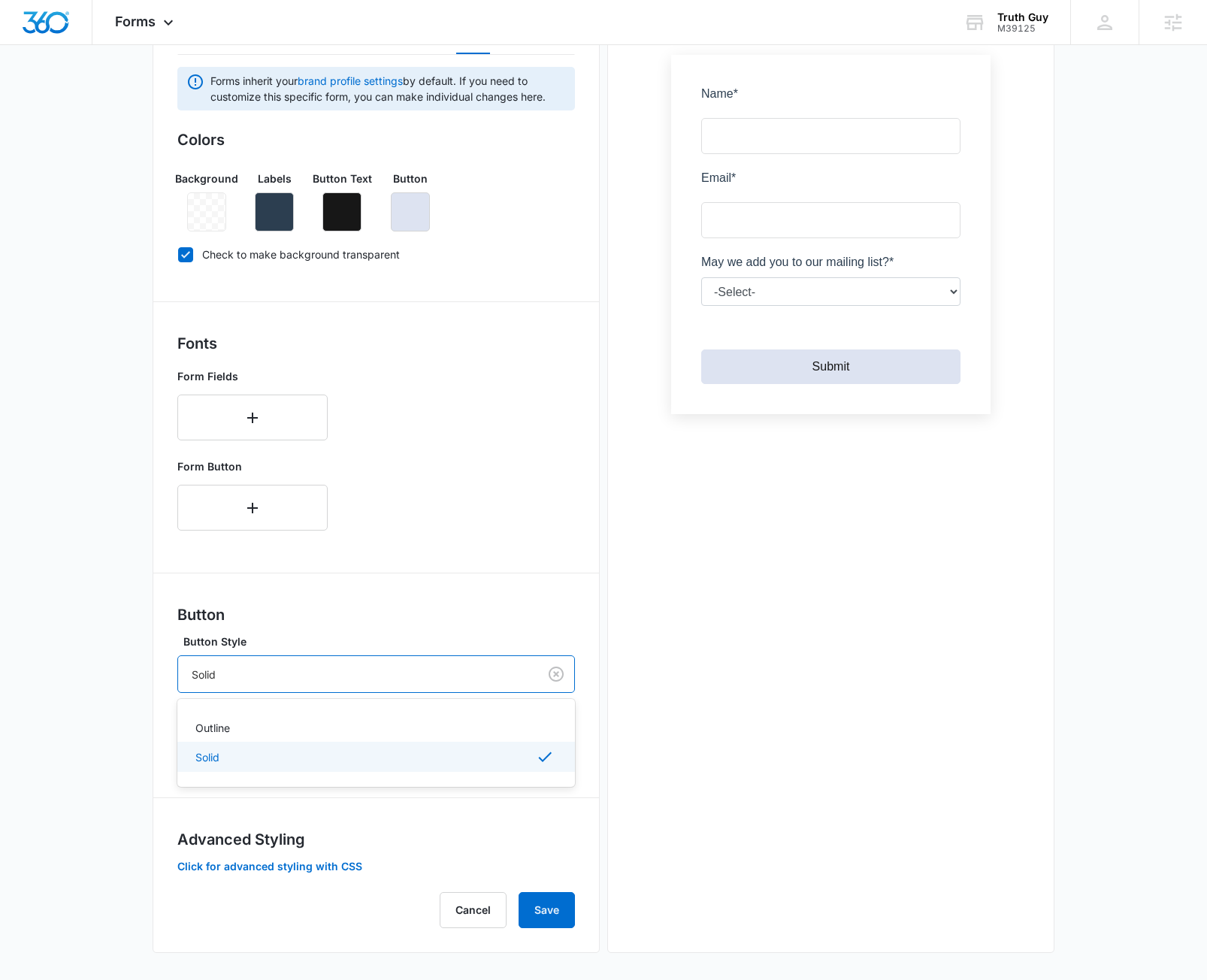
click at [279, 668] on div at bounding box center [355, 674] width 327 height 19
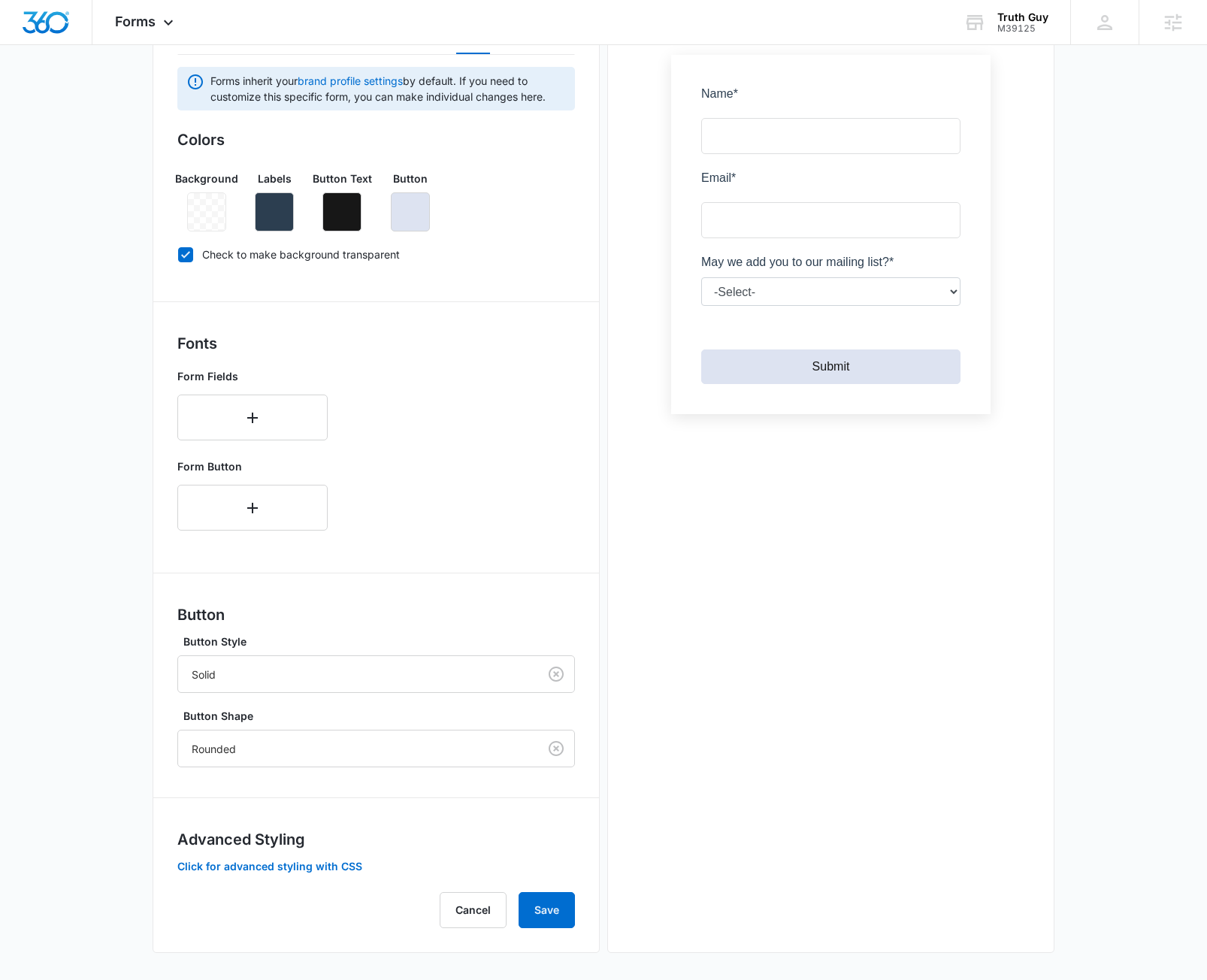
drag, startPoint x: 95, startPoint y: 726, endPoint x: 143, endPoint y: 743, distance: 50.9
click at [100, 728] on main "Edit Form Subscribe Edit Form Settings Submissions Embed Design Forms inherit y…" at bounding box center [604, 420] width 1207 height 1125
drag, startPoint x: 203, startPoint y: 766, endPoint x: 223, endPoint y: 804, distance: 42.9
click at [203, 767] on div "Forms inherit your brand profile settings by default. If you need to customize …" at bounding box center [376, 497] width 398 height 861
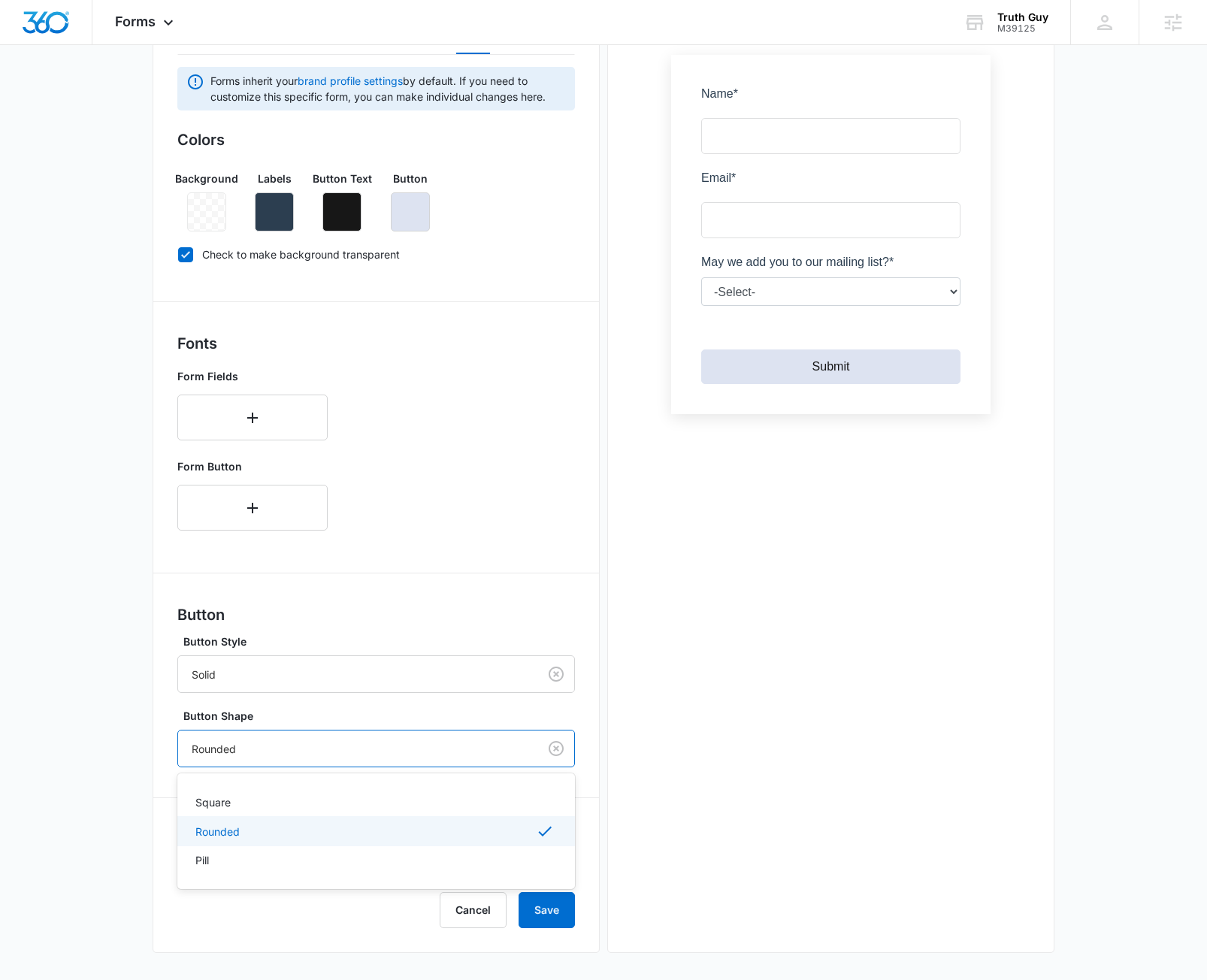
click at [206, 737] on div "Rounded" at bounding box center [358, 748] width 360 height 33
click at [240, 861] on div "Pill" at bounding box center [374, 859] width 359 height 16
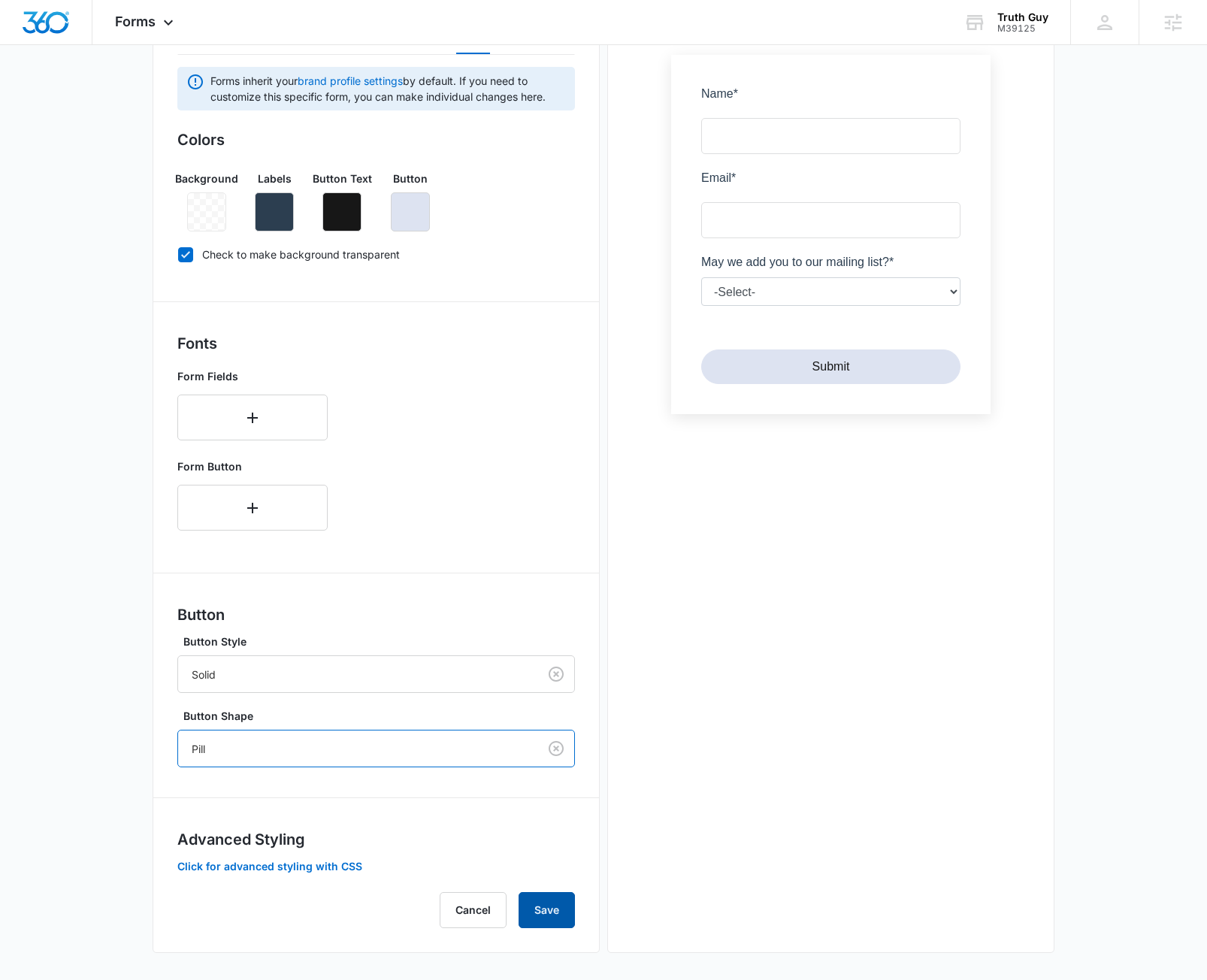
click at [546, 898] on button "Save" at bounding box center [546, 910] width 56 height 36
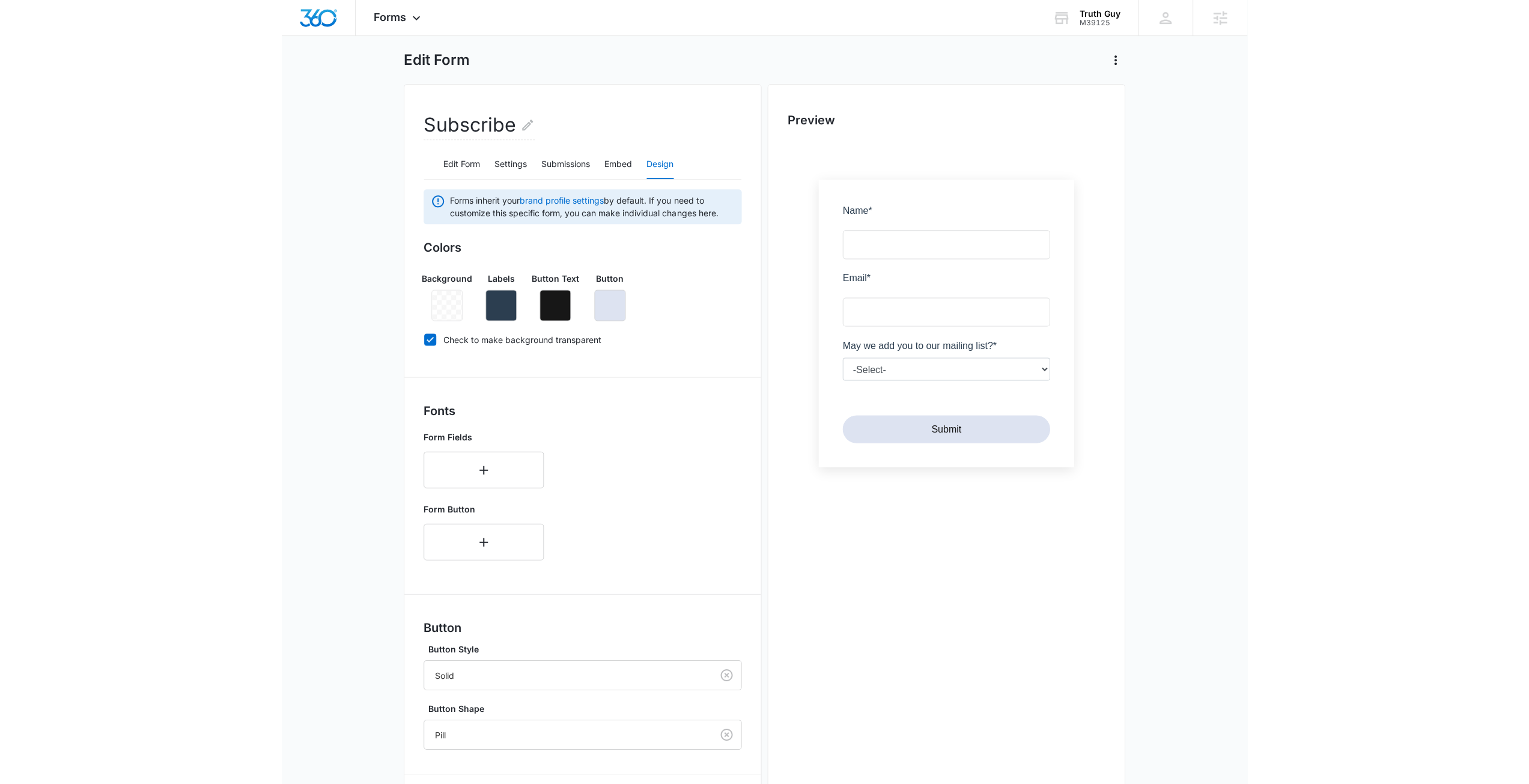
scroll to position [0, 0]
